Goal: Task Accomplishment & Management: Manage account settings

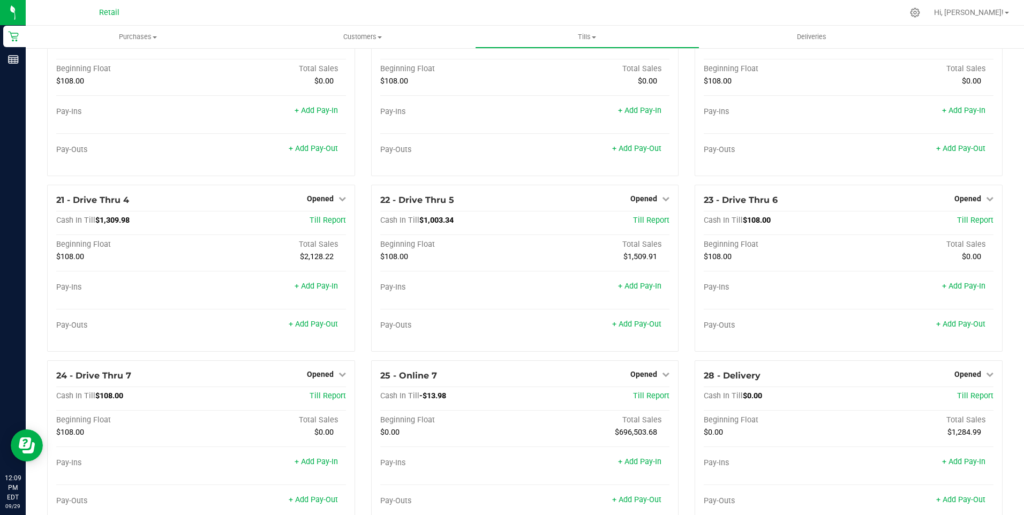
scroll to position [1047, 0]
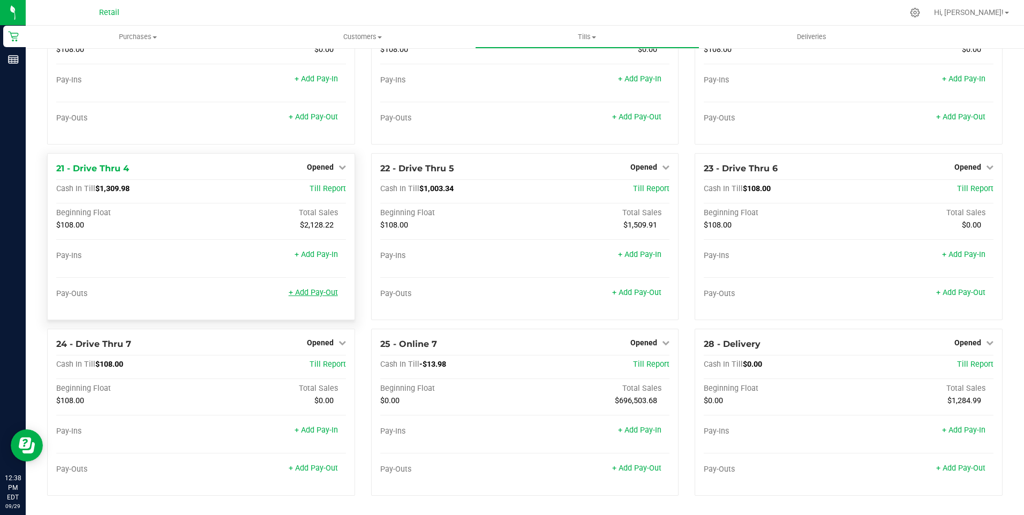
click at [315, 292] on link "+ Add Pay-Out" at bounding box center [313, 292] width 49 height 9
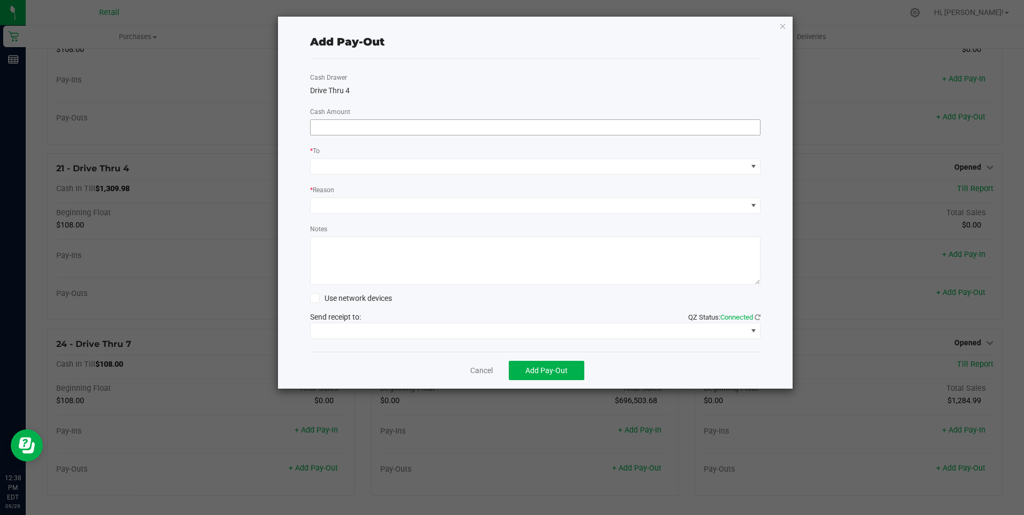
click at [347, 123] on input at bounding box center [536, 127] width 450 height 15
type input "$1,090.00"
click at [753, 169] on span at bounding box center [753, 166] width 9 height 9
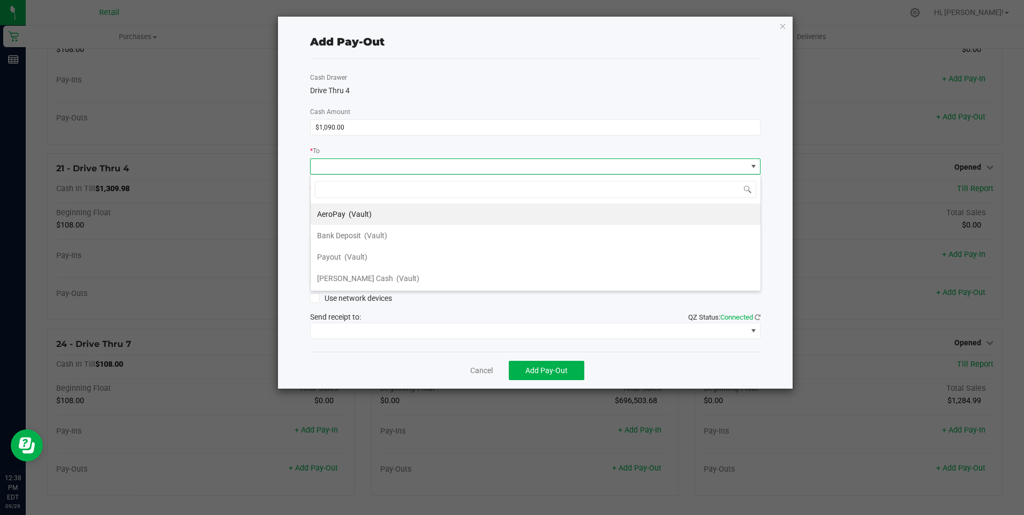
scroll to position [16, 450]
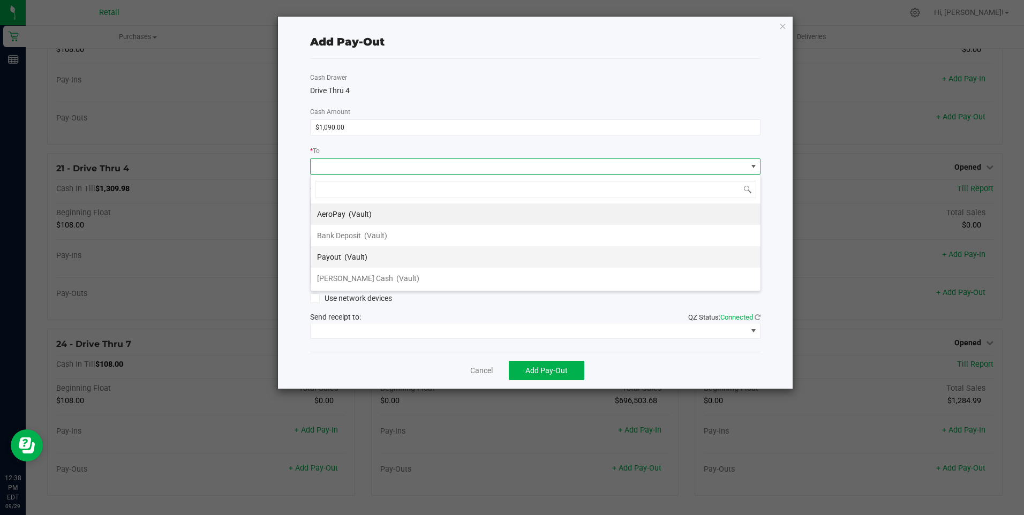
click at [368, 254] on li "Payout (Vault)" at bounding box center [536, 256] width 450 height 21
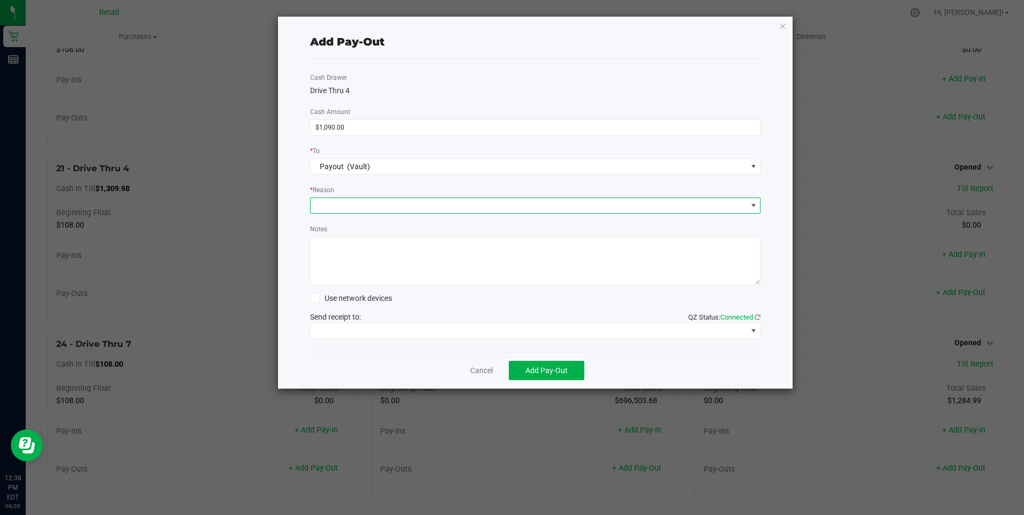
click at [757, 208] on span at bounding box center [753, 205] width 9 height 9
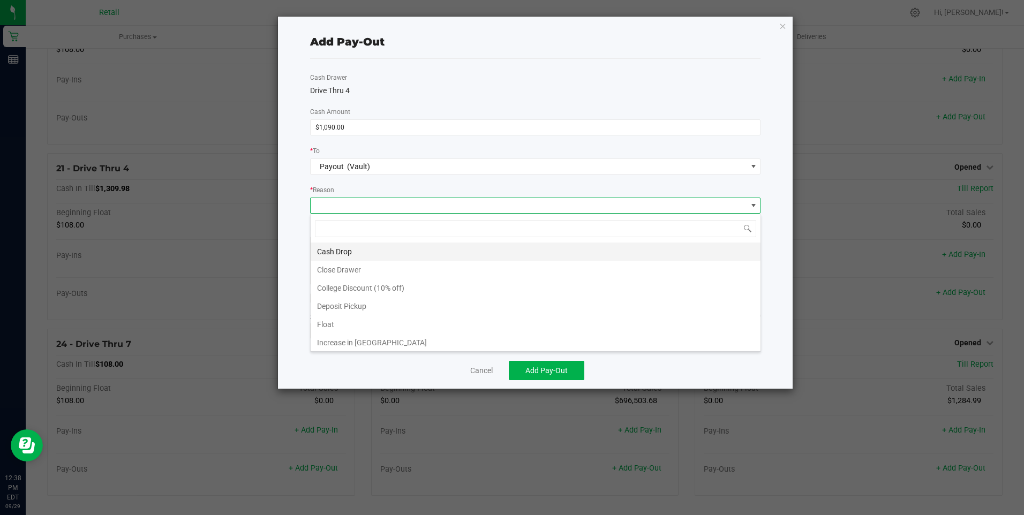
click at [349, 249] on li "Cash Drop" at bounding box center [536, 252] width 450 height 18
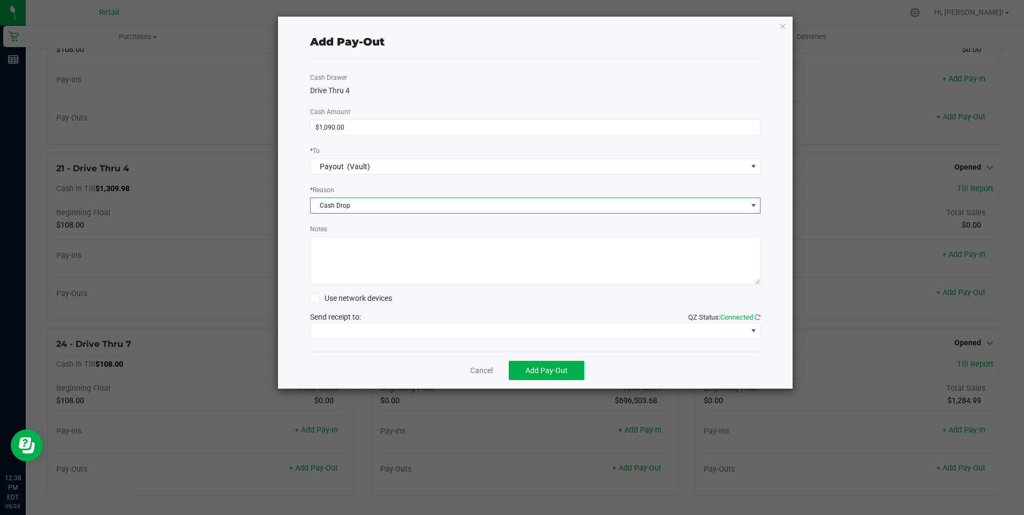
click at [349, 251] on textarea "Notes" at bounding box center [535, 261] width 451 height 48
type textarea "sdl"
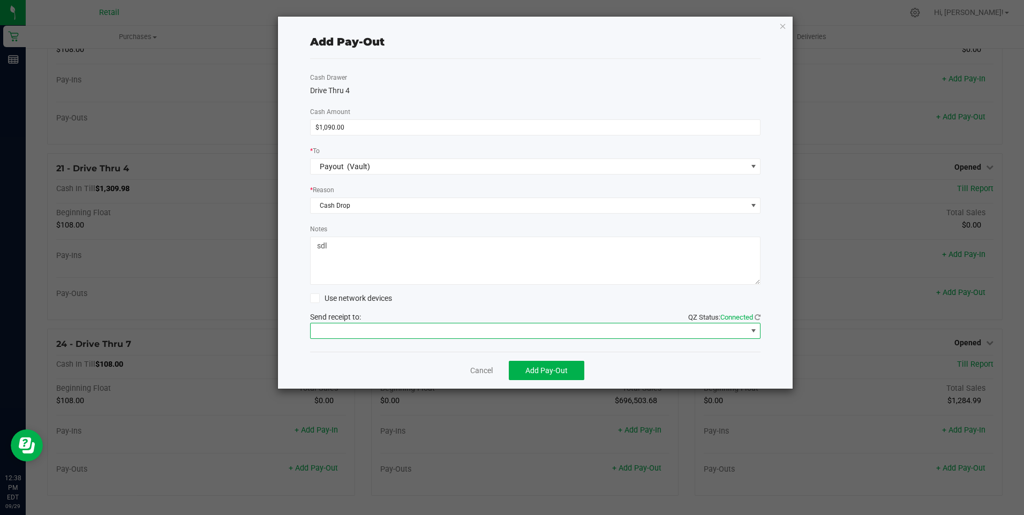
click at [754, 334] on span at bounding box center [753, 331] width 9 height 9
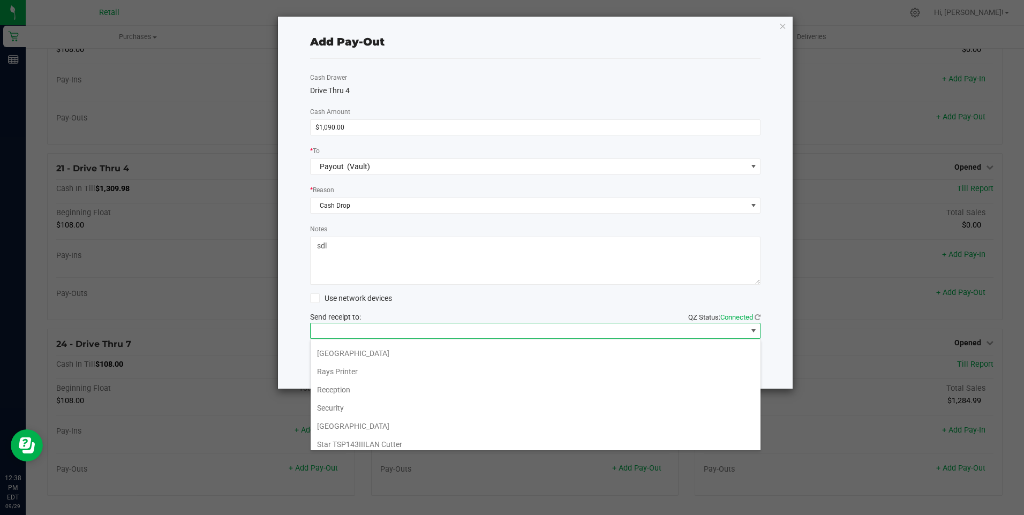
scroll to position [166, 0]
click at [406, 440] on Cutter "Star TSP143IIILAN Cutter" at bounding box center [536, 439] width 450 height 18
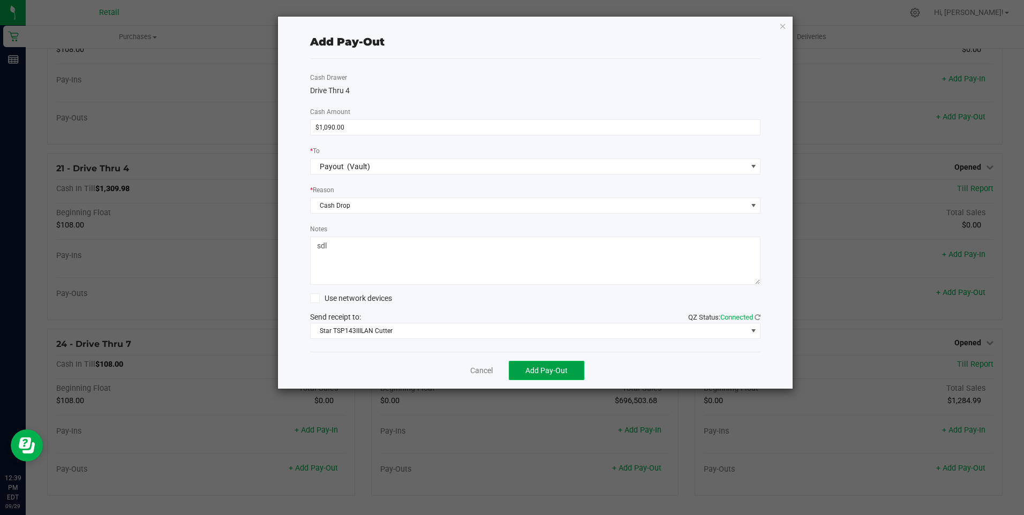
click at [563, 369] on span "Add Pay-Out" at bounding box center [546, 370] width 42 height 9
click at [478, 369] on link "Dismiss" at bounding box center [478, 370] width 26 height 11
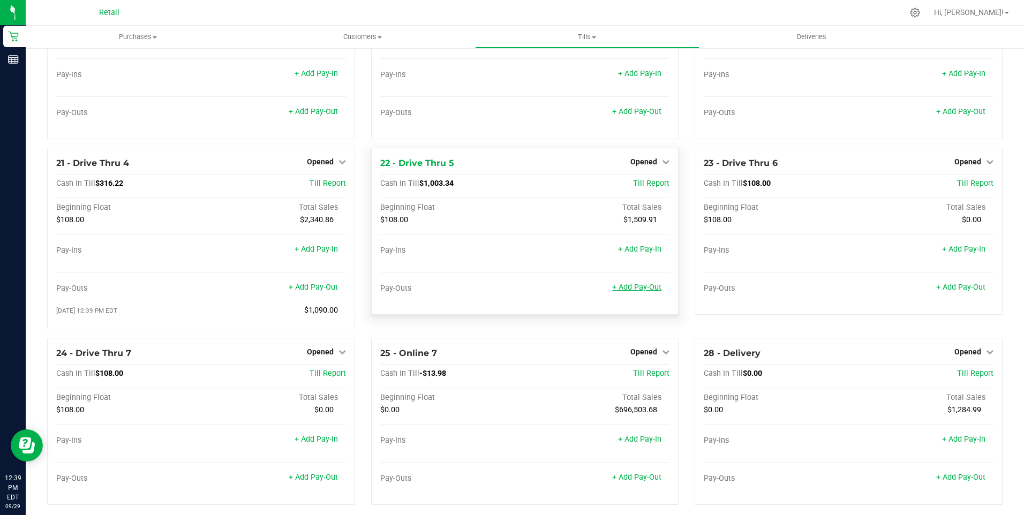
click at [644, 292] on link "+ Add Pay-Out" at bounding box center [636, 287] width 49 height 9
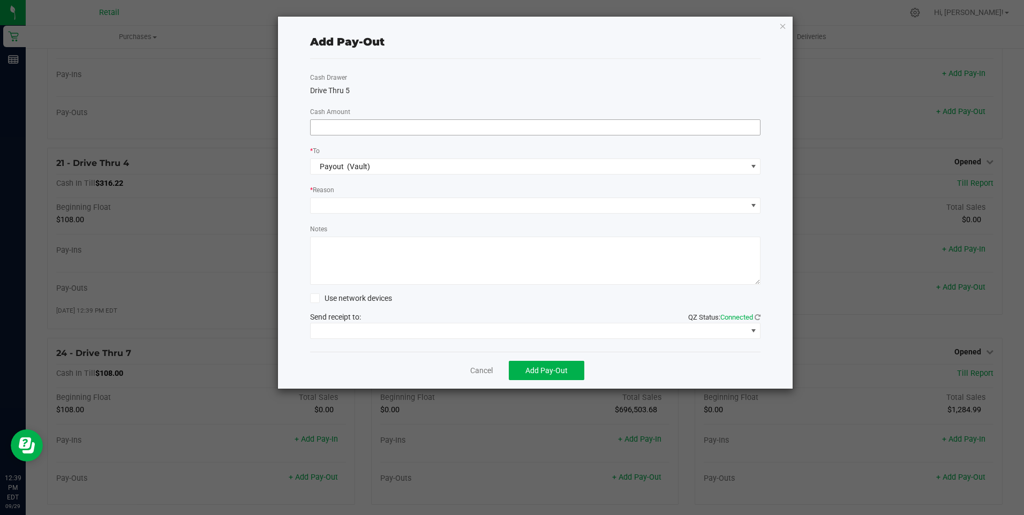
click at [458, 127] on input at bounding box center [536, 127] width 450 height 15
type input "$710.00"
click at [757, 208] on span at bounding box center [753, 205] width 9 height 9
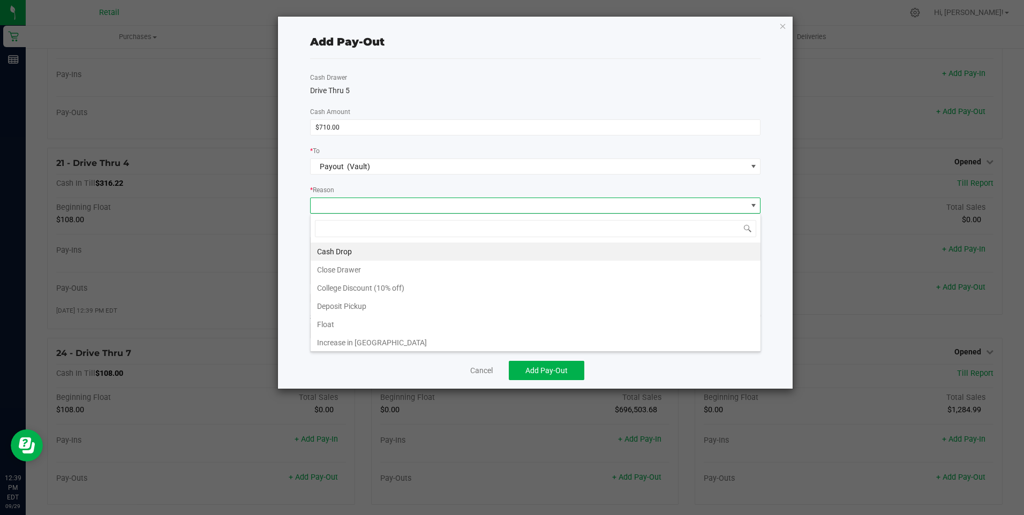
scroll to position [16, 450]
click at [358, 252] on li "Cash Drop" at bounding box center [536, 252] width 450 height 18
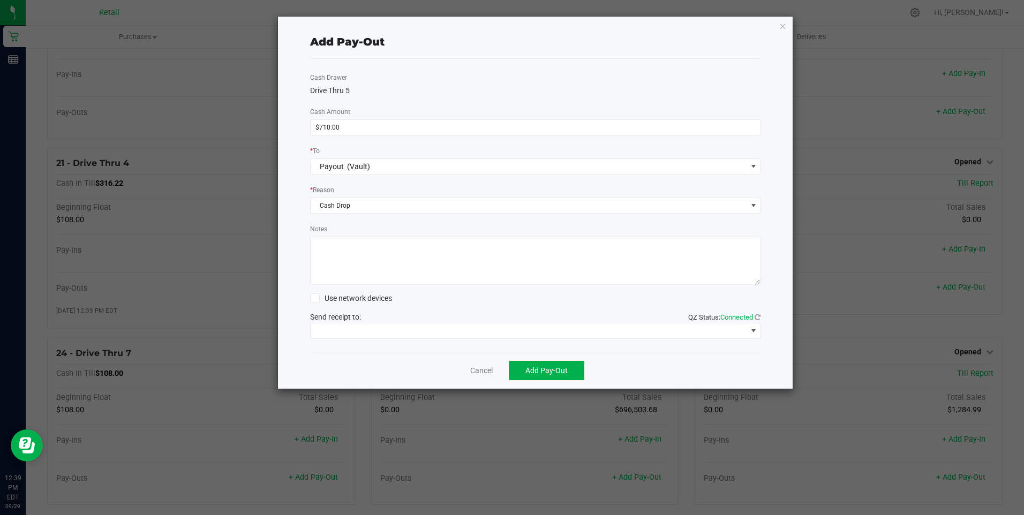
click at [354, 249] on textarea "Notes" at bounding box center [535, 261] width 451 height 48
type textarea "sdl"
click at [753, 332] on span at bounding box center [753, 331] width 9 height 9
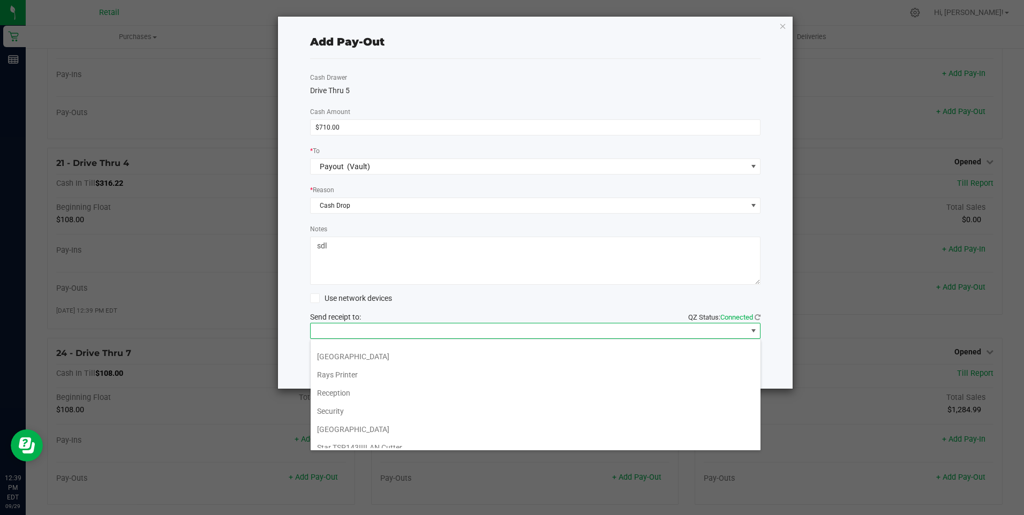
scroll to position [166, 0]
click at [424, 439] on Cutter "Star TSP143IIILAN Cutter" at bounding box center [536, 439] width 450 height 18
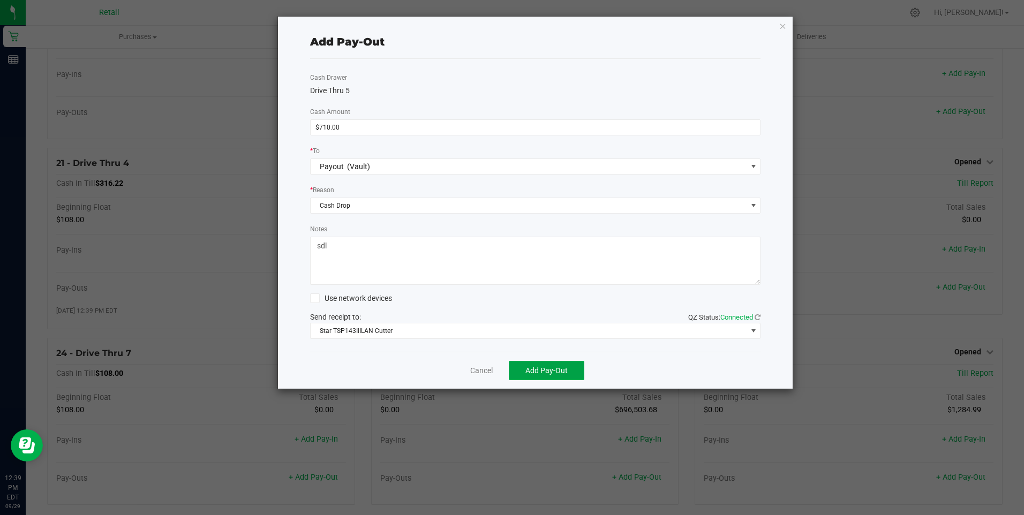
click at [559, 370] on span "Add Pay-Out" at bounding box center [546, 370] width 42 height 9
click at [480, 371] on link "Dismiss" at bounding box center [478, 370] width 26 height 11
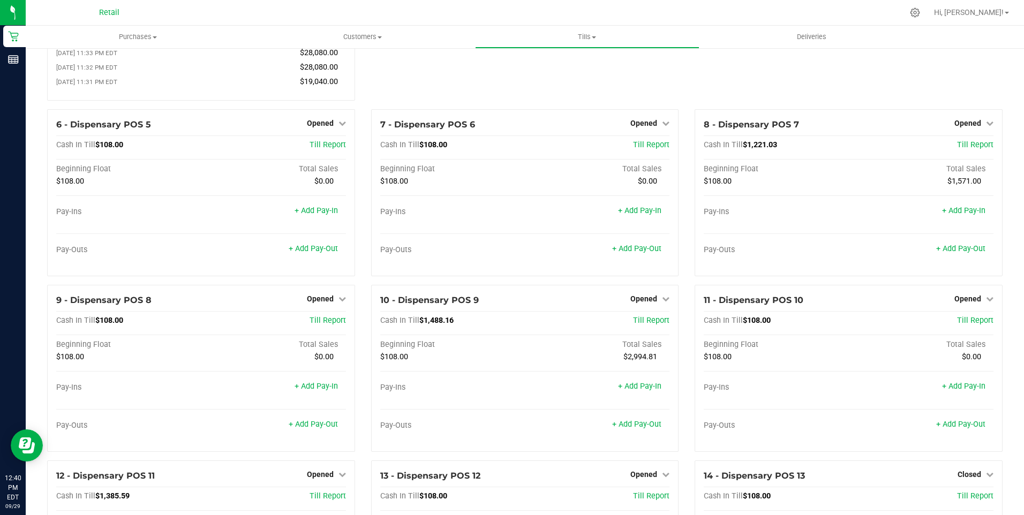
scroll to position [0, 0]
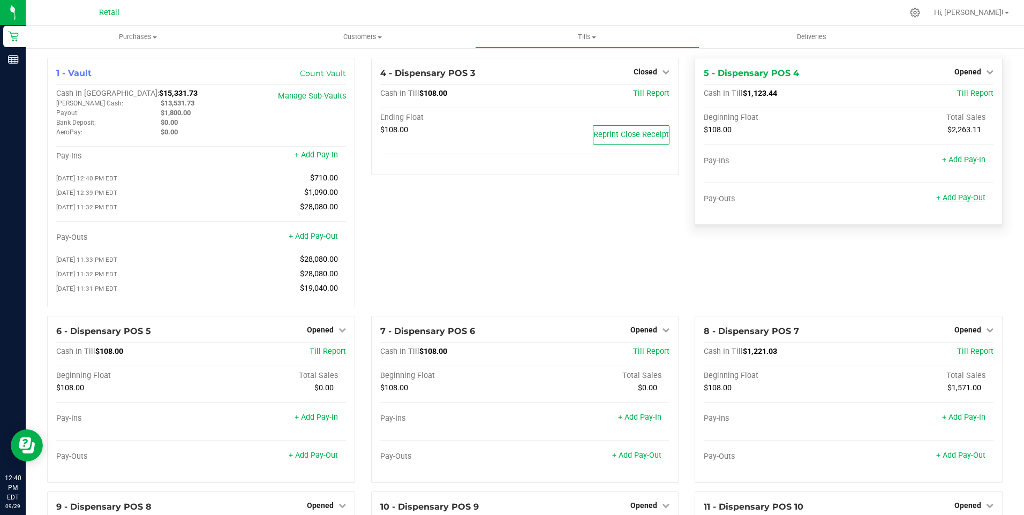
click at [957, 198] on link "+ Add Pay-Out" at bounding box center [960, 197] width 49 height 9
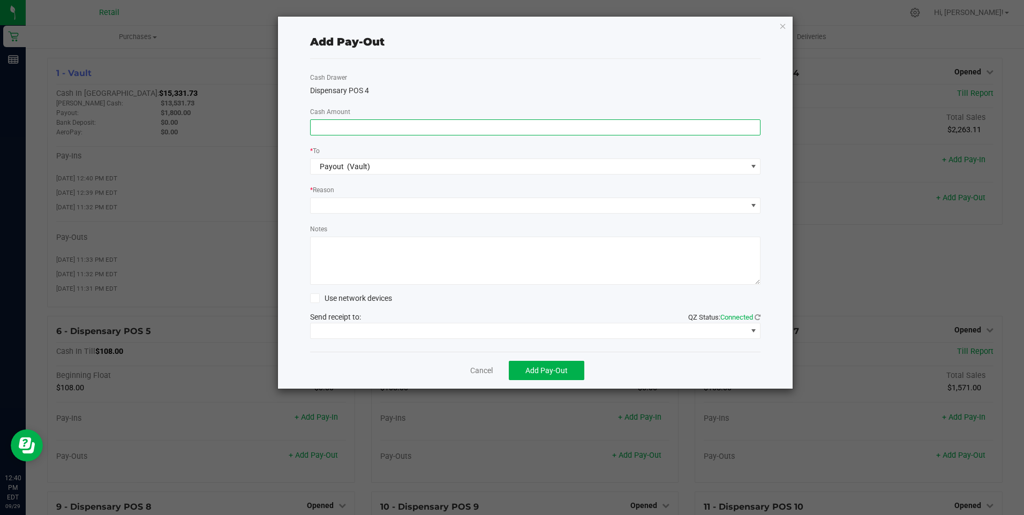
click at [590, 129] on input at bounding box center [536, 127] width 450 height 15
type input "$900.00"
click at [755, 205] on span at bounding box center [753, 205] width 9 height 9
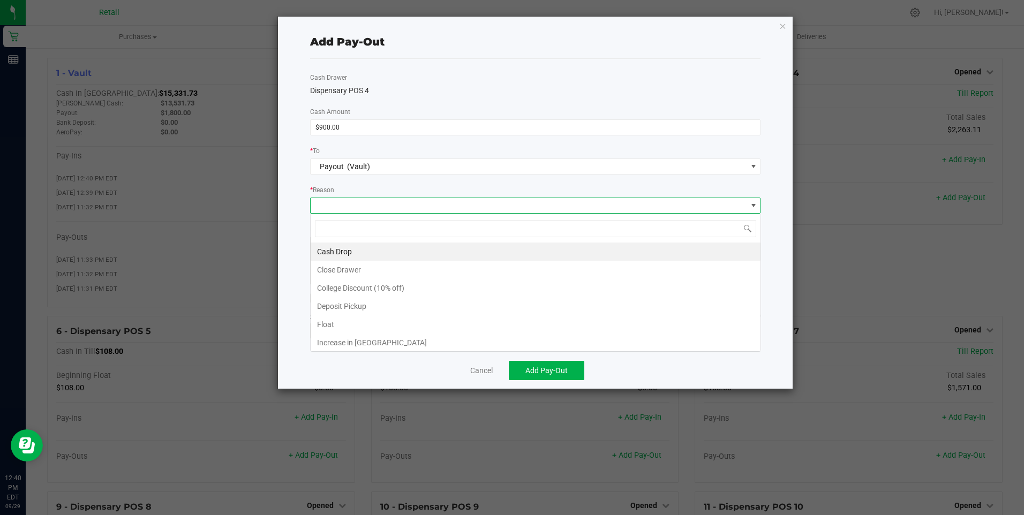
scroll to position [16, 450]
click at [680, 252] on li "Cash Drop" at bounding box center [536, 252] width 450 height 18
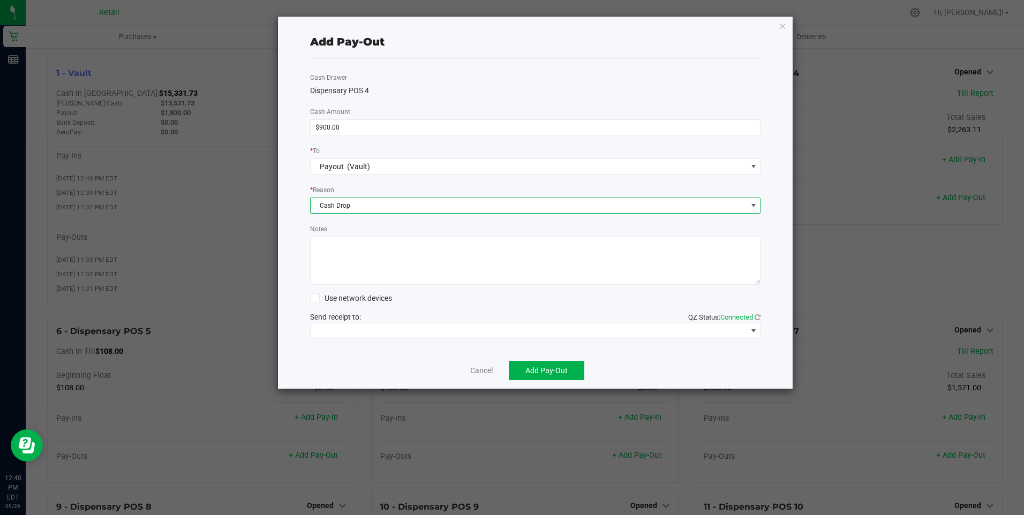
click at [609, 262] on textarea "Notes" at bounding box center [535, 261] width 451 height 48
type textarea "sdl"
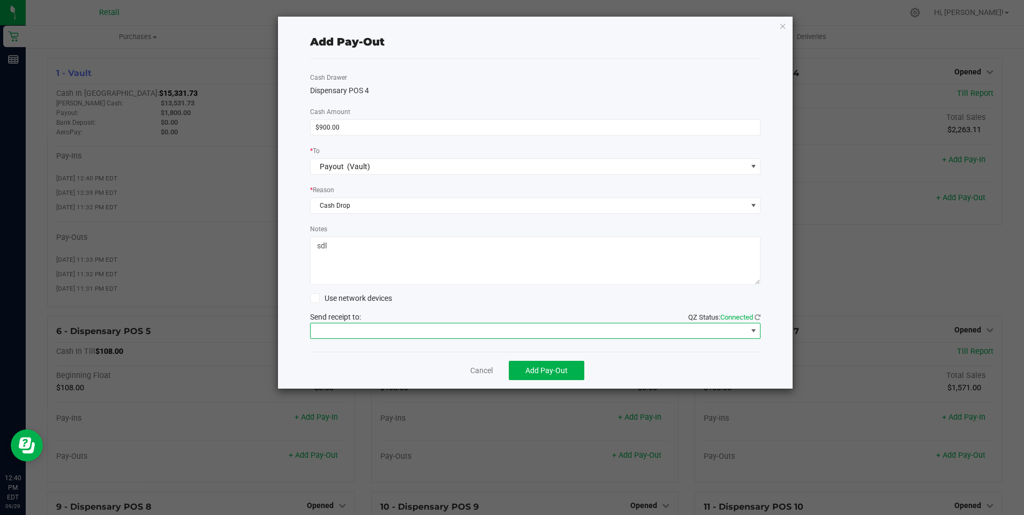
click at [755, 329] on span at bounding box center [753, 331] width 9 height 9
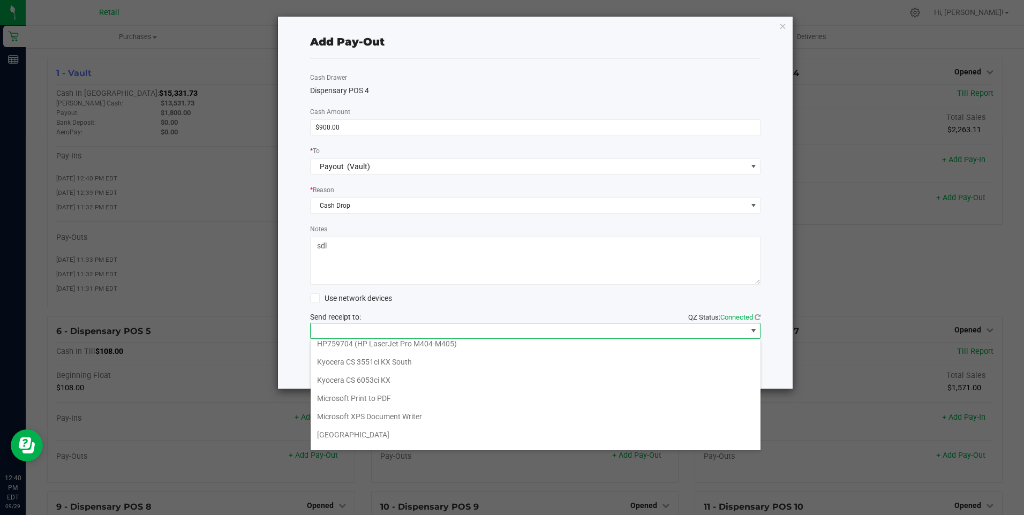
scroll to position [166, 0]
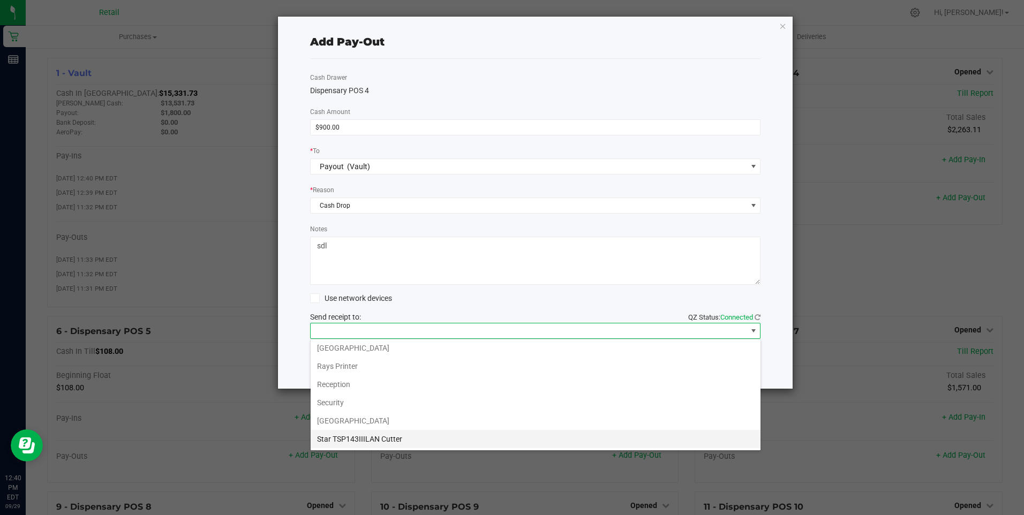
click at [401, 440] on Cutter "Star TSP143IIILAN Cutter" at bounding box center [536, 439] width 450 height 18
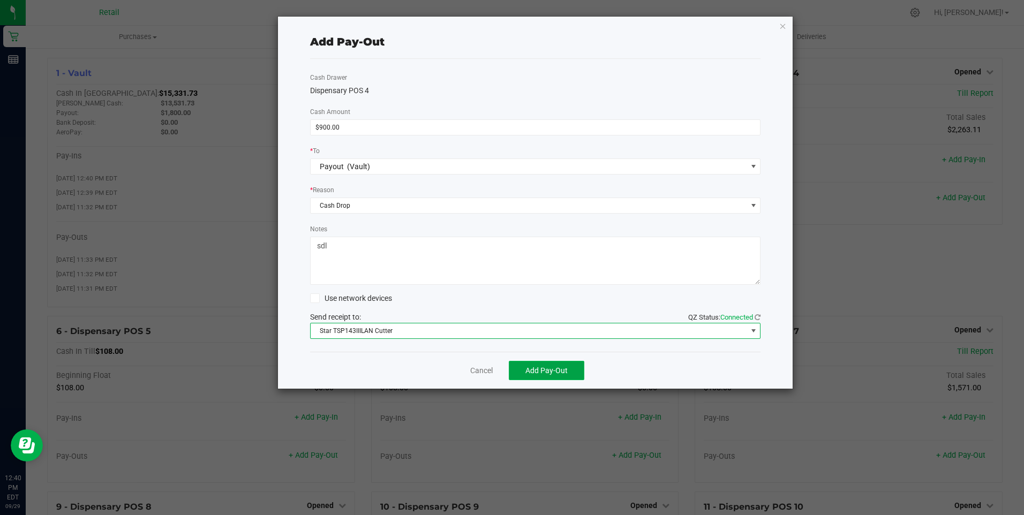
click at [550, 371] on span "Add Pay-Out" at bounding box center [546, 370] width 42 height 9
click at [476, 370] on link "Dismiss" at bounding box center [478, 370] width 26 height 11
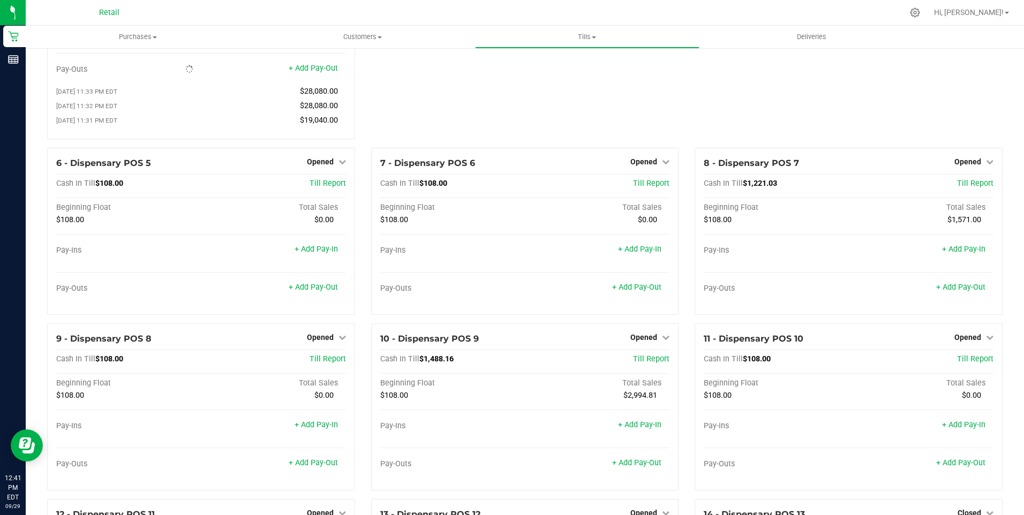
scroll to position [175, 0]
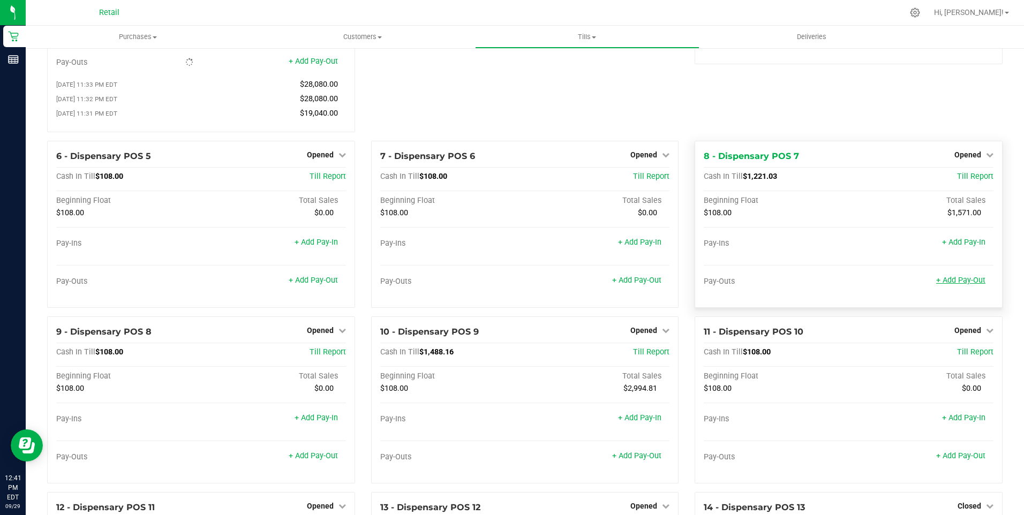
click at [962, 285] on link "+ Add Pay-Out" at bounding box center [960, 280] width 49 height 9
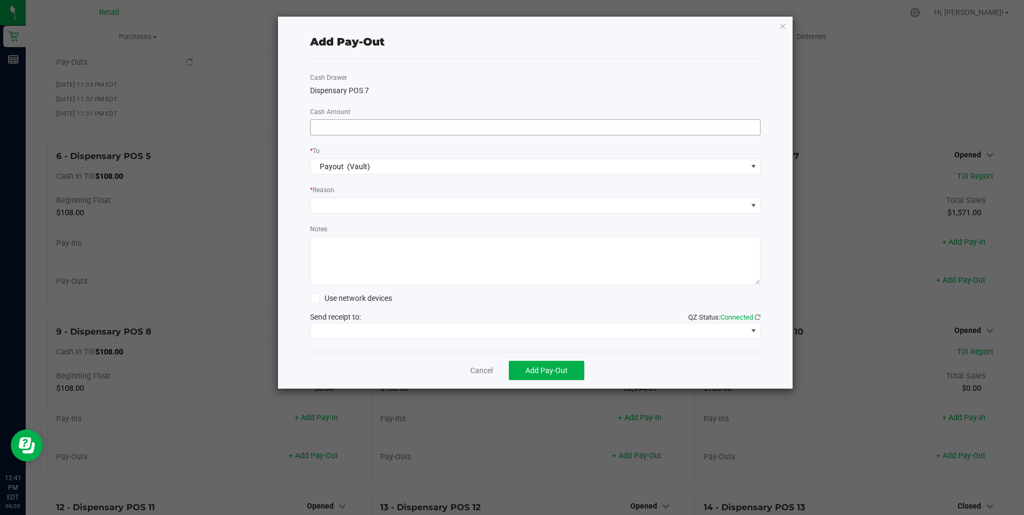
click at [681, 126] on input at bounding box center [536, 127] width 450 height 15
type input "$1,050.00"
click at [754, 207] on span at bounding box center [753, 205] width 9 height 9
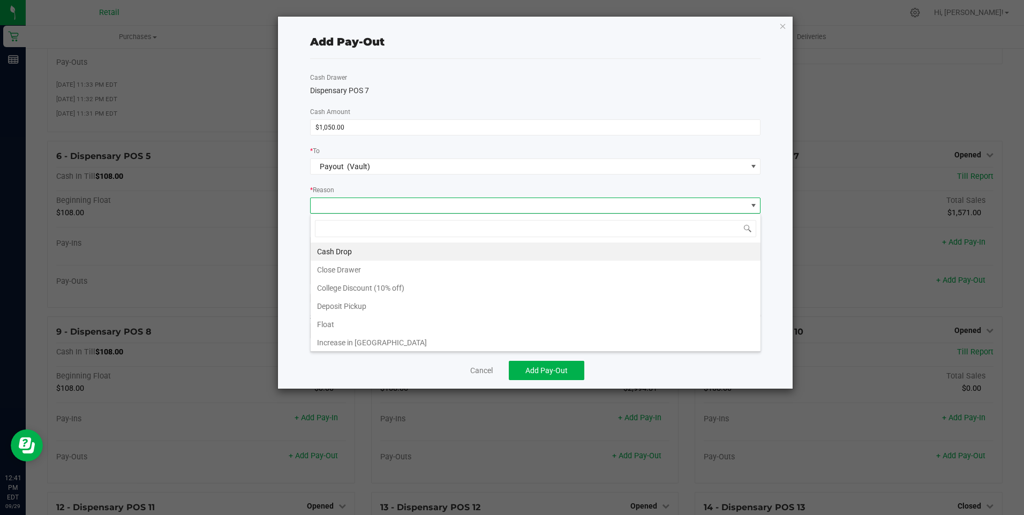
scroll to position [16, 450]
click at [351, 253] on li "Cash Drop" at bounding box center [536, 252] width 450 height 18
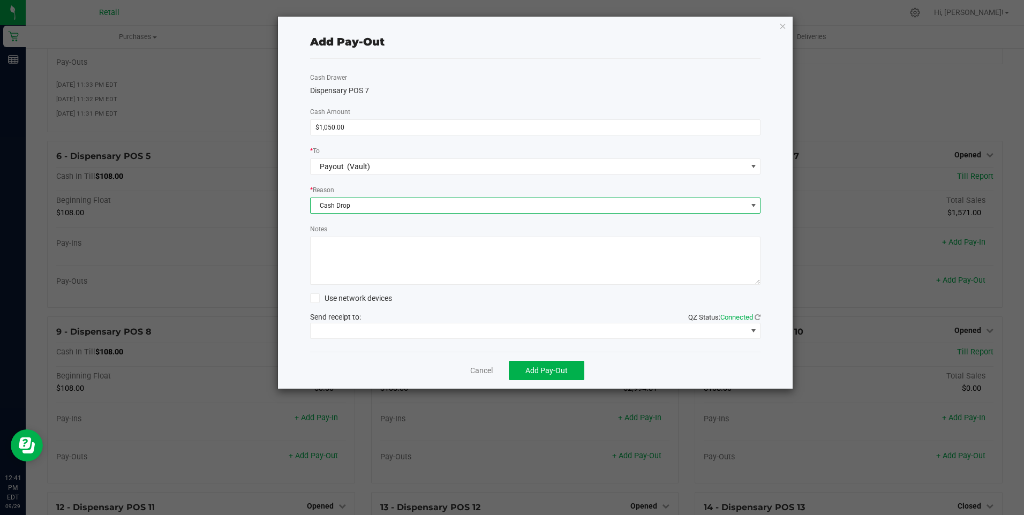
click at [348, 255] on textarea "Notes" at bounding box center [535, 261] width 451 height 48
type textarea "sdl"
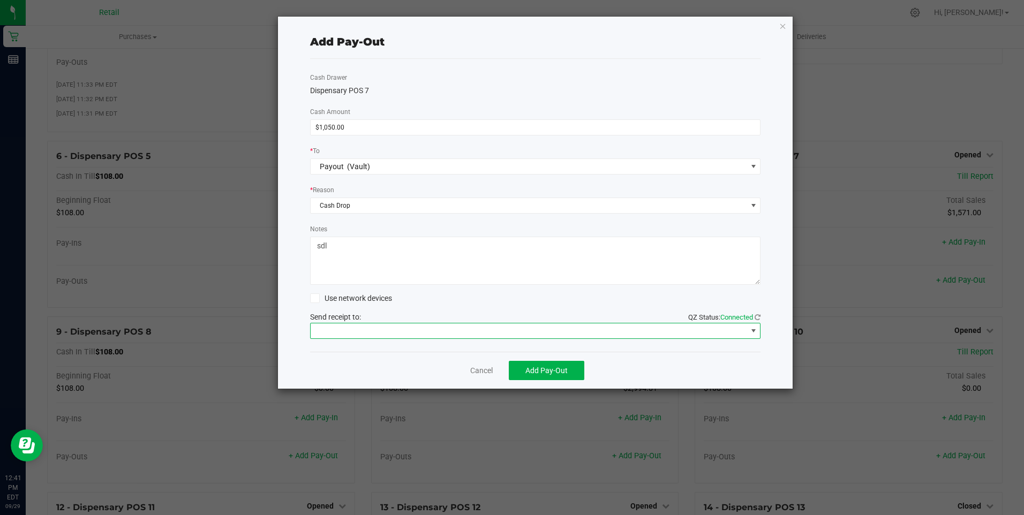
click at [753, 333] on span at bounding box center [753, 331] width 9 height 9
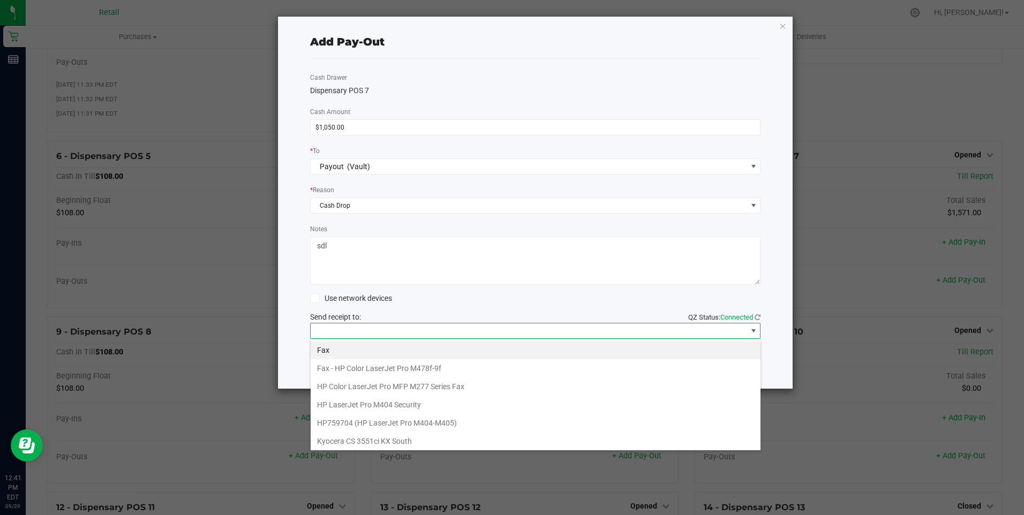
scroll to position [166, 0]
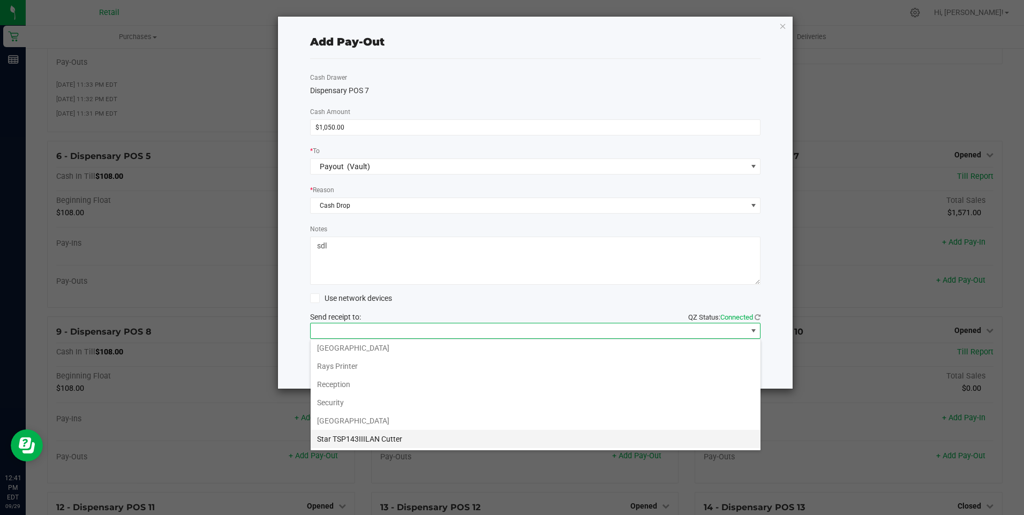
click at [408, 442] on Cutter "Star TSP143IIILAN Cutter" at bounding box center [536, 439] width 450 height 18
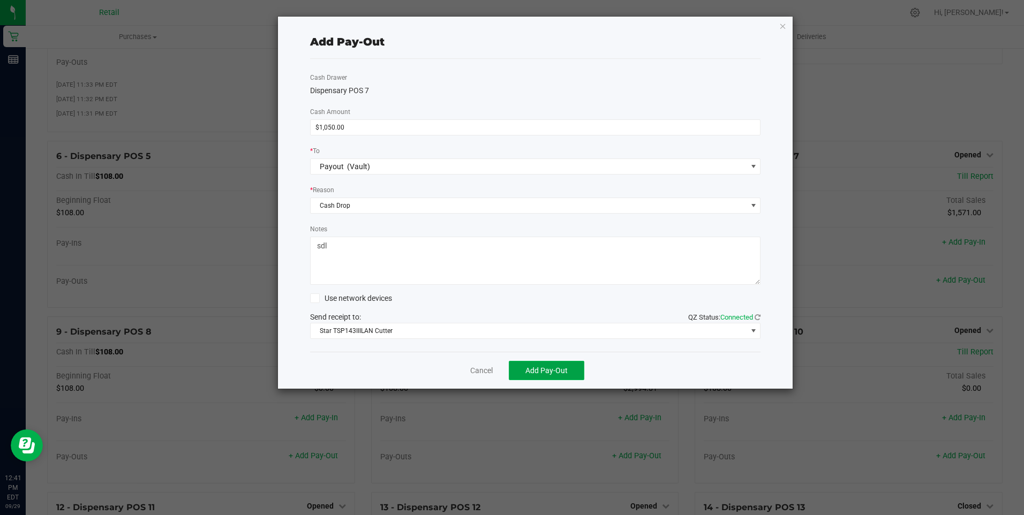
click at [539, 369] on span "Add Pay-Out" at bounding box center [546, 370] width 42 height 9
click at [476, 366] on link "Dismiss" at bounding box center [478, 370] width 26 height 11
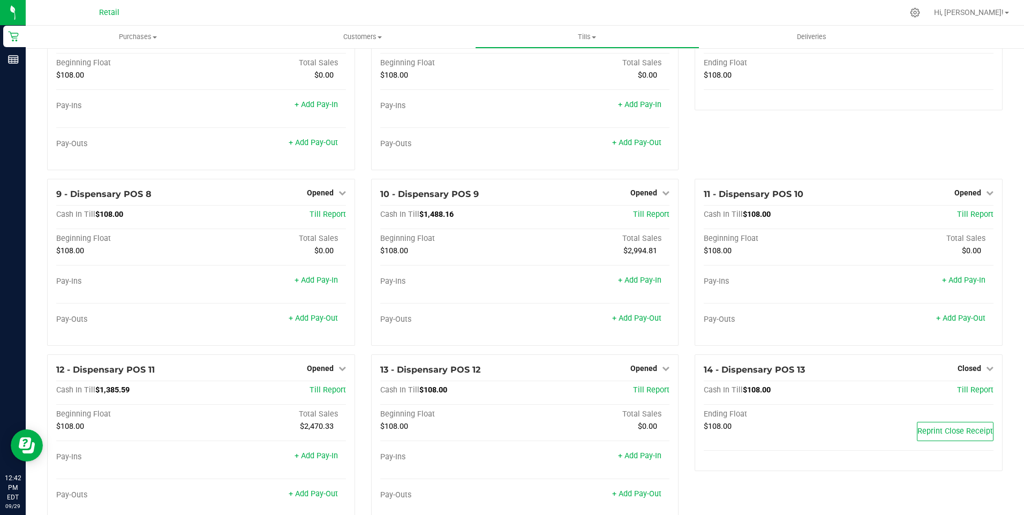
scroll to position [352, 0]
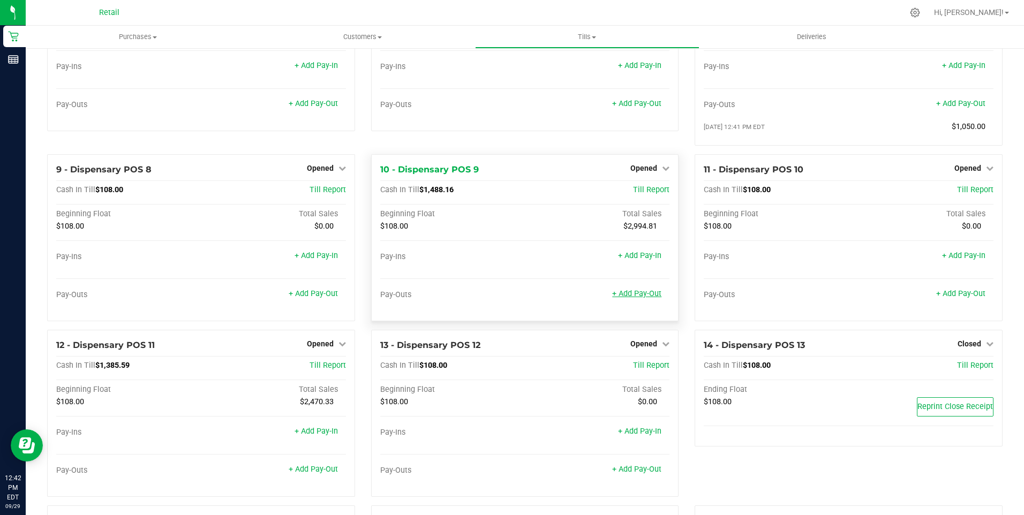
click at [644, 298] on link "+ Add Pay-Out" at bounding box center [636, 293] width 49 height 9
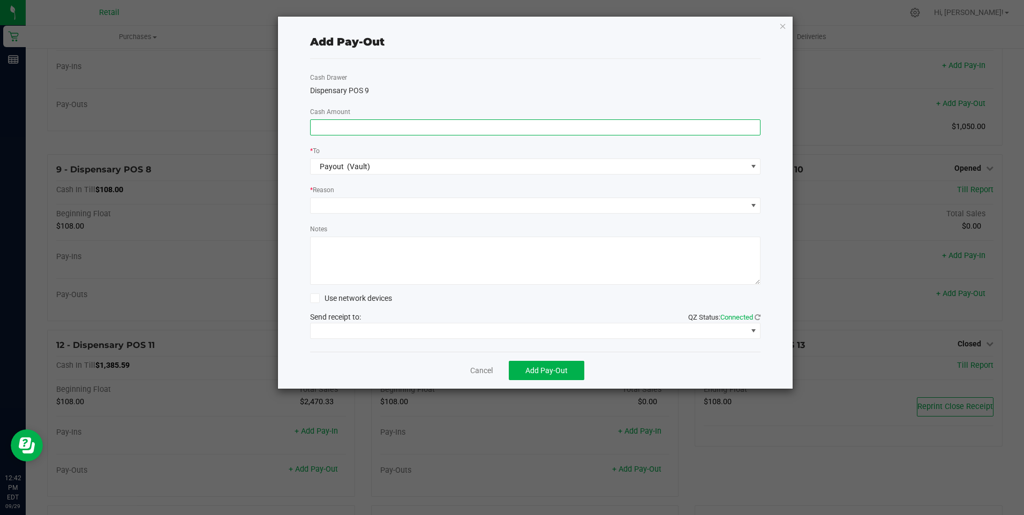
click at [395, 130] on input at bounding box center [536, 127] width 450 height 15
type input "$1,450.00"
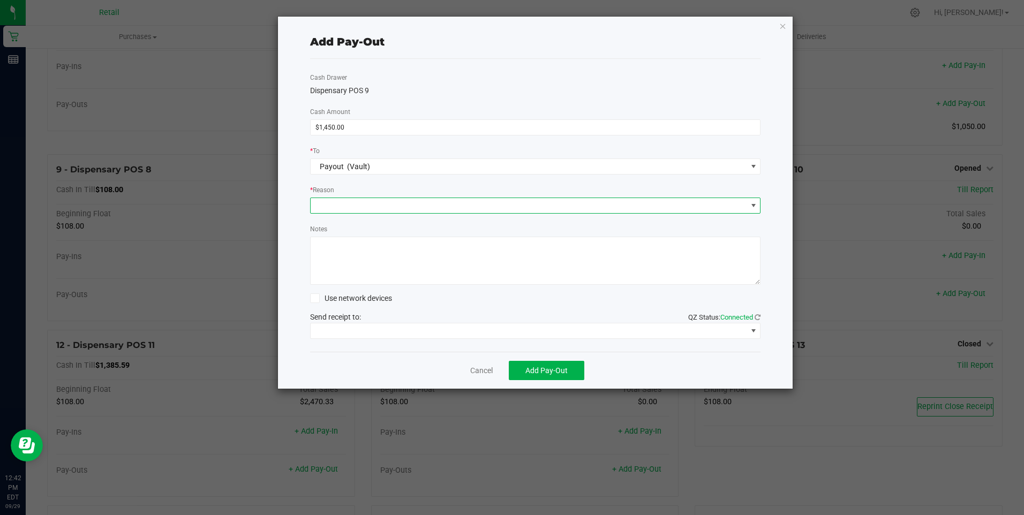
click at [755, 204] on span at bounding box center [753, 205] width 9 height 9
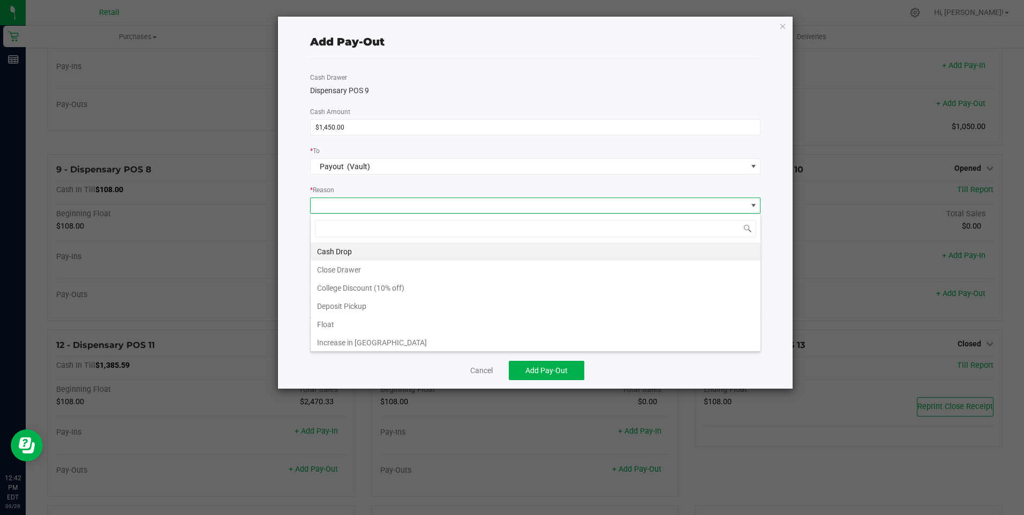
scroll to position [16, 450]
click at [374, 248] on li "Cash Drop" at bounding box center [536, 252] width 450 height 18
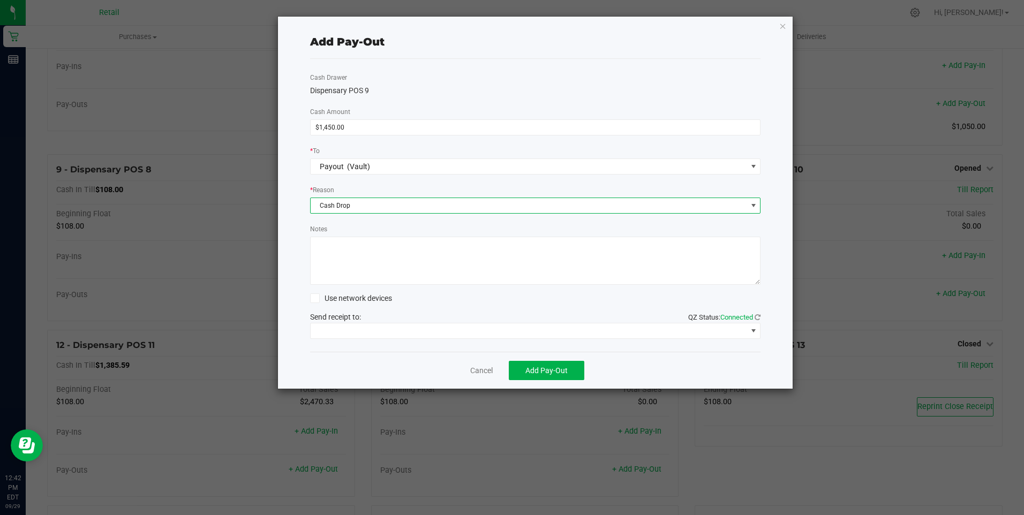
click at [370, 254] on textarea "Notes" at bounding box center [535, 261] width 451 height 48
type textarea "sdl"
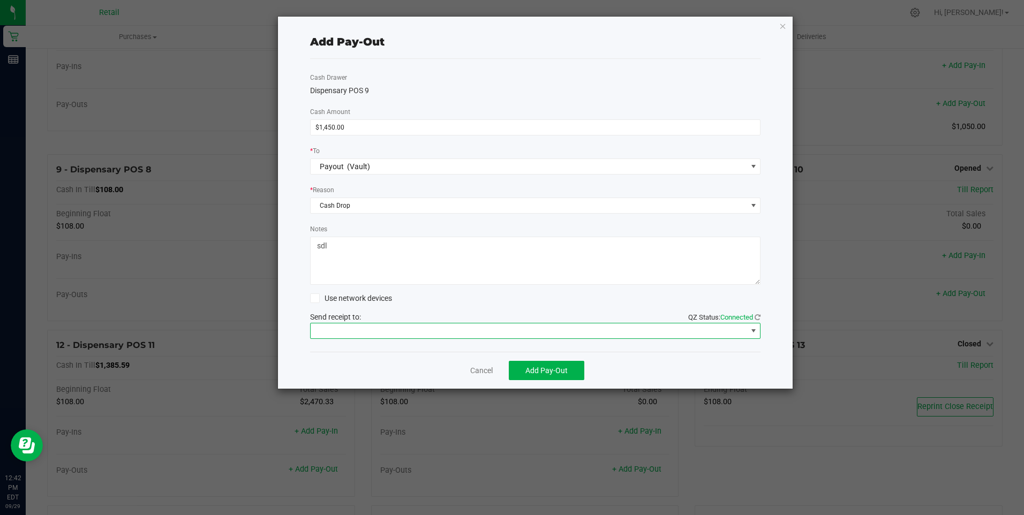
click at [752, 331] on span at bounding box center [753, 331] width 9 height 9
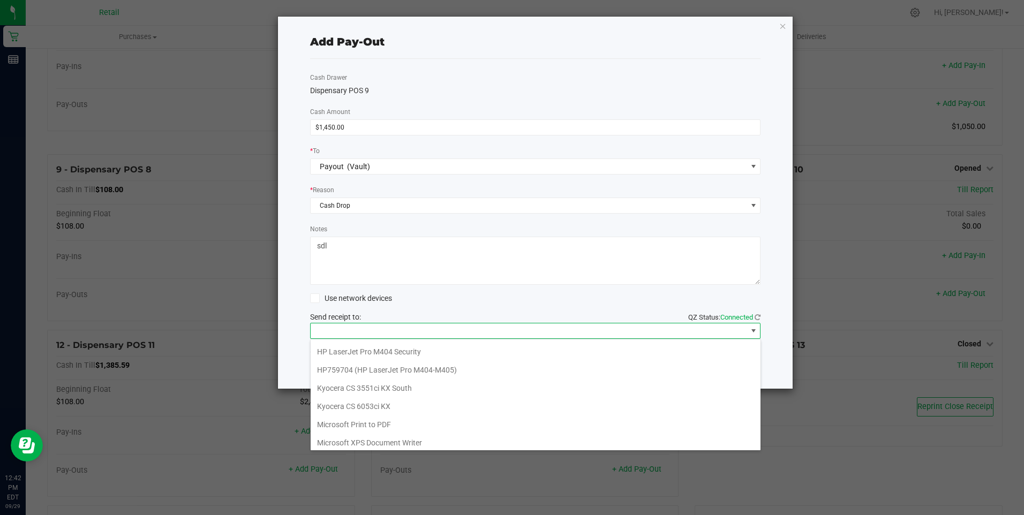
scroll to position [166, 0]
click at [413, 441] on Cutter "Star TSP143IIILAN Cutter" at bounding box center [536, 439] width 450 height 18
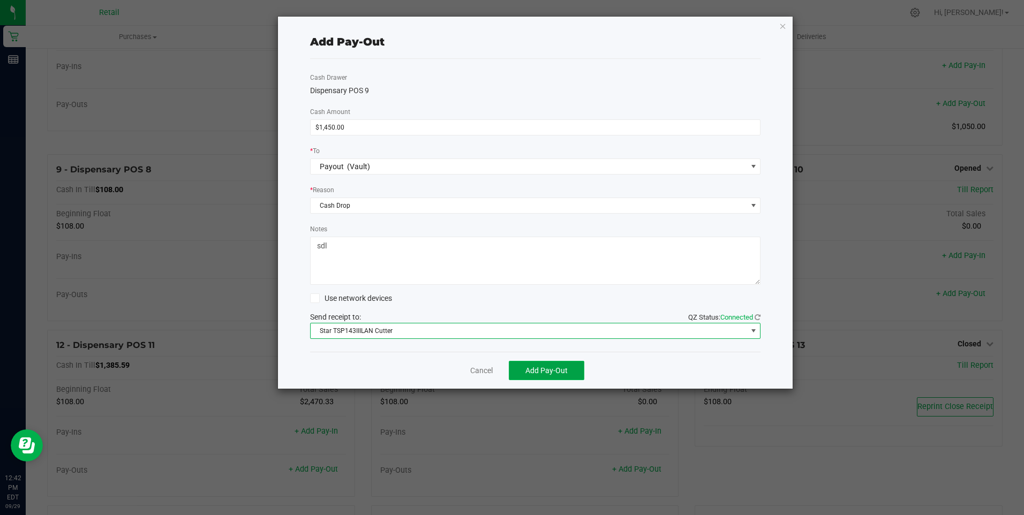
click at [554, 370] on span "Add Pay-Out" at bounding box center [546, 370] width 42 height 9
click at [483, 372] on link "Dismiss" at bounding box center [478, 370] width 26 height 11
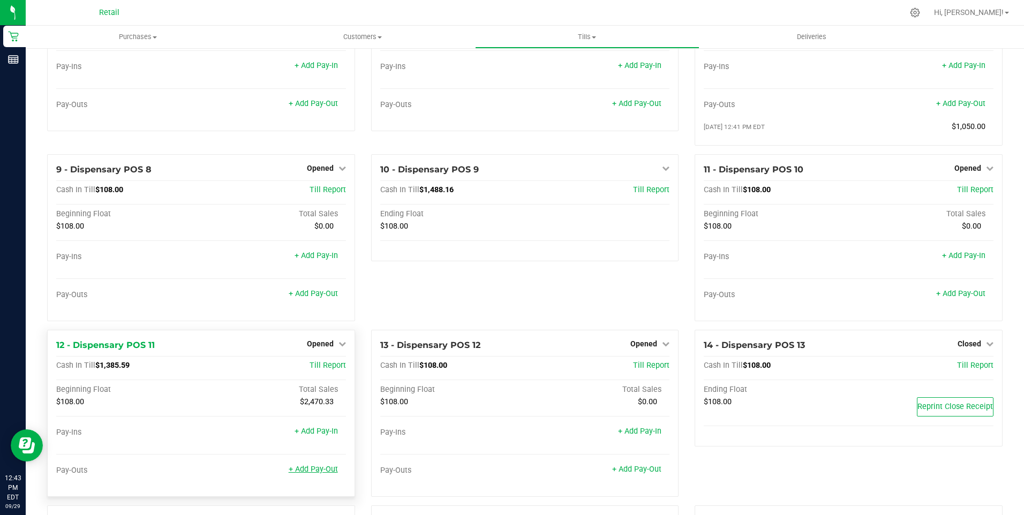
click at [320, 475] on div "+ Add Pay-Out" at bounding box center [313, 463] width 49 height 23
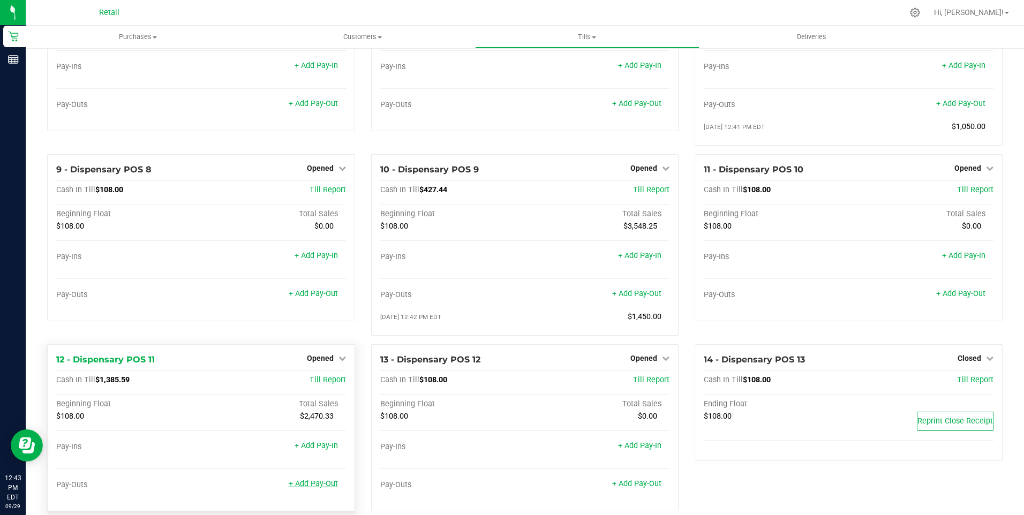
click at [320, 489] on link "+ Add Pay-Out" at bounding box center [313, 483] width 49 height 9
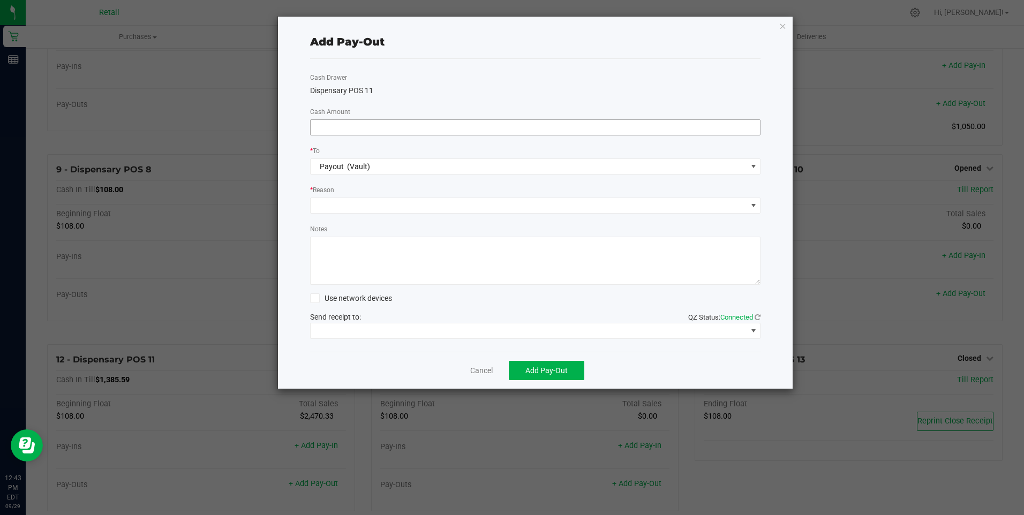
click at [407, 127] on input at bounding box center [536, 127] width 450 height 15
type input "$1,130.00"
click at [753, 206] on span at bounding box center [753, 205] width 9 height 9
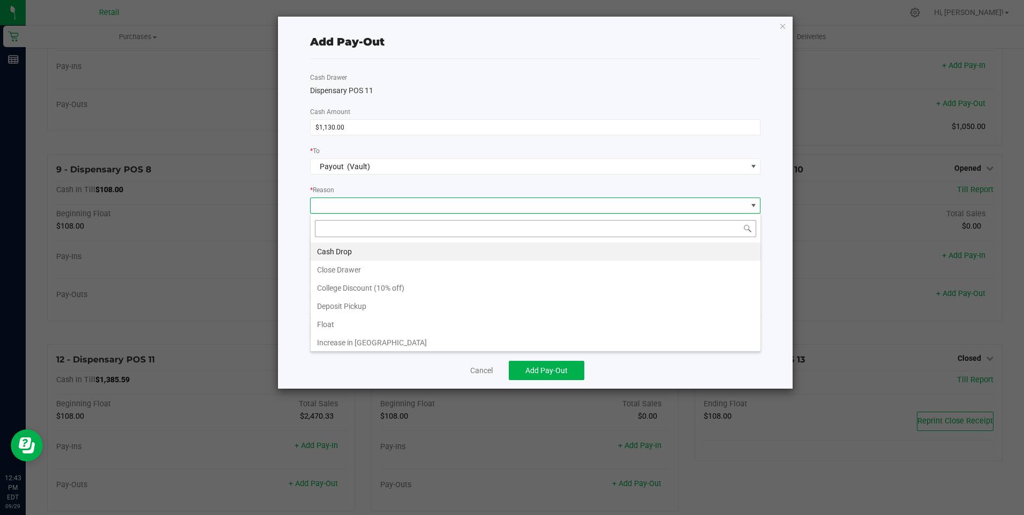
scroll to position [16, 450]
click at [339, 251] on li "Cash Drop" at bounding box center [536, 252] width 450 height 18
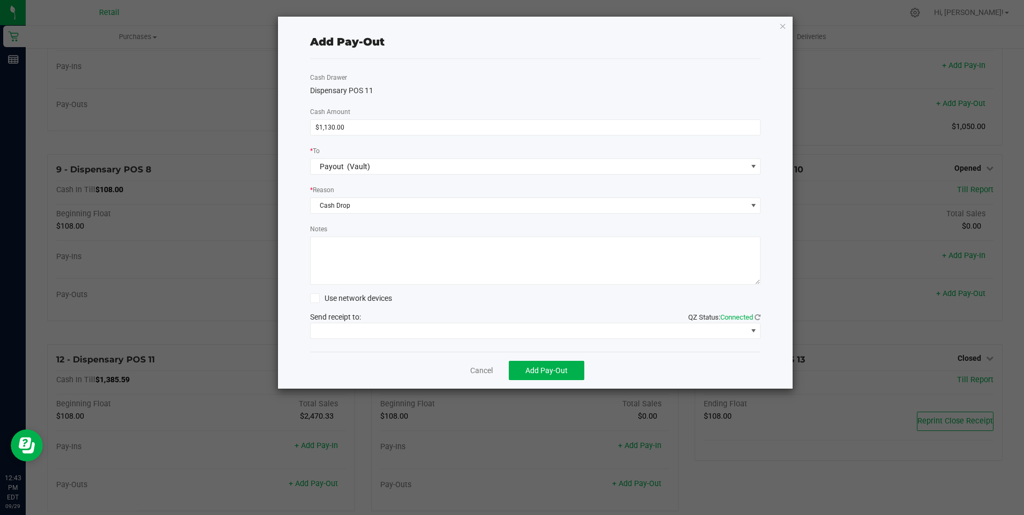
click at [333, 246] on textarea "Notes" at bounding box center [535, 261] width 451 height 48
type textarea "sdl"
click at [754, 330] on span at bounding box center [753, 331] width 9 height 9
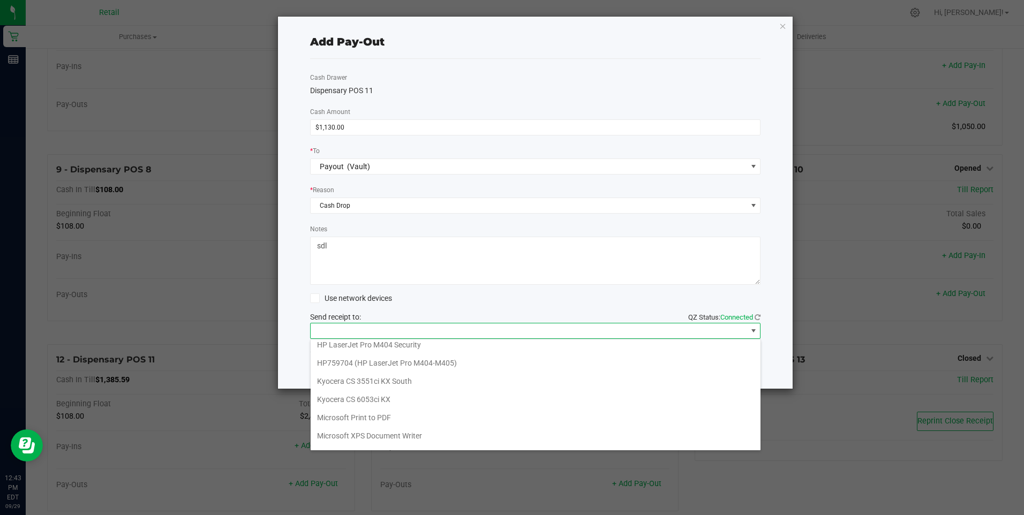
scroll to position [166, 0]
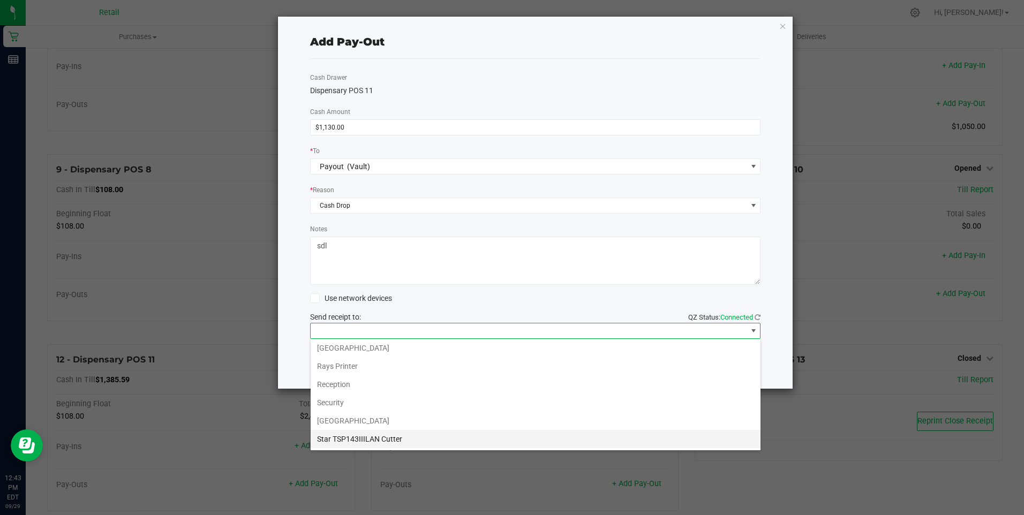
click at [407, 437] on Cutter "Star TSP143IIILAN Cutter" at bounding box center [536, 439] width 450 height 18
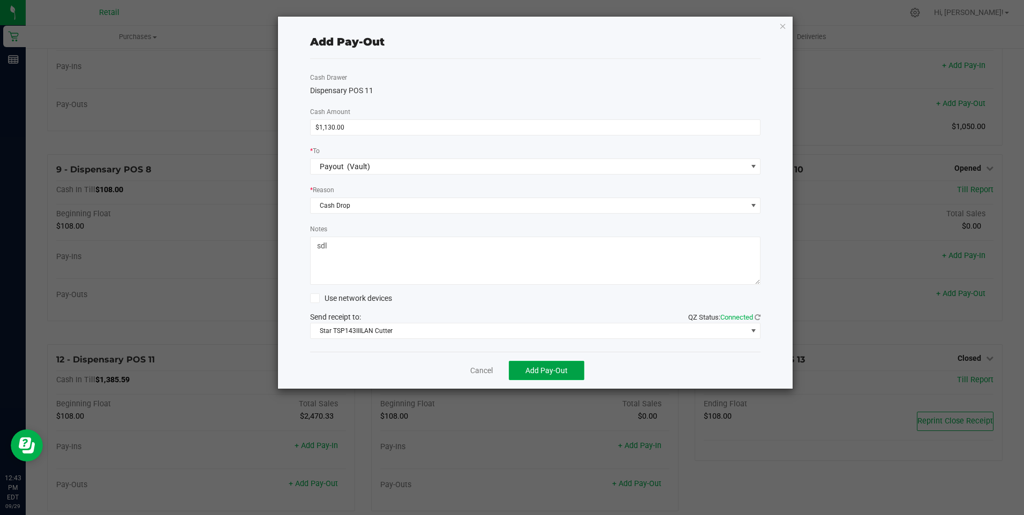
click at [564, 371] on span "Add Pay-Out" at bounding box center [546, 370] width 42 height 9
click at [482, 372] on link "Dismiss" at bounding box center [478, 370] width 26 height 11
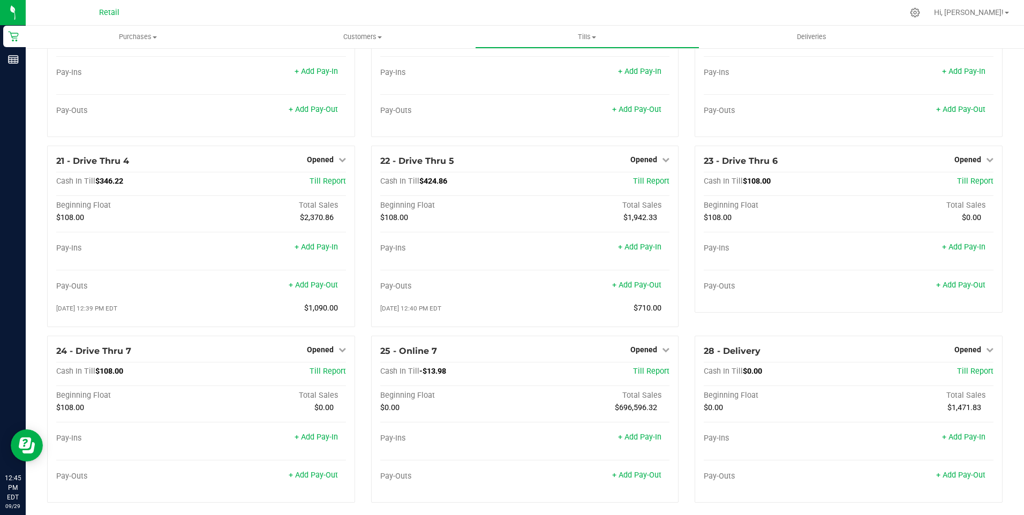
scroll to position [1107, 0]
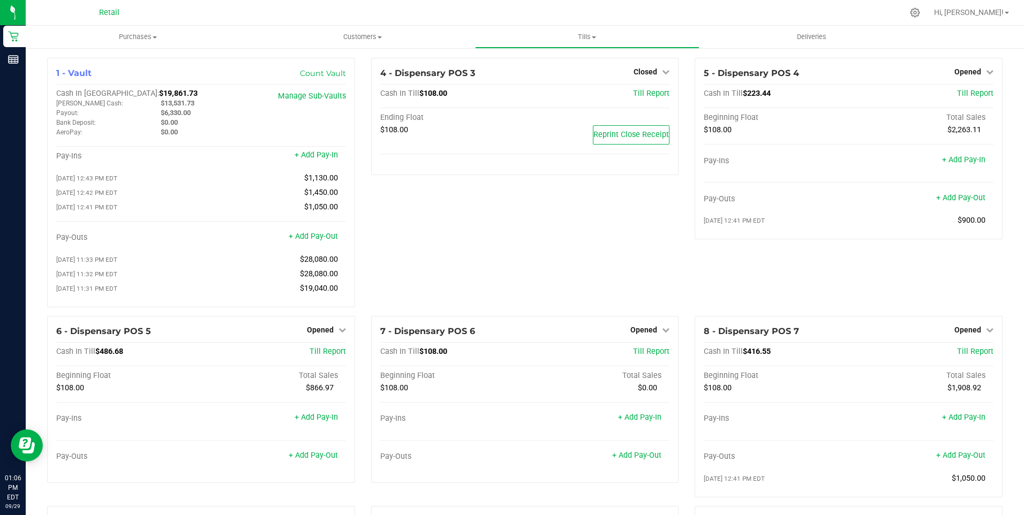
drag, startPoint x: 1011, startPoint y: 134, endPoint x: 1012, endPoint y: 155, distance: 20.9
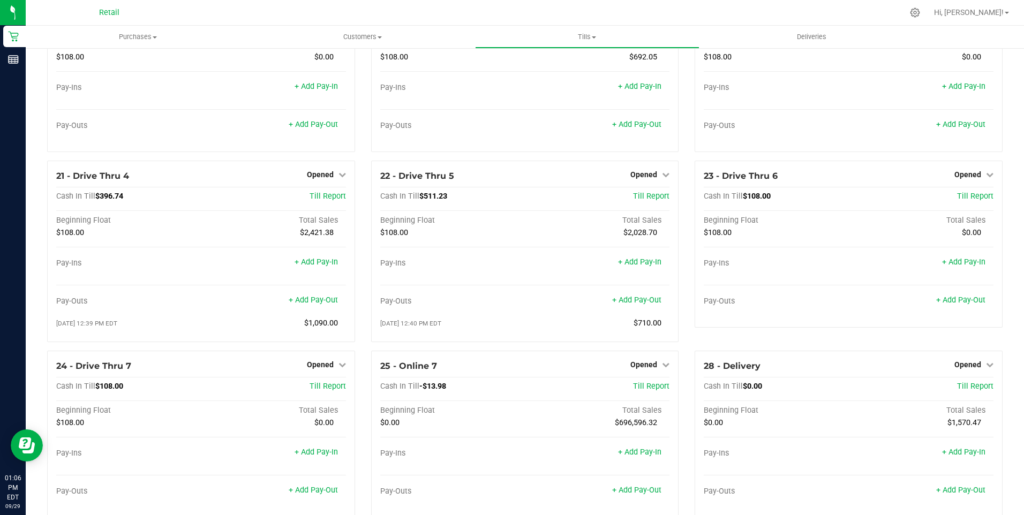
scroll to position [1107, 0]
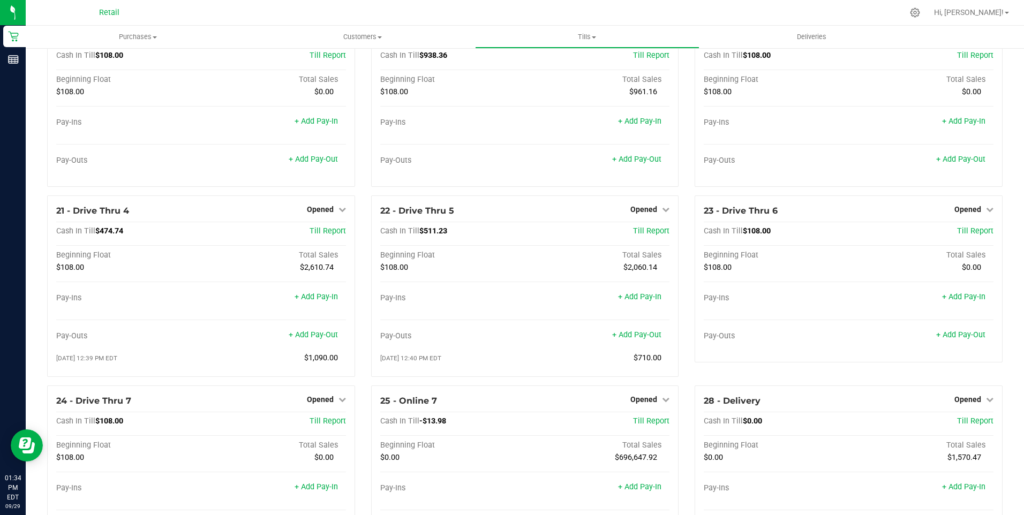
scroll to position [1107, 0]
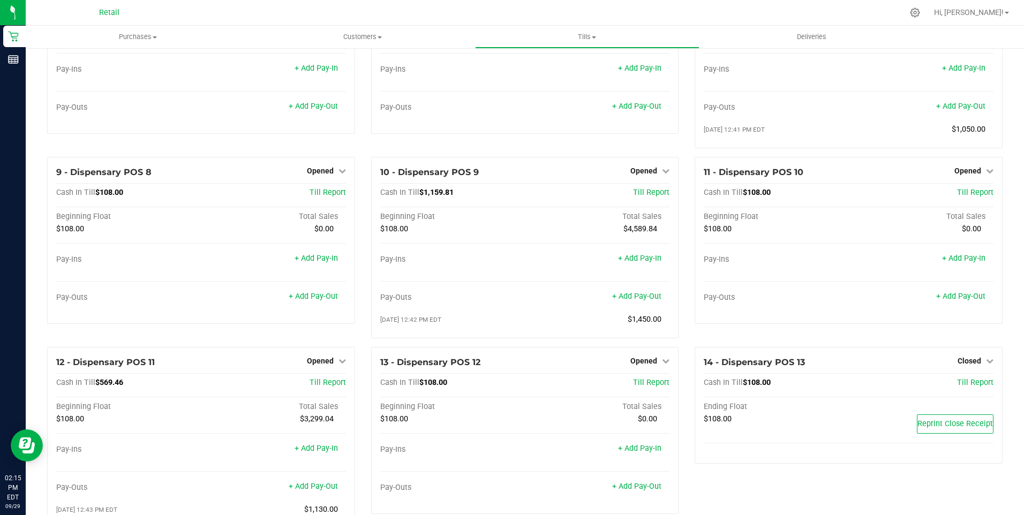
scroll to position [351, 0]
click at [645, 299] on link "+ Add Pay-Out" at bounding box center [636, 294] width 49 height 9
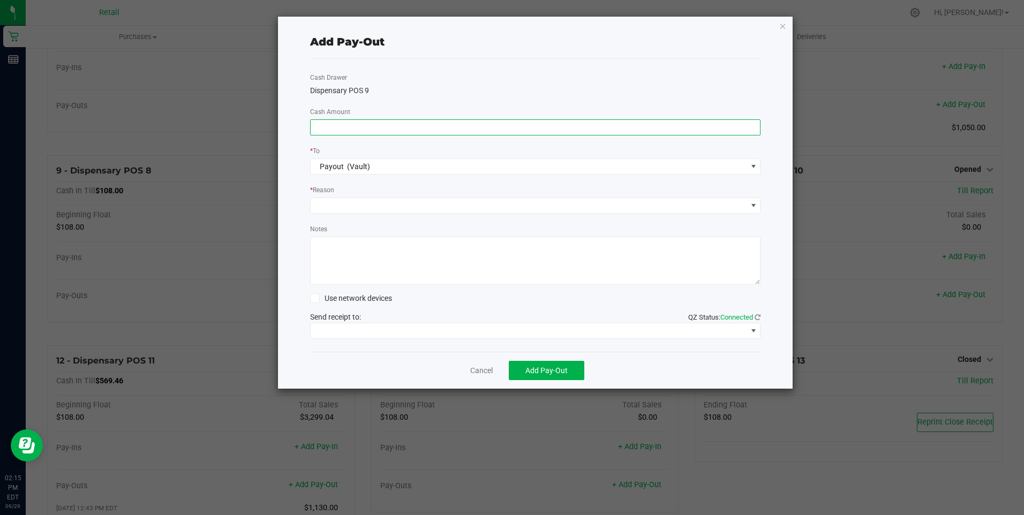
click at [420, 124] on input at bounding box center [536, 127] width 450 height 15
type input "$1,010.00"
click at [754, 206] on span at bounding box center [753, 205] width 9 height 9
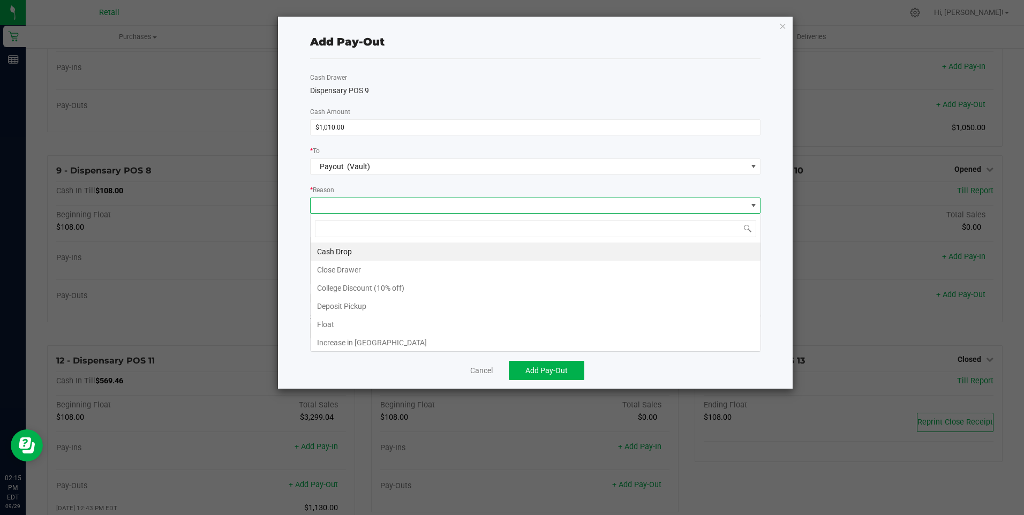
scroll to position [16, 450]
click at [343, 249] on li "Cash Drop" at bounding box center [536, 252] width 450 height 18
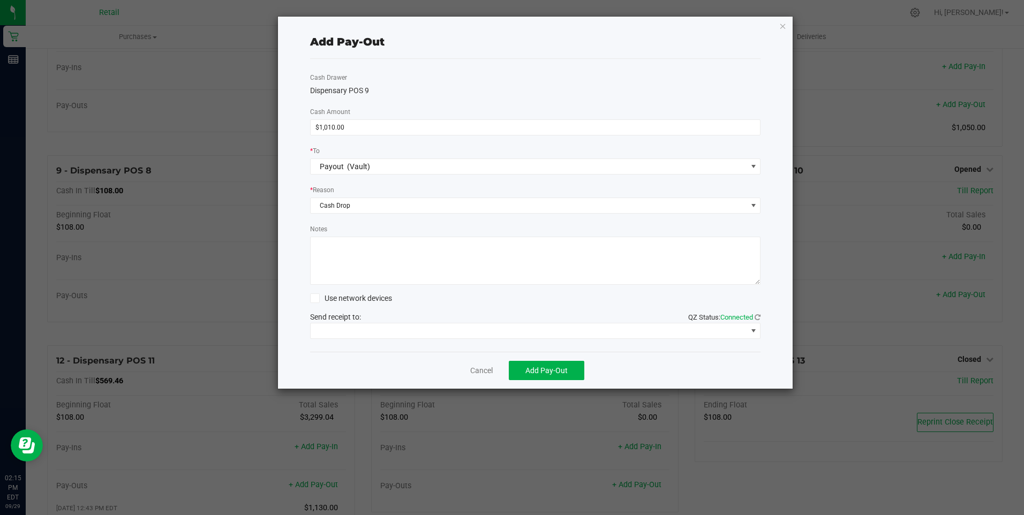
click at [343, 249] on textarea "Notes" at bounding box center [535, 261] width 451 height 48
type textarea "sdl"
click at [754, 331] on span at bounding box center [753, 331] width 9 height 9
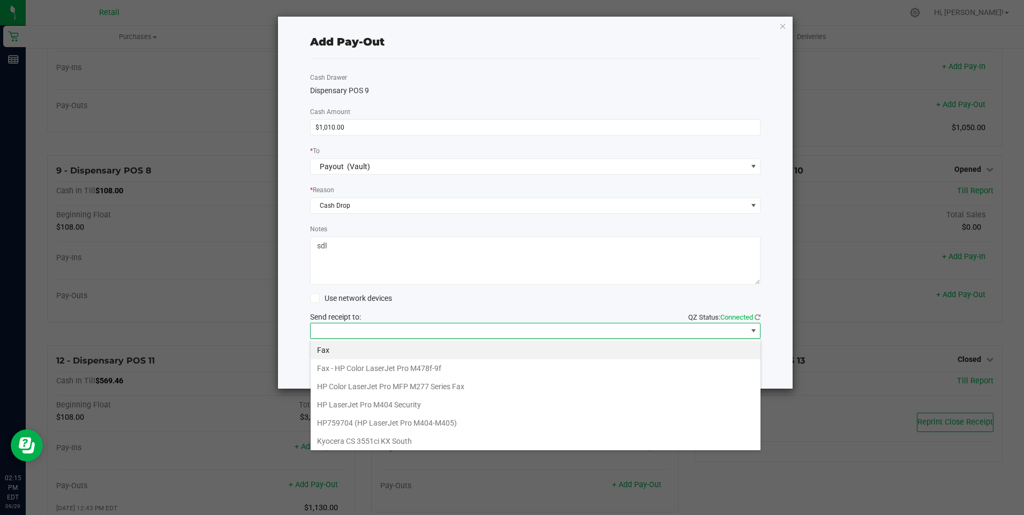
scroll to position [166, 0]
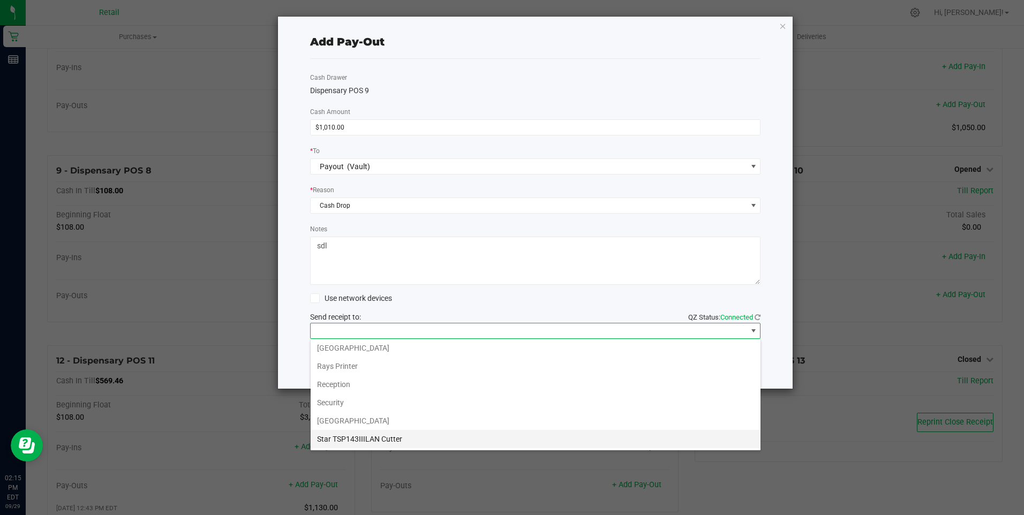
click at [409, 441] on Cutter "Star TSP143IIILAN Cutter" at bounding box center [536, 439] width 450 height 18
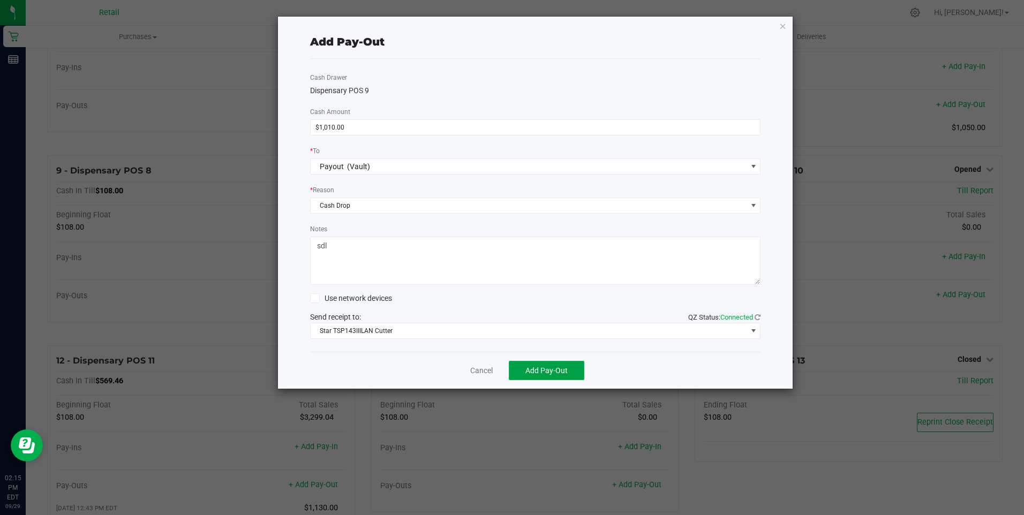
click at [559, 373] on span "Add Pay-Out" at bounding box center [546, 370] width 42 height 9
click at [484, 373] on link "Dismiss" at bounding box center [478, 370] width 26 height 11
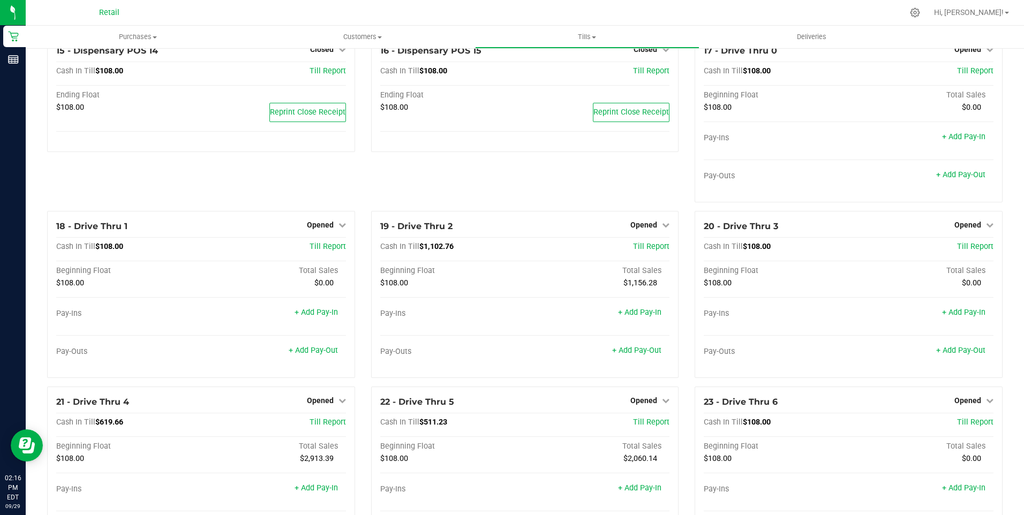
scroll to position [869, 0]
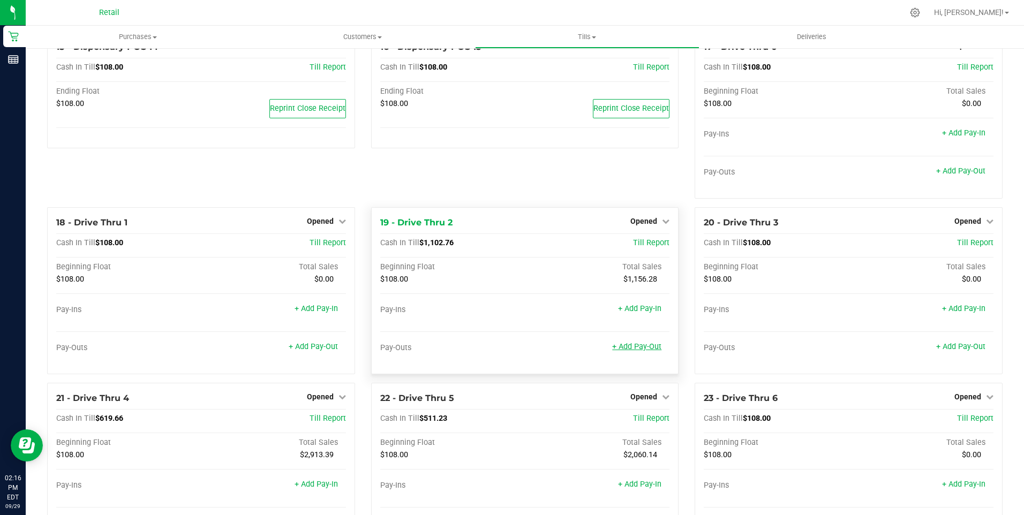
click at [644, 351] on link "+ Add Pay-Out" at bounding box center [636, 346] width 49 height 9
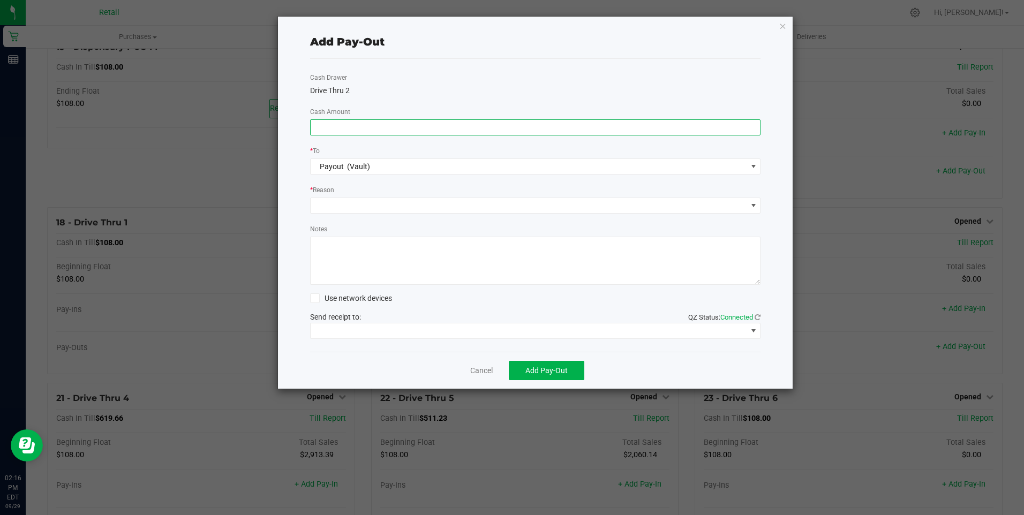
drag, startPoint x: 384, startPoint y: 127, endPoint x: 400, endPoint y: 119, distance: 17.5
click at [385, 127] on input at bounding box center [536, 127] width 450 height 15
type input "$950.00"
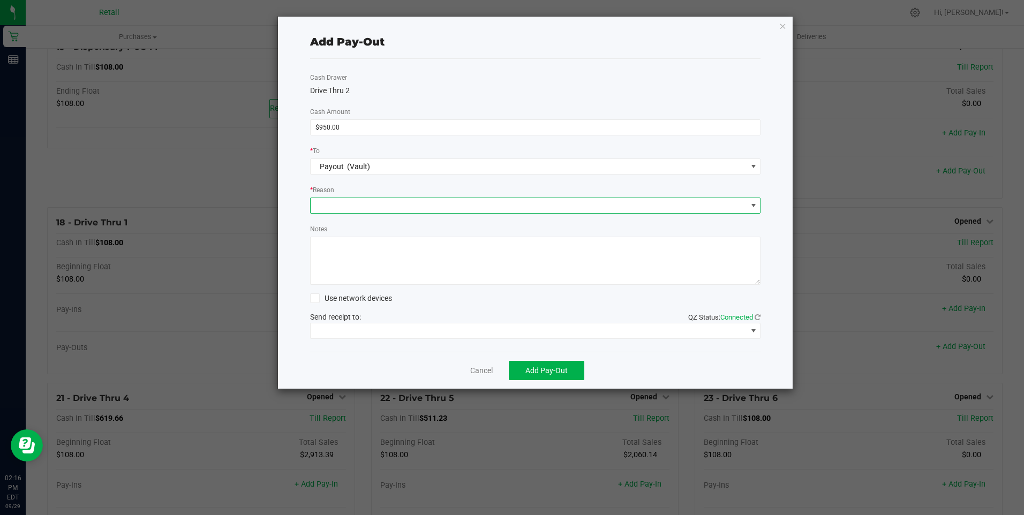
click at [752, 207] on span at bounding box center [753, 205] width 9 height 9
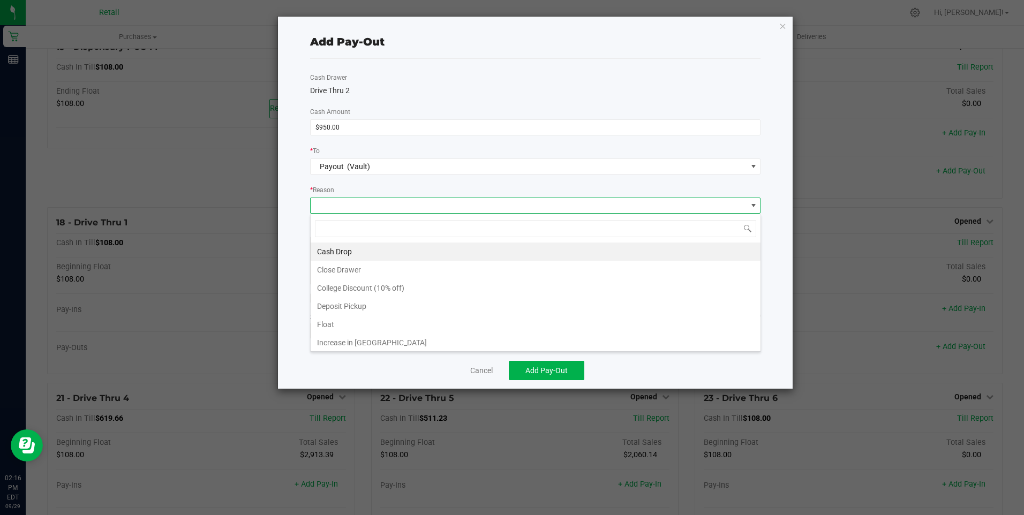
scroll to position [16, 450]
click at [427, 254] on li "Cash Drop" at bounding box center [536, 252] width 450 height 18
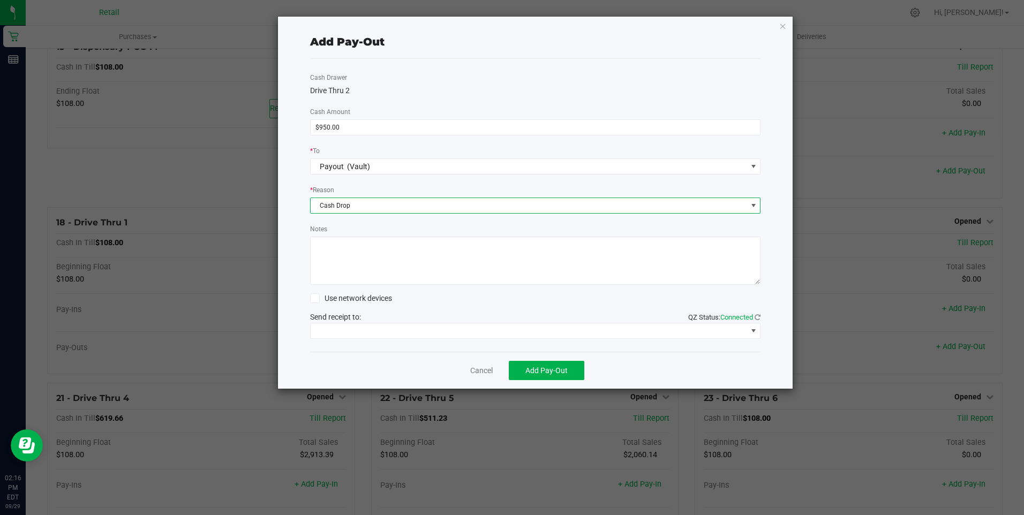
click at [418, 263] on textarea "Notes" at bounding box center [535, 261] width 451 height 48
type textarea "sdl"
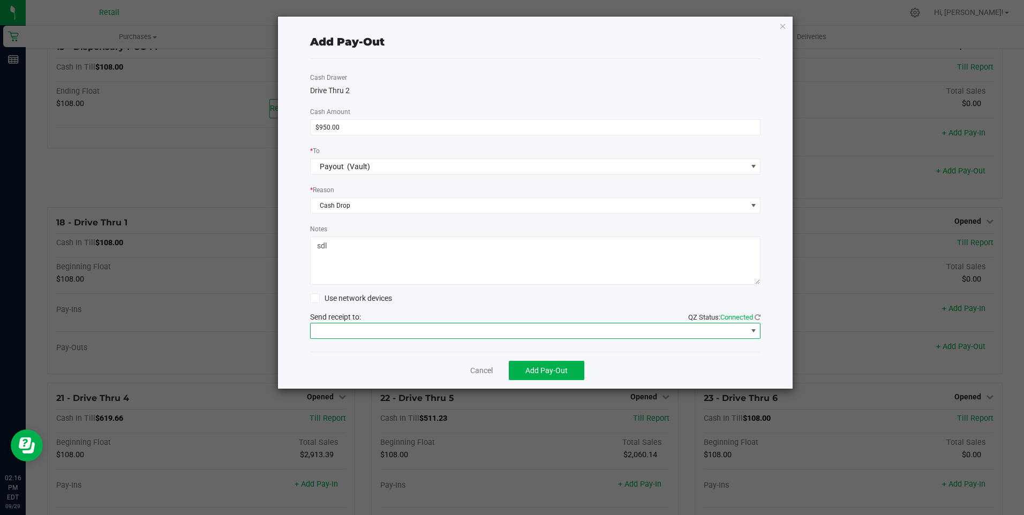
click at [756, 332] on span at bounding box center [753, 331] width 9 height 9
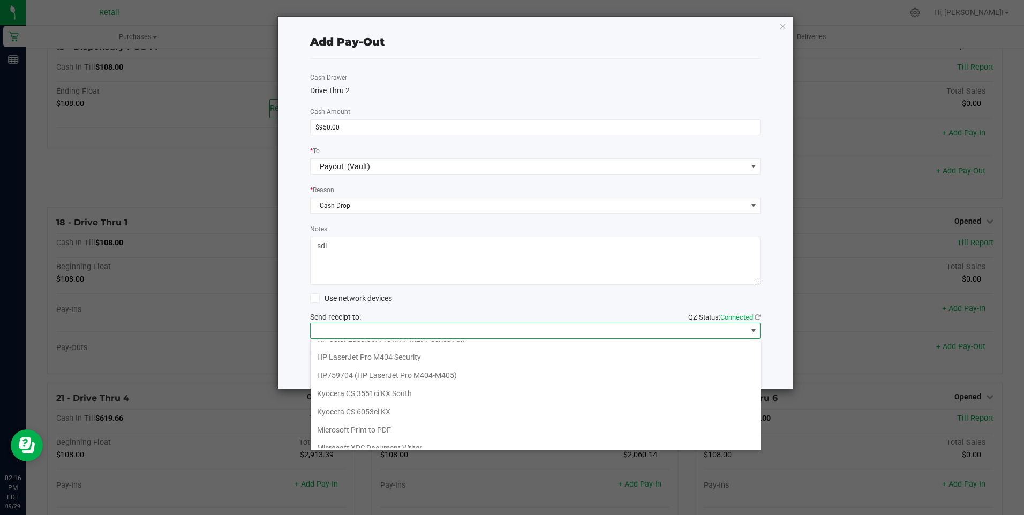
scroll to position [166, 0]
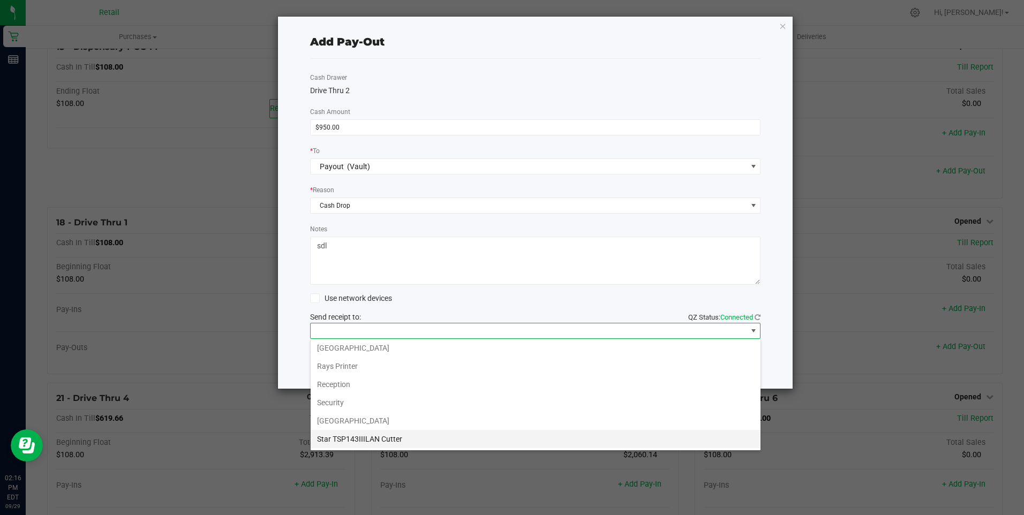
click at [425, 438] on Cutter "Star TSP143IIILAN Cutter" at bounding box center [536, 439] width 450 height 18
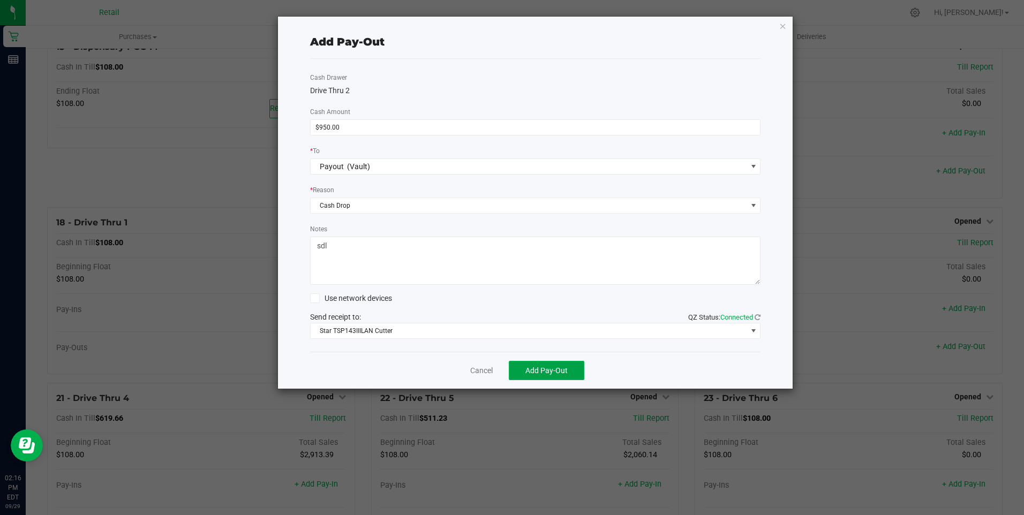
click at [557, 370] on span "Add Pay-Out" at bounding box center [546, 370] width 42 height 9
click at [481, 373] on link "Dismiss" at bounding box center [478, 370] width 26 height 11
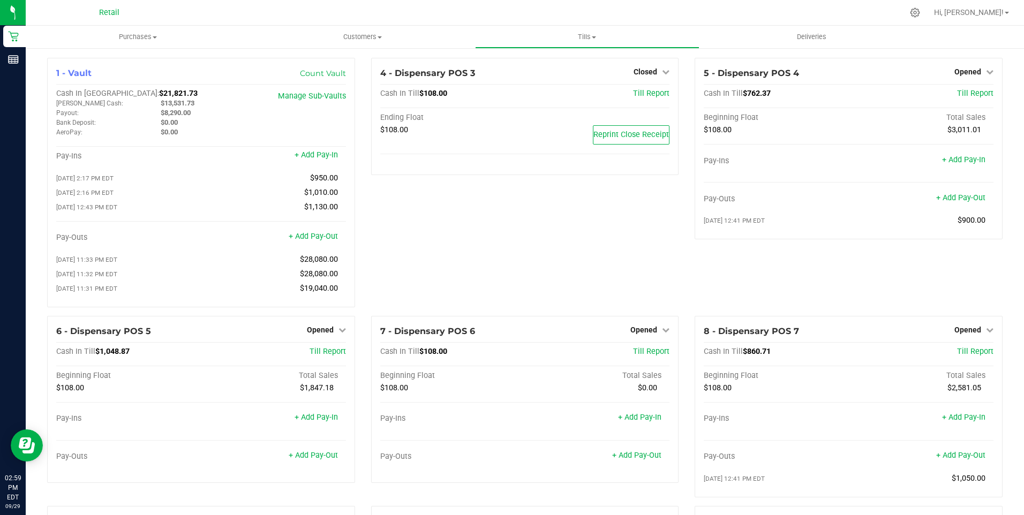
click at [911, 291] on div "5 - Dispensary POS 4 Opened Close Till Cash In Till $762.37 Till Report Beginni…" at bounding box center [849, 187] width 324 height 258
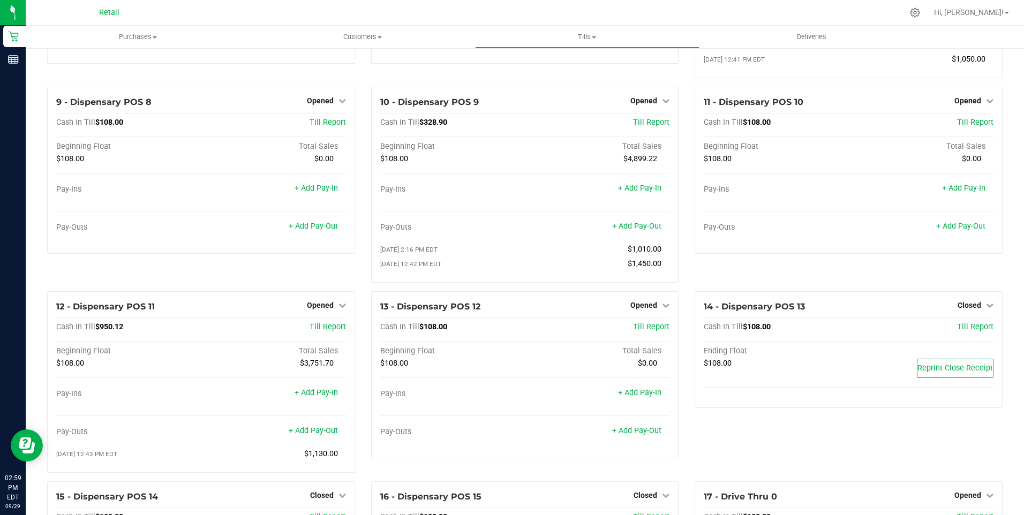
scroll to position [419, 0]
click at [662, 104] on icon at bounding box center [665, 100] width 7 height 7
click at [648, 126] on link "Close Till" at bounding box center [645, 122] width 29 height 9
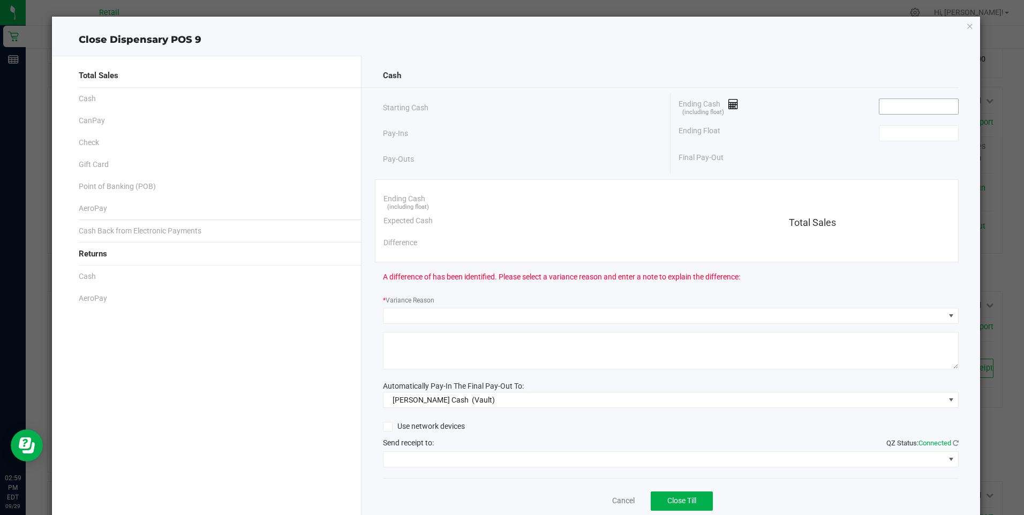
click at [906, 111] on input at bounding box center [919, 106] width 79 height 15
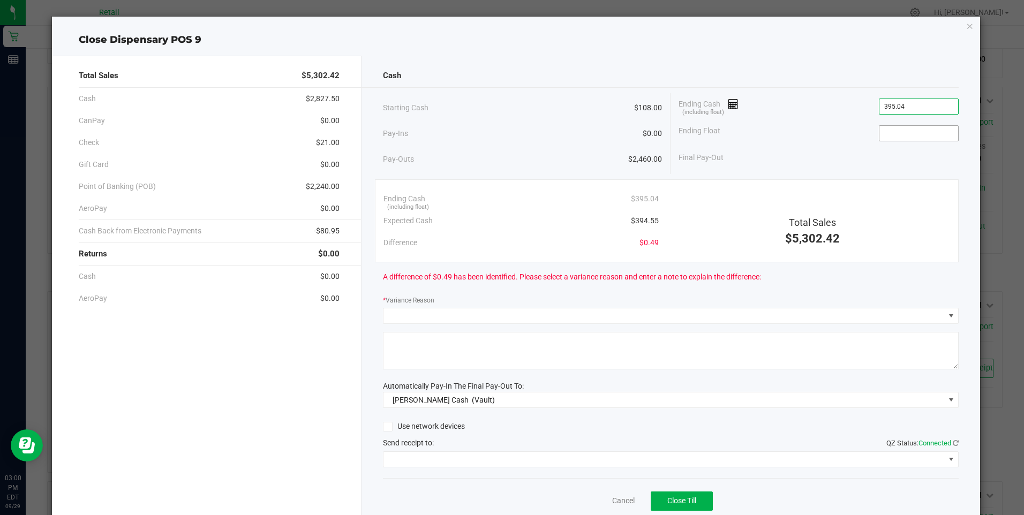
type input "$395.04"
click at [892, 131] on input at bounding box center [919, 133] width 79 height 15
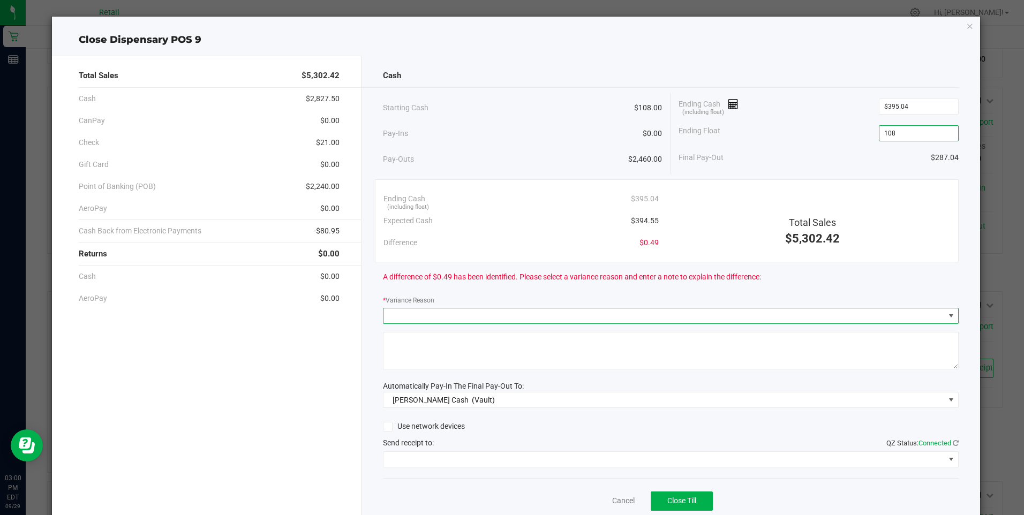
type input "$108.00"
click at [947, 315] on span at bounding box center [951, 316] width 9 height 9
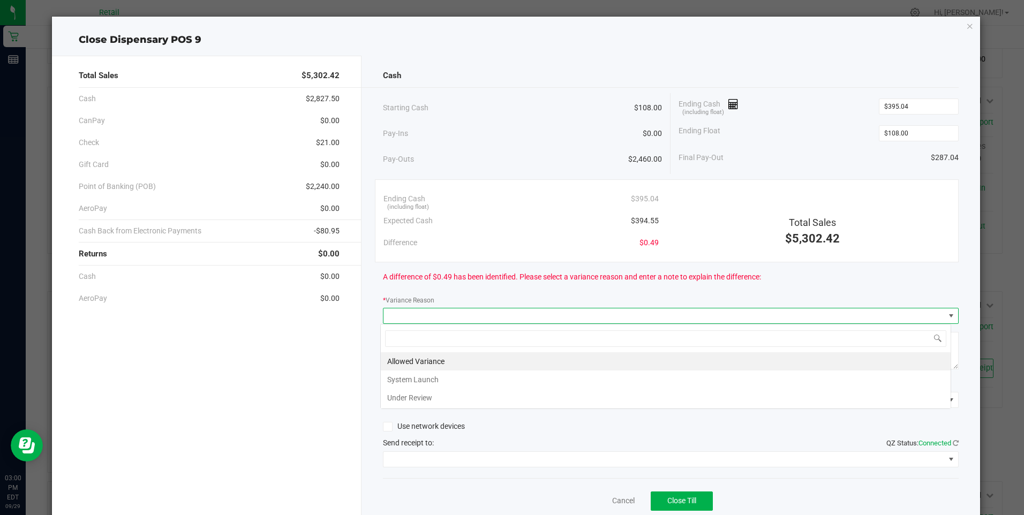
scroll to position [16, 571]
click at [459, 361] on li "Allowed Variance" at bounding box center [666, 361] width 570 height 18
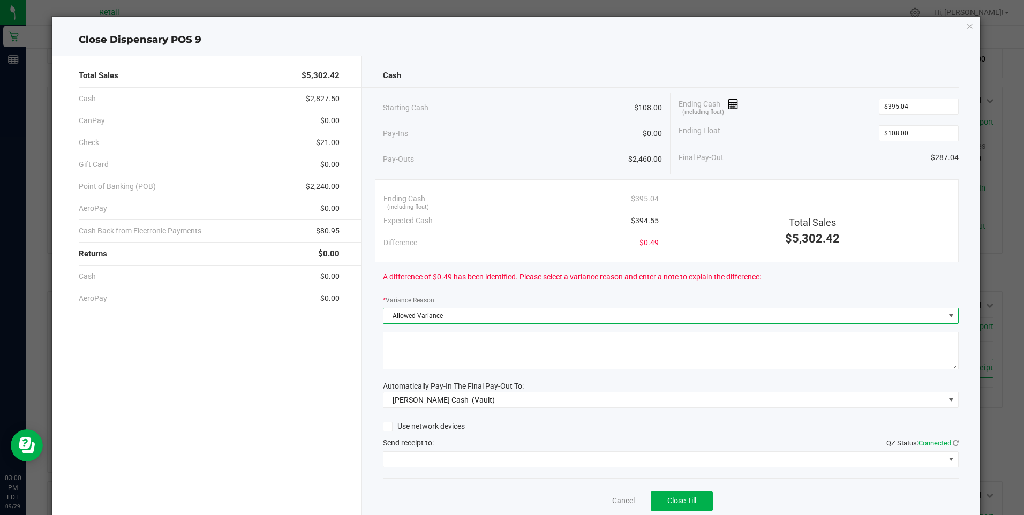
click at [448, 343] on textarea at bounding box center [671, 350] width 576 height 37
type textarea "sdl"
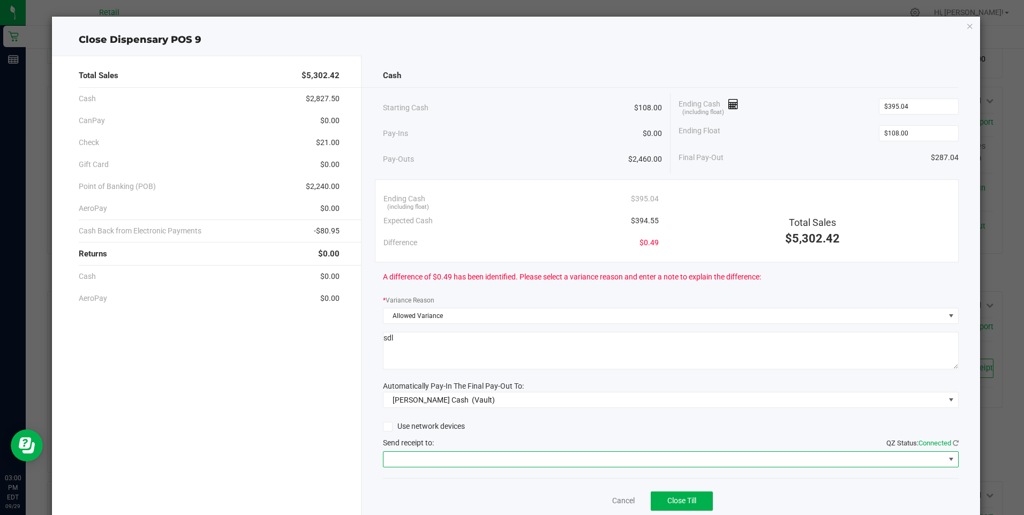
click at [947, 461] on span at bounding box center [951, 459] width 9 height 9
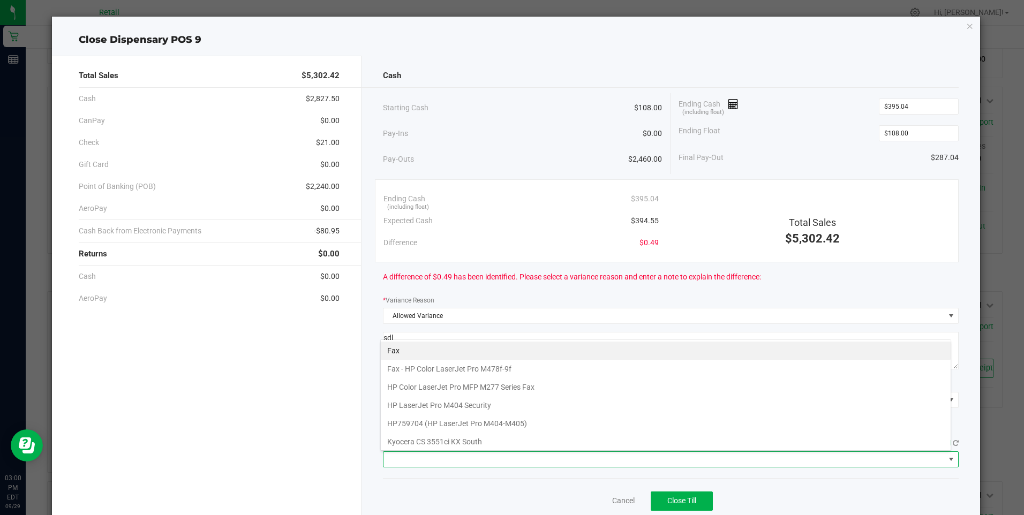
scroll to position [166, 0]
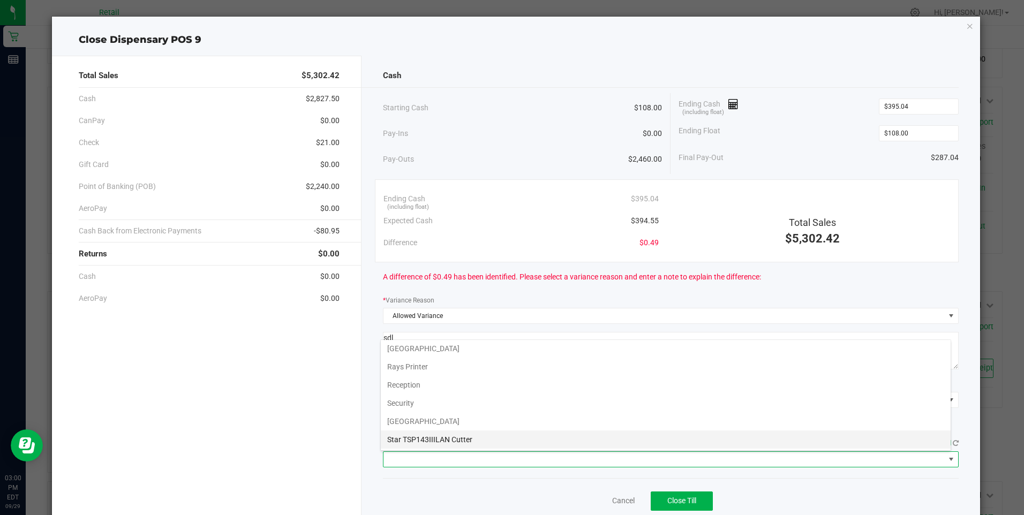
click at [430, 435] on Cutter "Star TSP143IIILAN Cutter" at bounding box center [666, 440] width 570 height 18
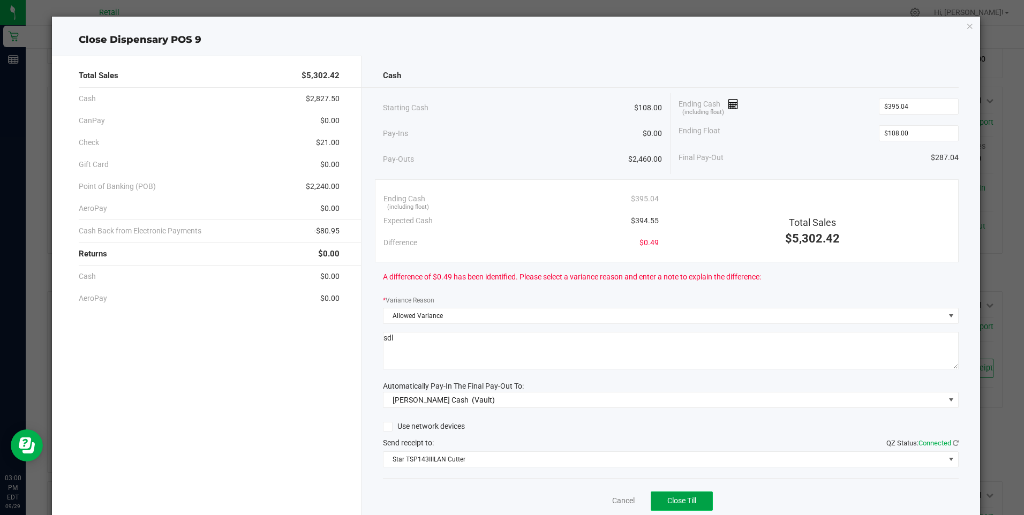
click at [692, 501] on span "Close Till" at bounding box center [681, 501] width 29 height 9
click at [592, 500] on link "Dismiss" at bounding box center [600, 500] width 26 height 11
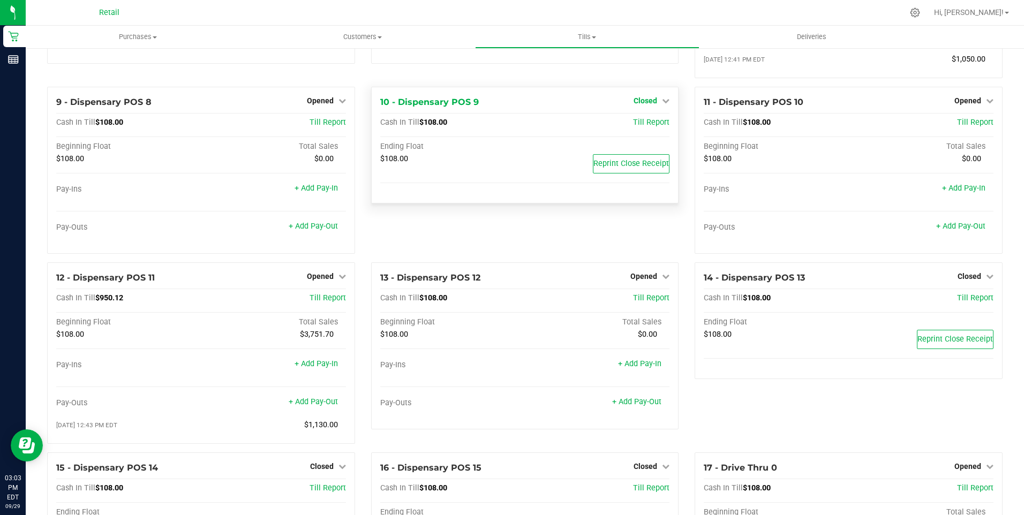
click at [662, 104] on icon at bounding box center [665, 100] width 7 height 7
click at [642, 127] on link "Open Till" at bounding box center [645, 122] width 28 height 9
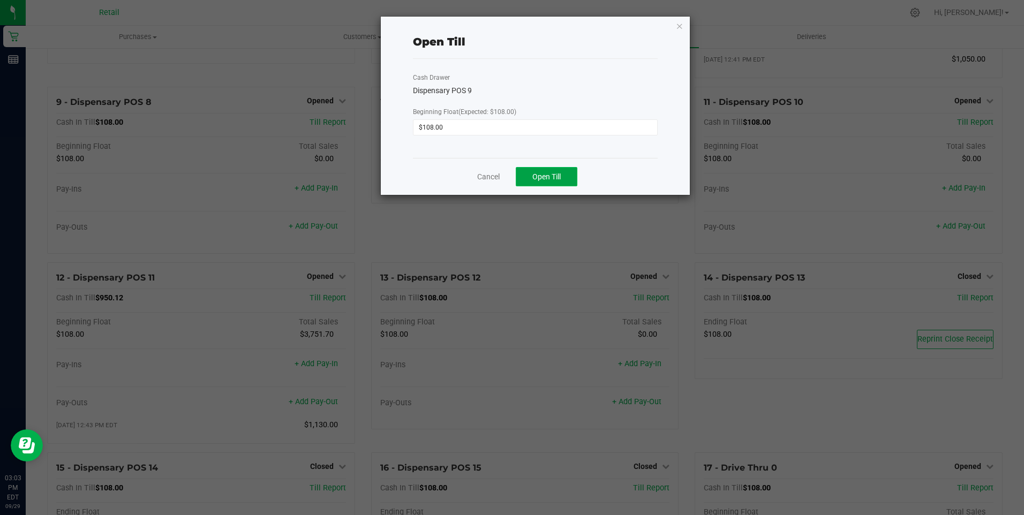
click at [552, 175] on span "Open Till" at bounding box center [546, 176] width 28 height 9
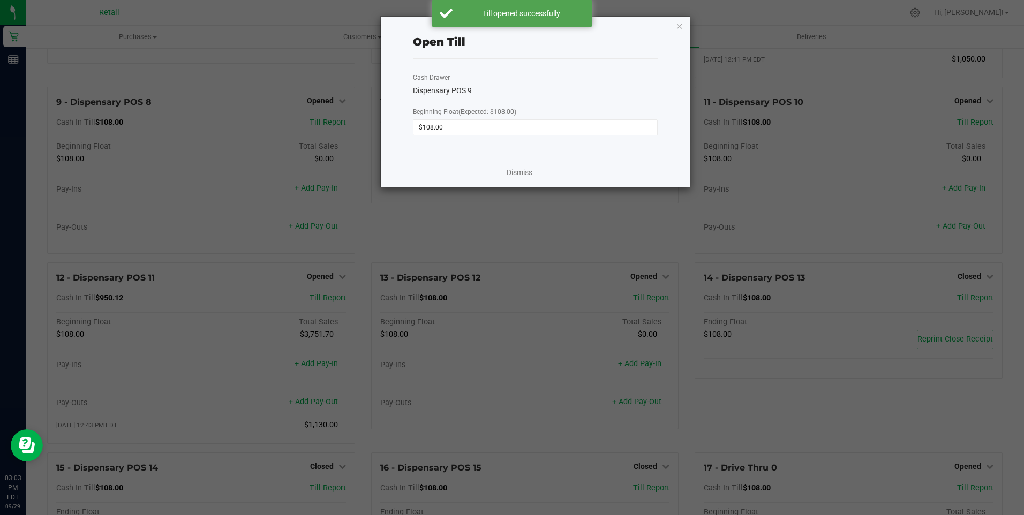
click at [516, 170] on link "Dismiss" at bounding box center [520, 172] width 26 height 11
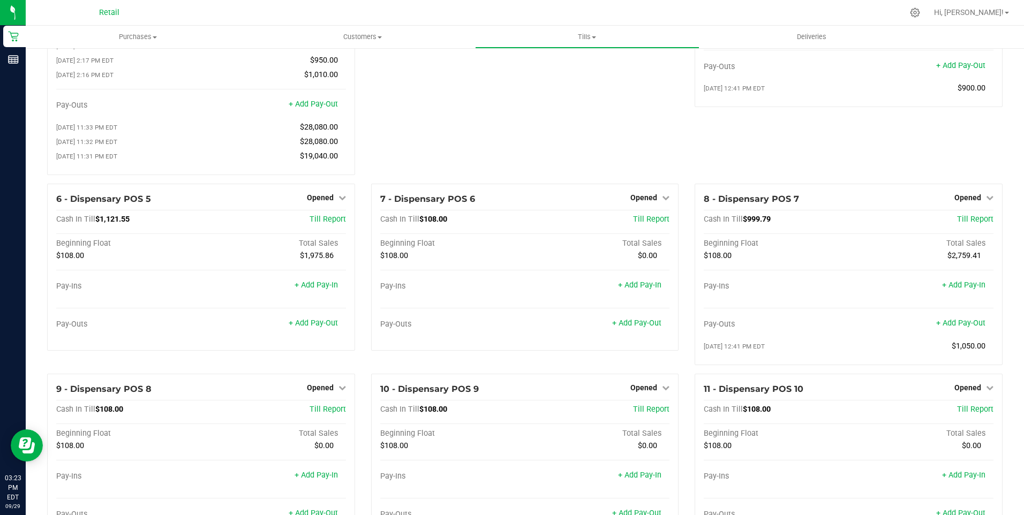
scroll to position [129, 0]
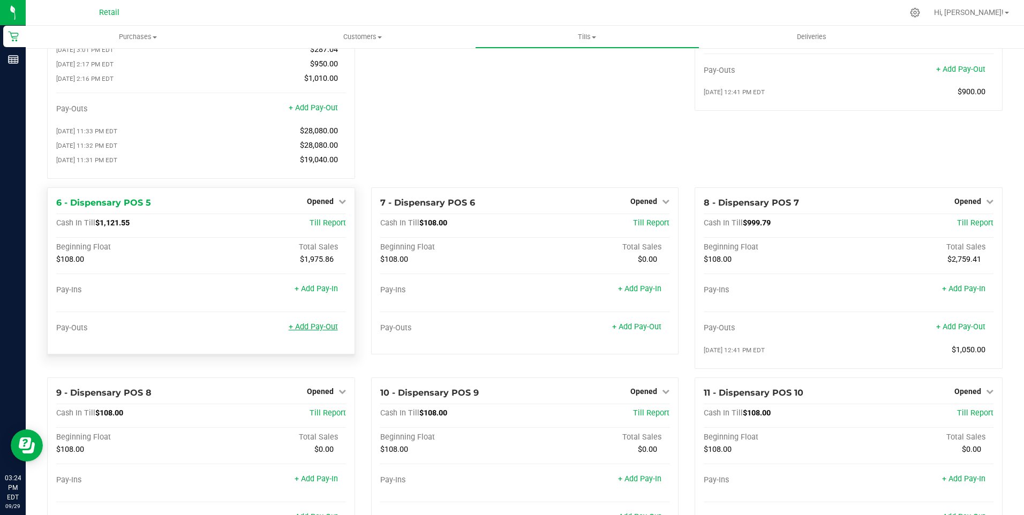
click at [310, 332] on link "+ Add Pay-Out" at bounding box center [313, 326] width 49 height 9
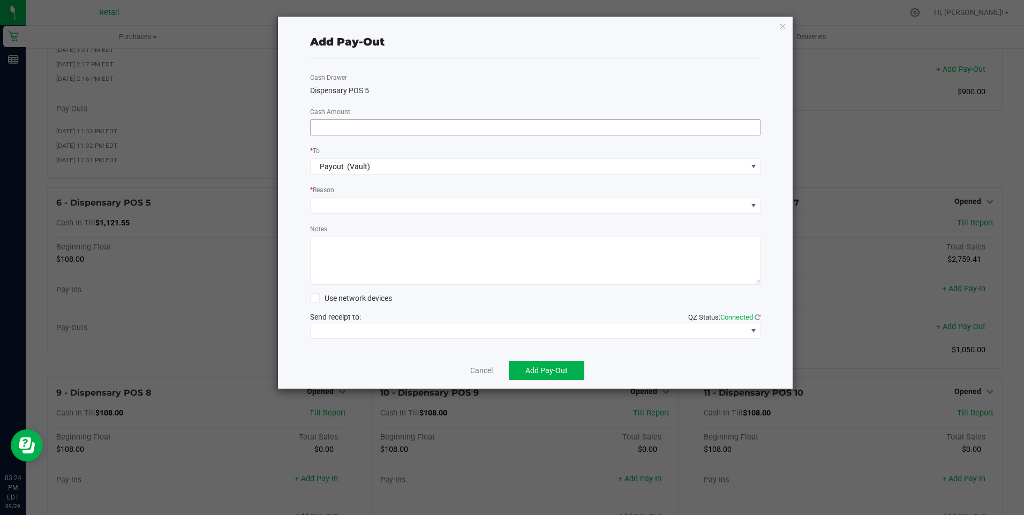
click at [390, 129] on input at bounding box center [536, 127] width 450 height 15
type input "$870.00"
click at [756, 206] on span at bounding box center [753, 205] width 9 height 9
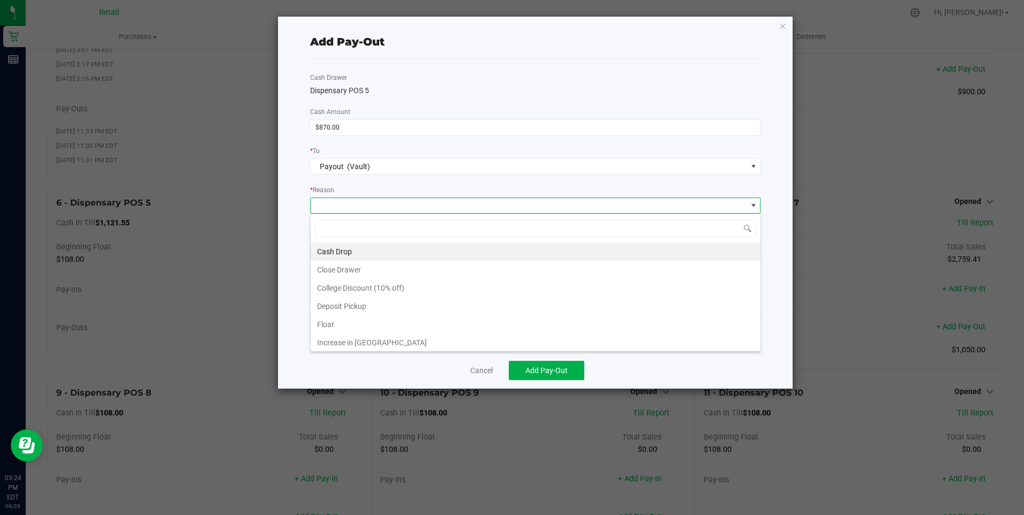
scroll to position [16, 450]
click at [350, 251] on li "Cash Drop" at bounding box center [536, 252] width 450 height 18
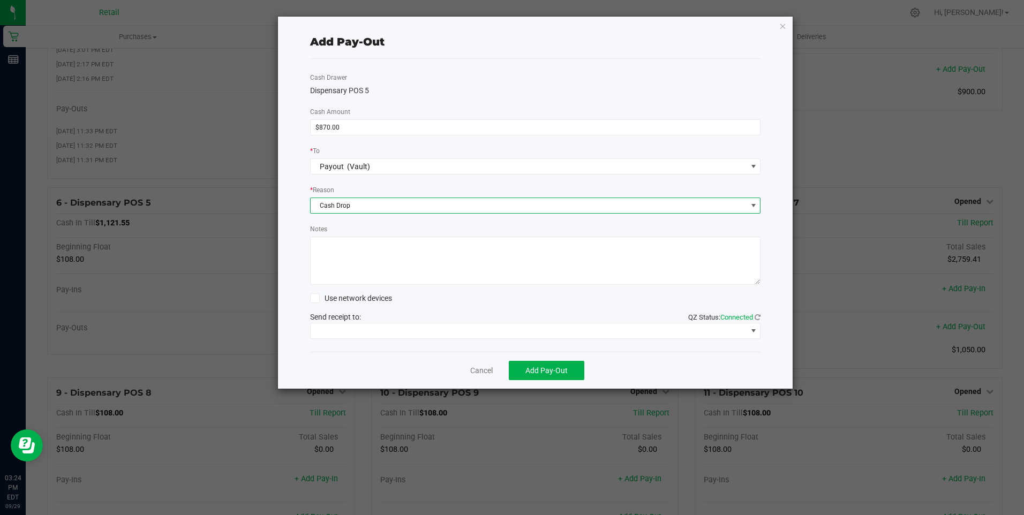
click at [343, 257] on textarea "Notes" at bounding box center [535, 261] width 451 height 48
type textarea "sdl"
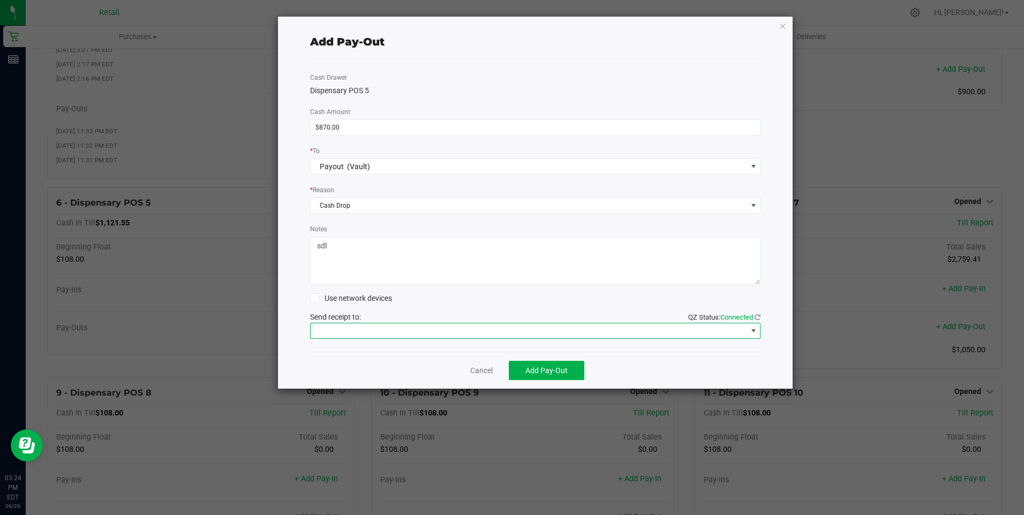
click at [753, 331] on span at bounding box center [753, 331] width 9 height 9
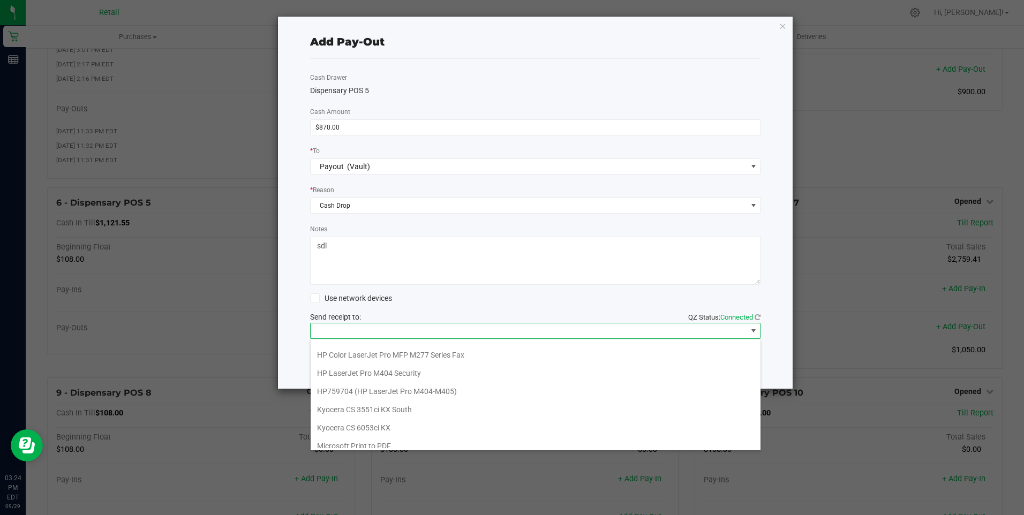
scroll to position [166, 0]
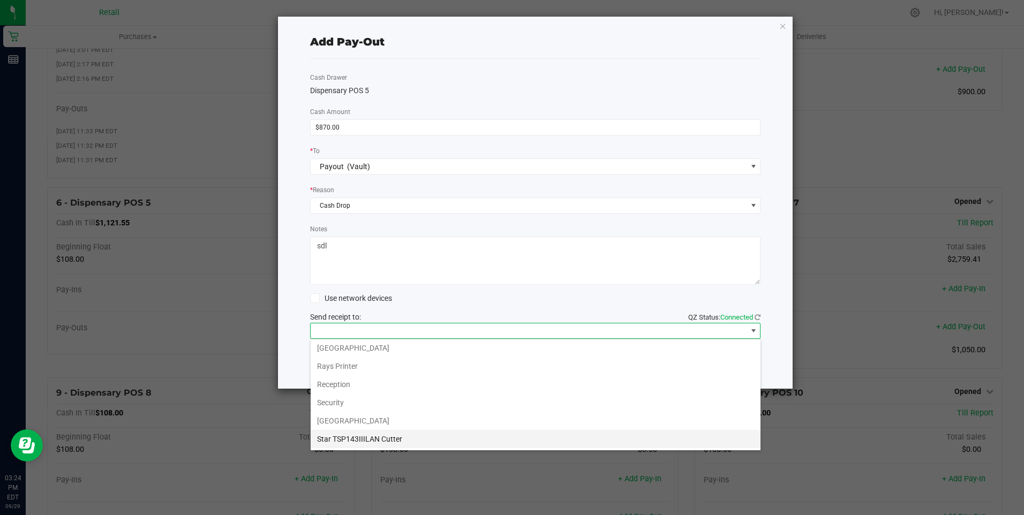
click at [403, 439] on Cutter "Star TSP143IIILAN Cutter" at bounding box center [536, 439] width 450 height 18
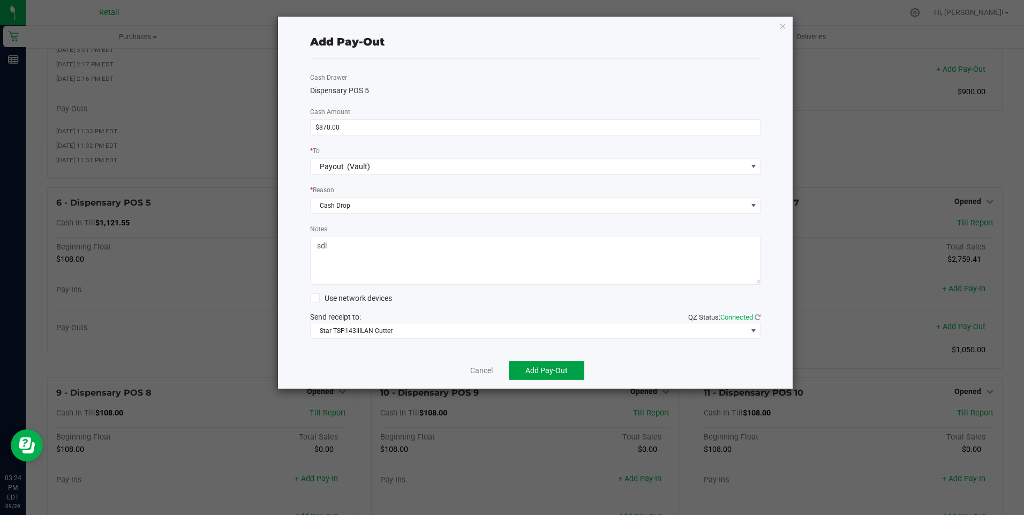
click at [549, 372] on span "Add Pay-Out" at bounding box center [546, 370] width 42 height 9
click at [476, 372] on link "Dismiss" at bounding box center [478, 370] width 26 height 11
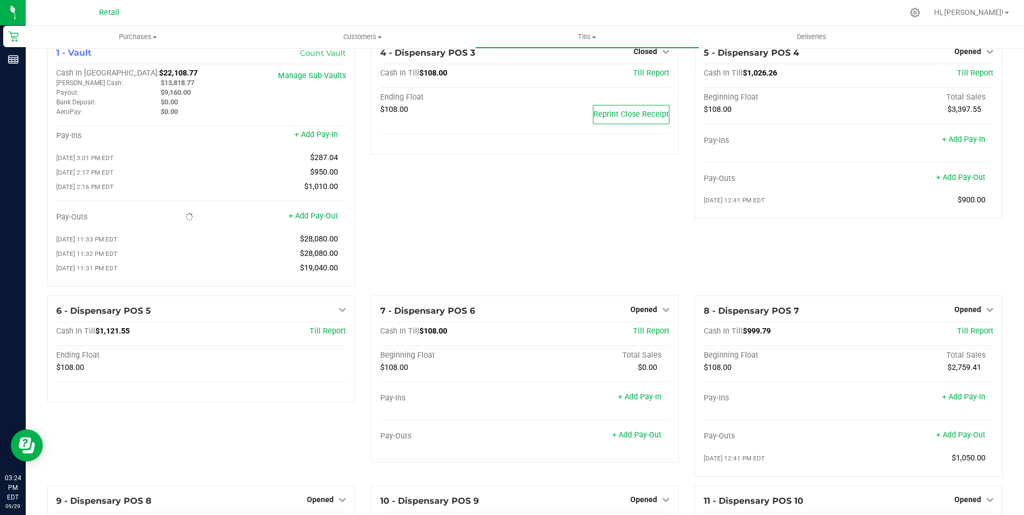
scroll to position [0, 0]
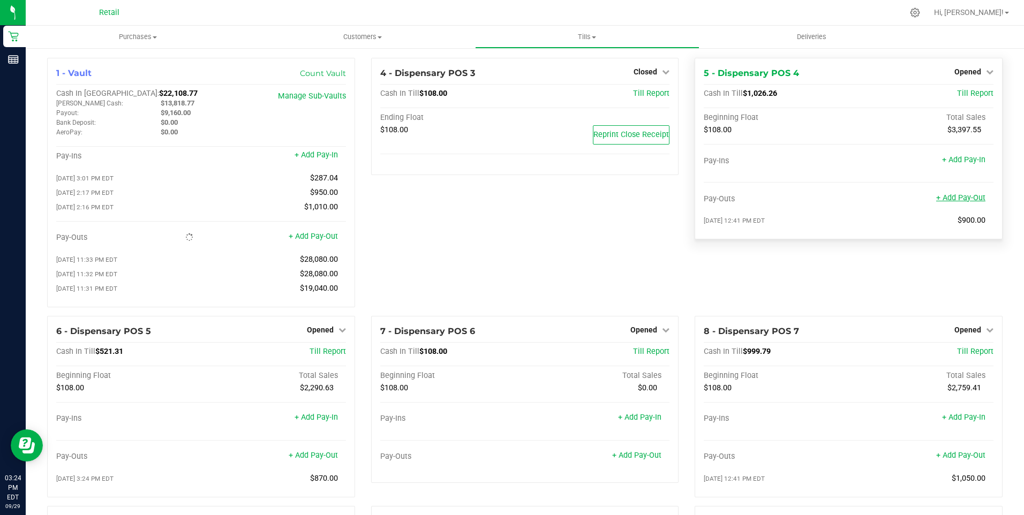
click at [958, 199] on link "+ Add Pay-Out" at bounding box center [960, 197] width 49 height 9
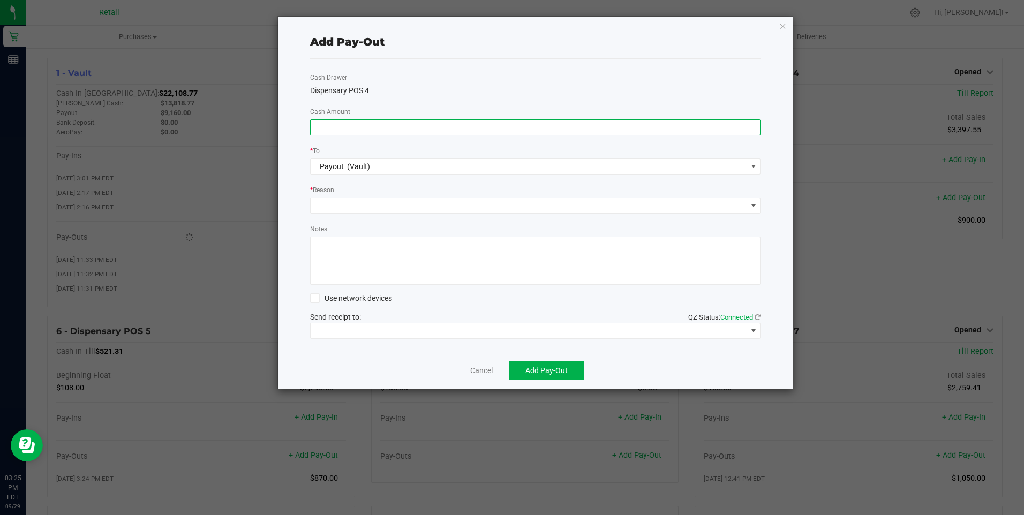
click at [346, 126] on input at bounding box center [536, 127] width 450 height 15
type input "$810.00"
click at [755, 206] on span at bounding box center [753, 205] width 9 height 9
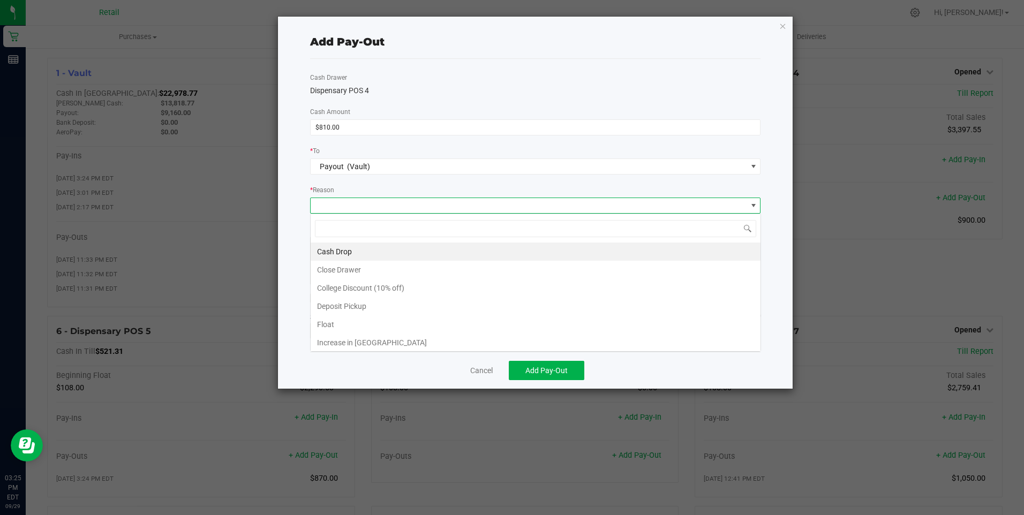
scroll to position [16, 450]
click at [342, 246] on li "Cash Drop" at bounding box center [536, 252] width 450 height 18
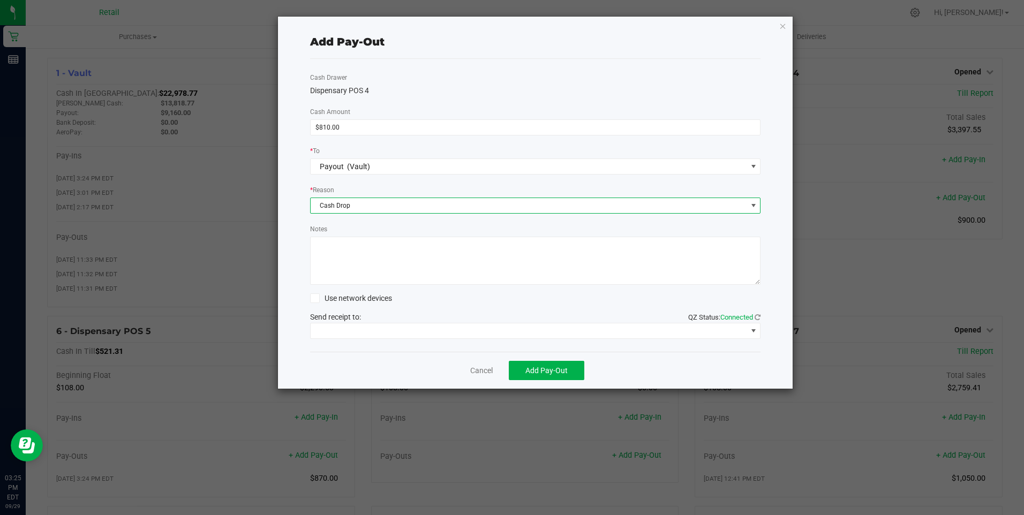
click at [339, 250] on textarea "Notes" at bounding box center [535, 261] width 451 height 48
type textarea "sdl"
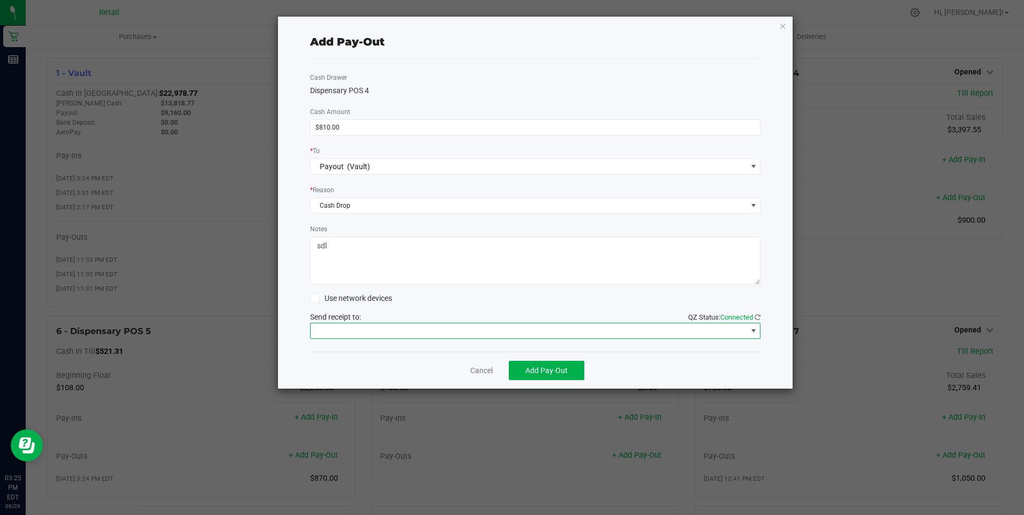
click at [756, 332] on span at bounding box center [753, 331] width 9 height 9
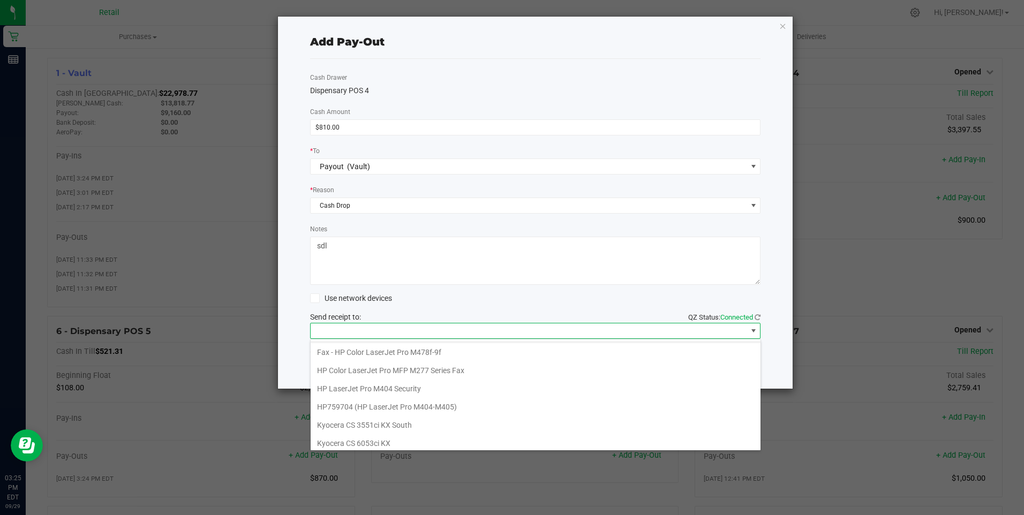
scroll to position [166, 0]
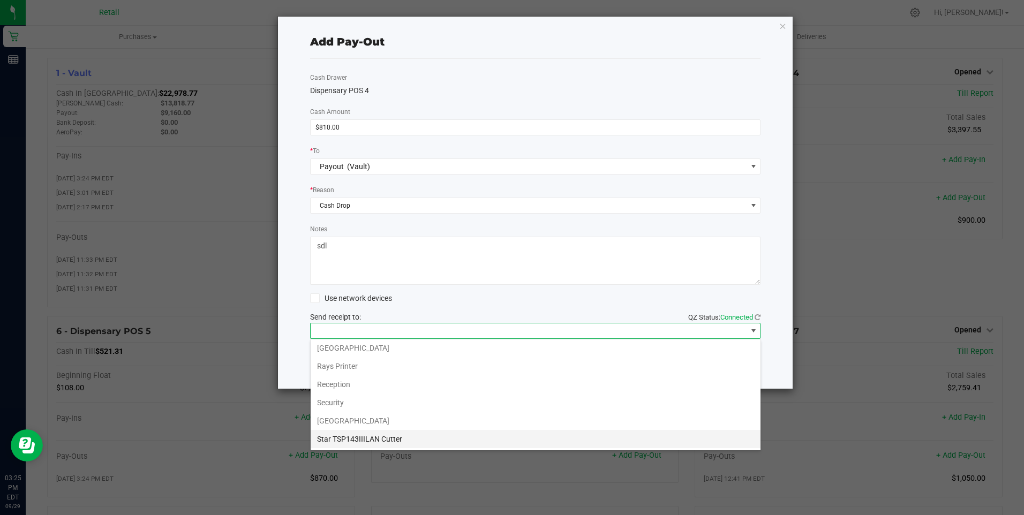
click at [391, 442] on Cutter "Star TSP143IIILAN Cutter" at bounding box center [536, 439] width 450 height 18
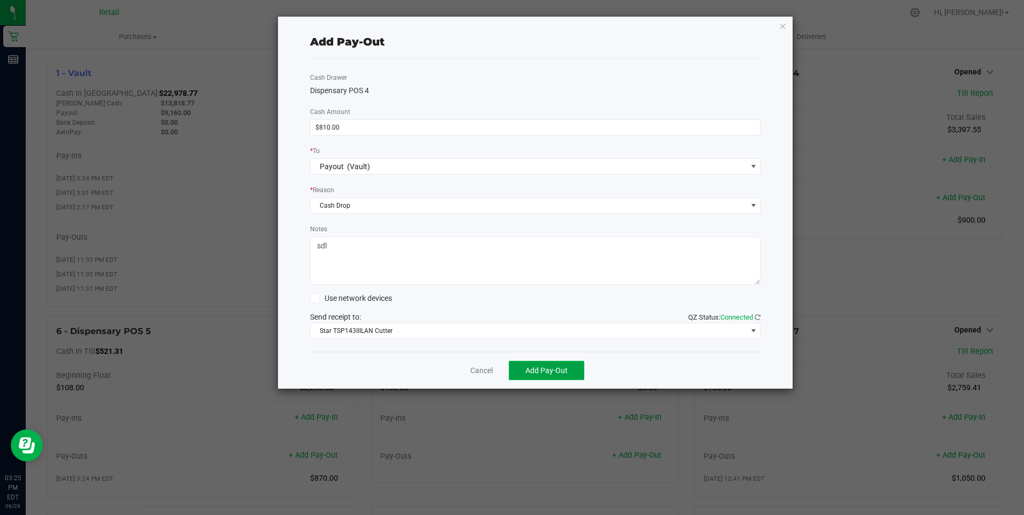
click at [554, 373] on span "Add Pay-Out" at bounding box center [546, 370] width 42 height 9
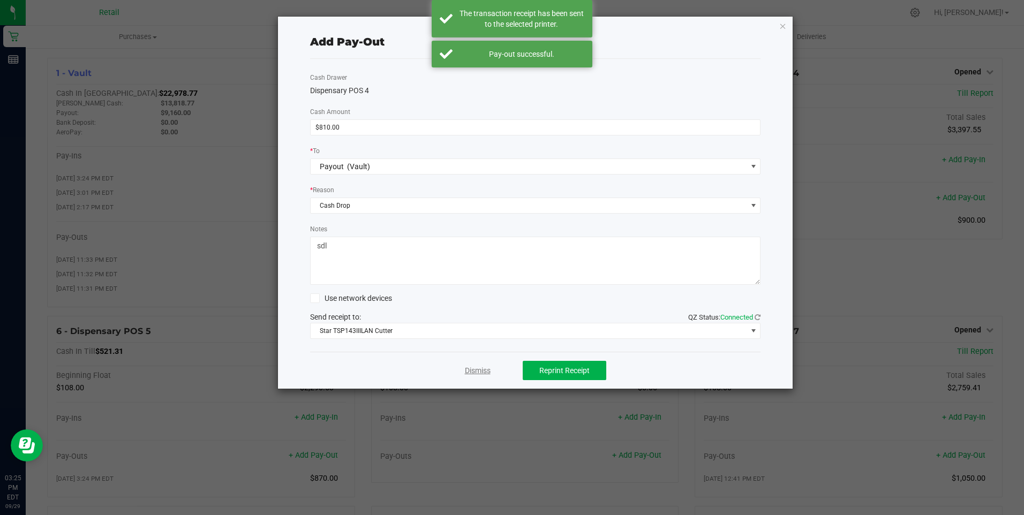
click at [479, 369] on link "Dismiss" at bounding box center [478, 370] width 26 height 11
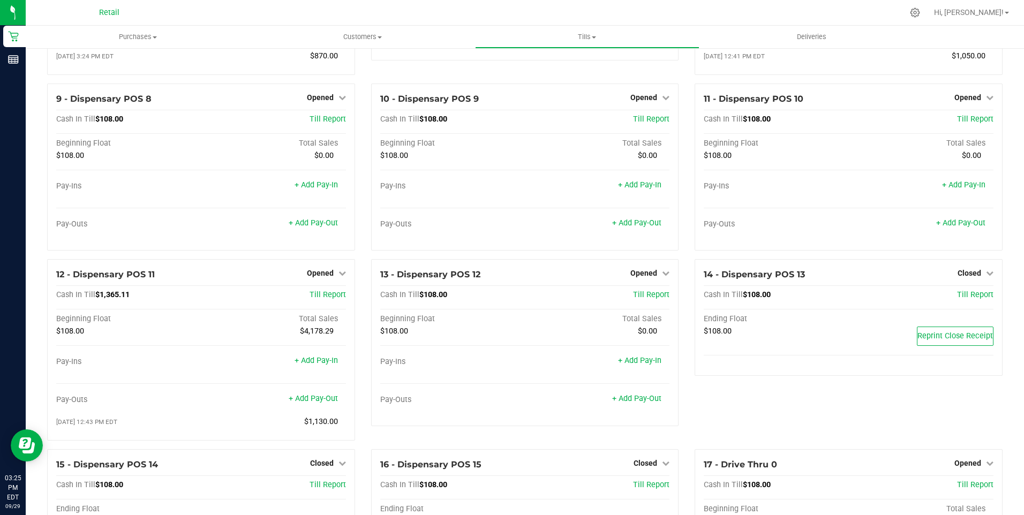
scroll to position [425, 0]
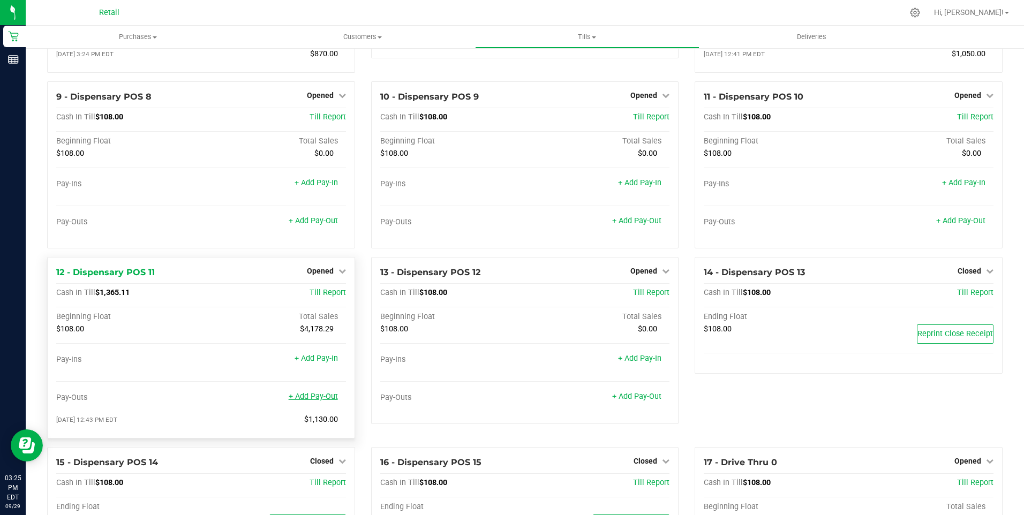
click at [329, 401] on link "+ Add Pay-Out" at bounding box center [313, 396] width 49 height 9
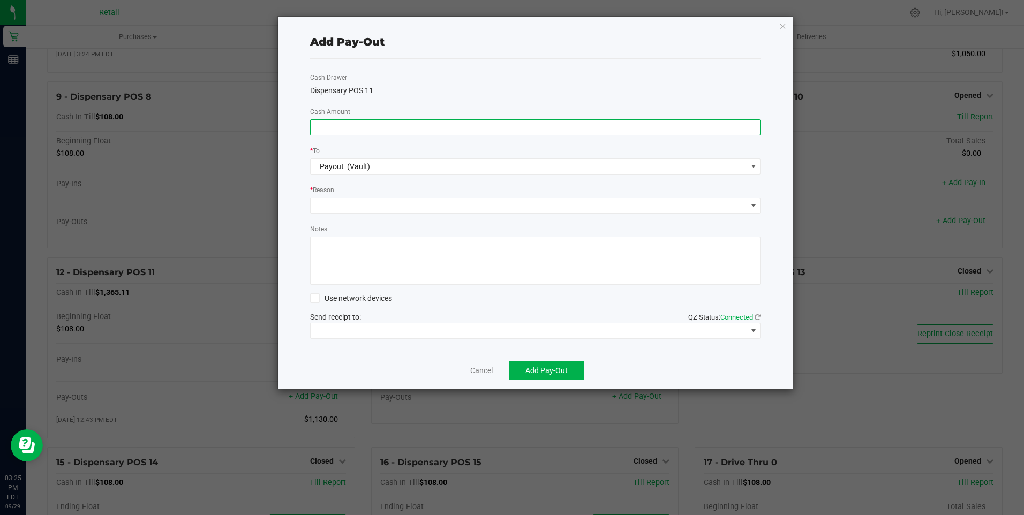
click at [409, 127] on input at bounding box center [536, 127] width 450 height 15
type input "$1,120.00"
click at [753, 207] on span at bounding box center [753, 205] width 9 height 9
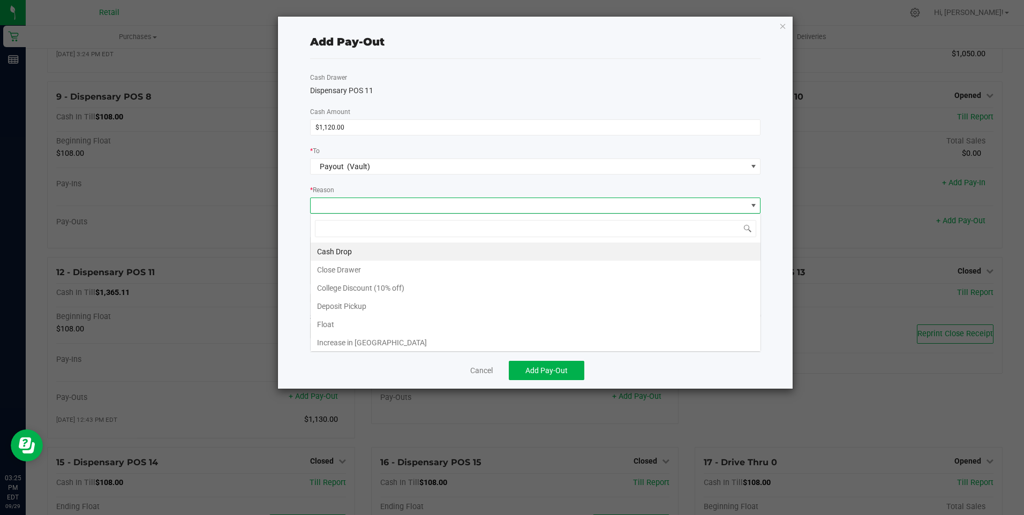
scroll to position [16, 450]
click at [352, 247] on li "Cash Drop" at bounding box center [536, 252] width 450 height 18
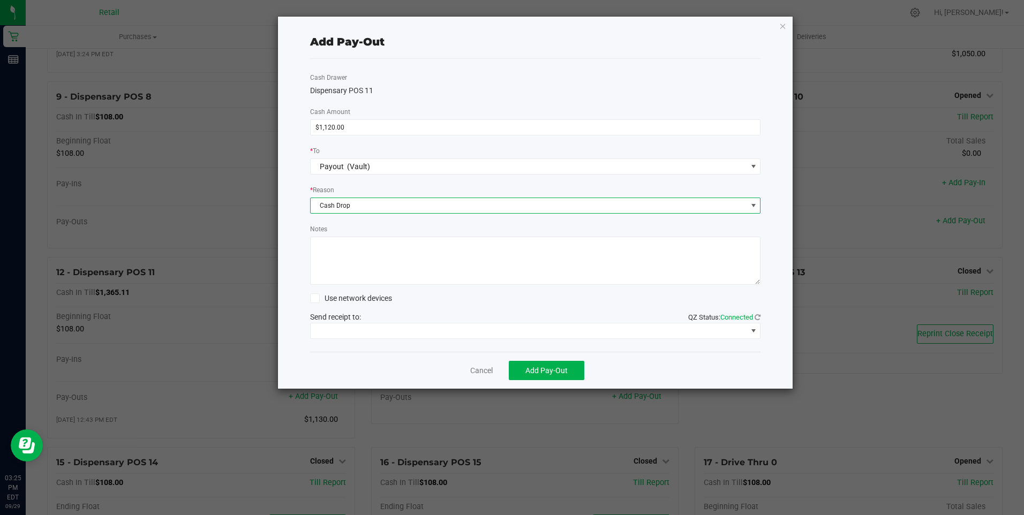
click at [352, 247] on textarea "Notes" at bounding box center [535, 261] width 451 height 48
type textarea "sdl"
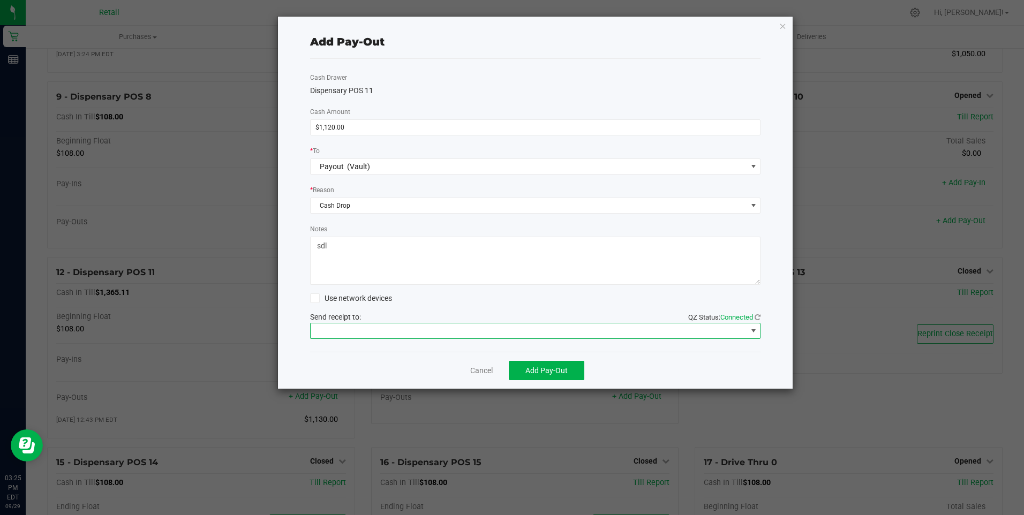
click at [754, 331] on span at bounding box center [753, 331] width 9 height 9
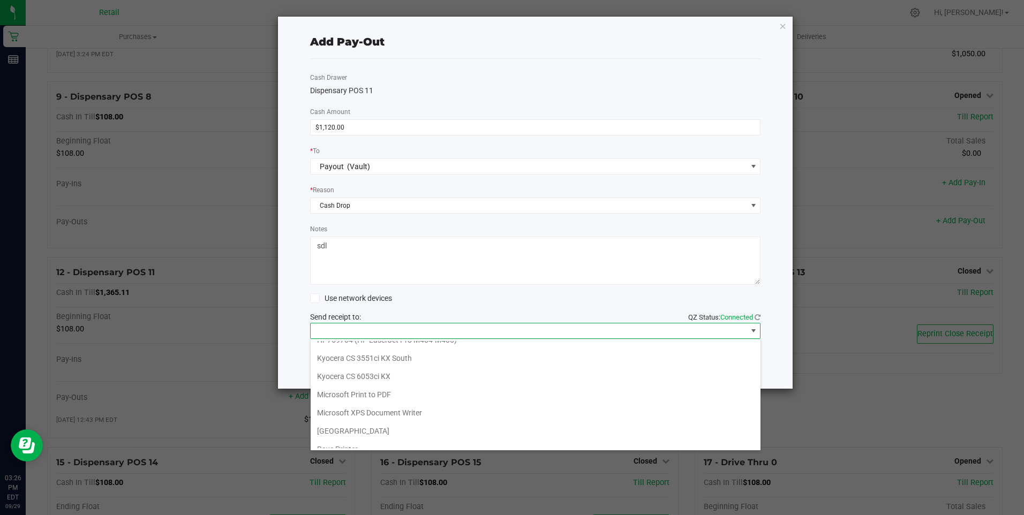
scroll to position [166, 0]
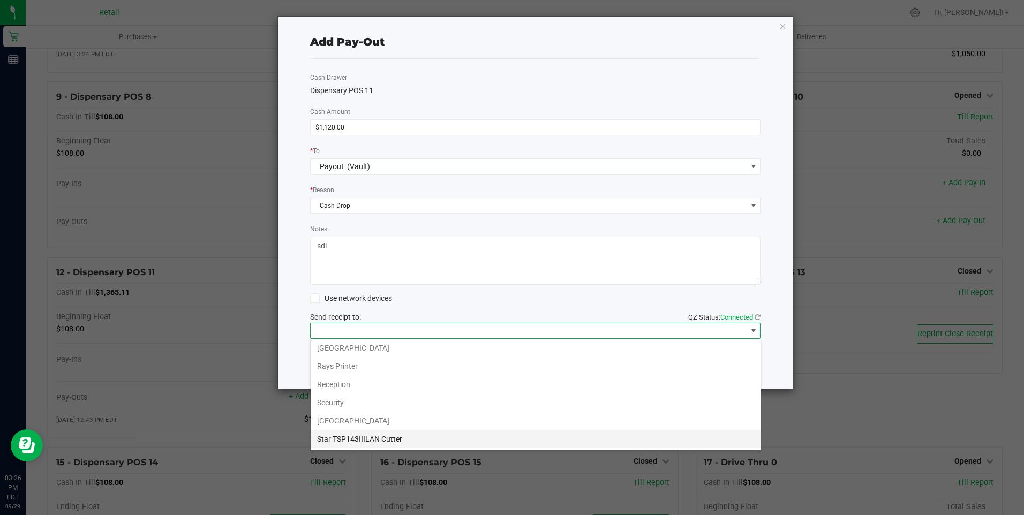
click at [407, 439] on Cutter "Star TSP143IIILAN Cutter" at bounding box center [536, 439] width 450 height 18
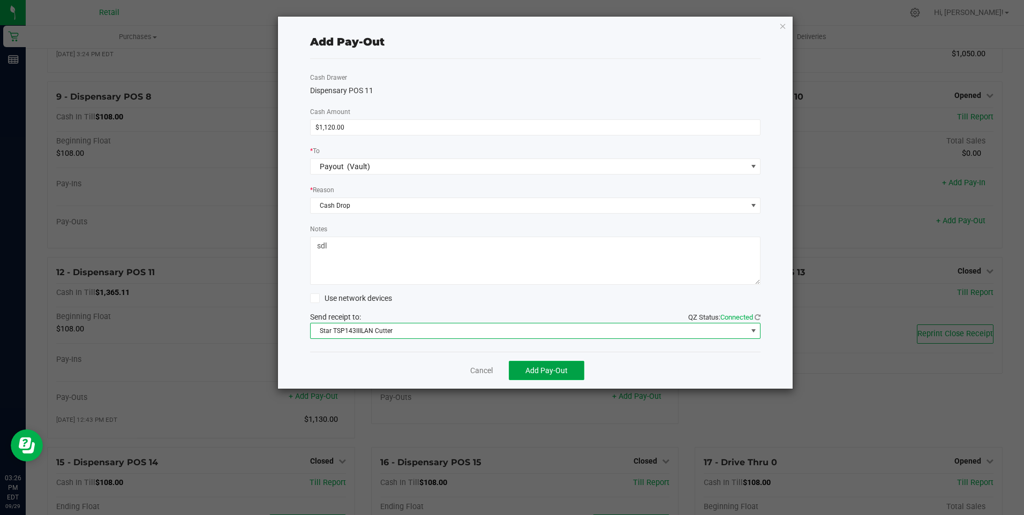
click at [530, 371] on span "Add Pay-Out" at bounding box center [546, 370] width 42 height 9
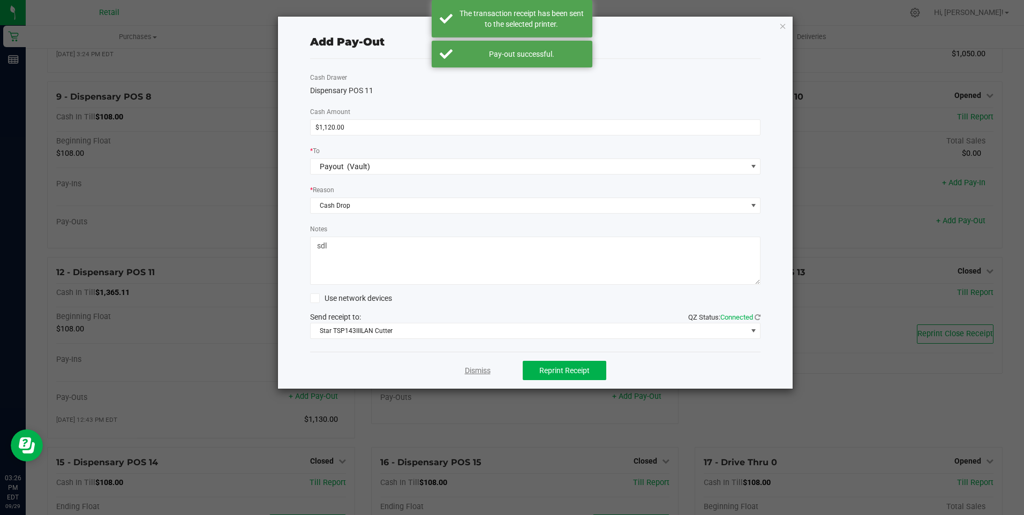
click at [483, 369] on link "Dismiss" at bounding box center [478, 370] width 26 height 11
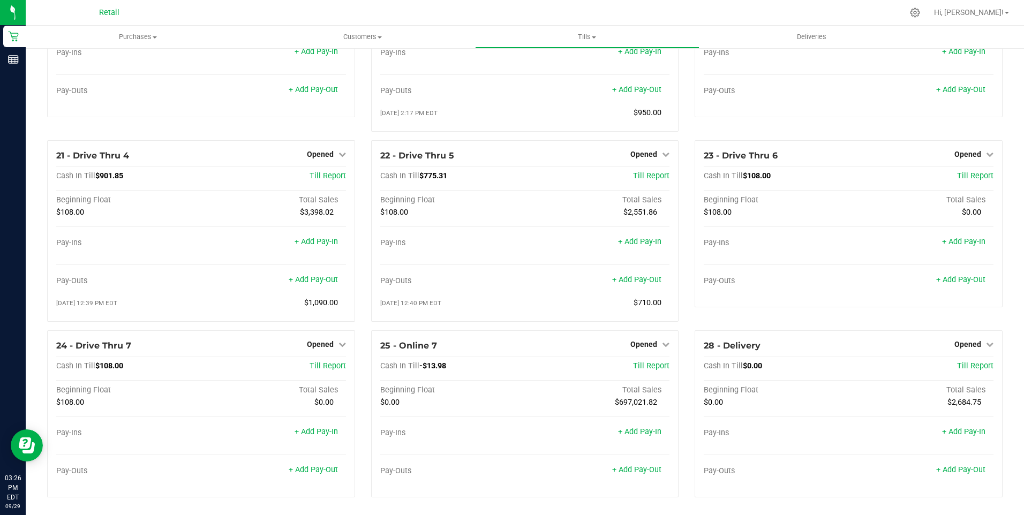
scroll to position [1122, 0]
click at [735, 12] on div at bounding box center [547, 12] width 711 height 21
click at [342, 153] on icon at bounding box center [342, 152] width 7 height 7
click at [326, 172] on link "Close Till" at bounding box center [321, 174] width 29 height 9
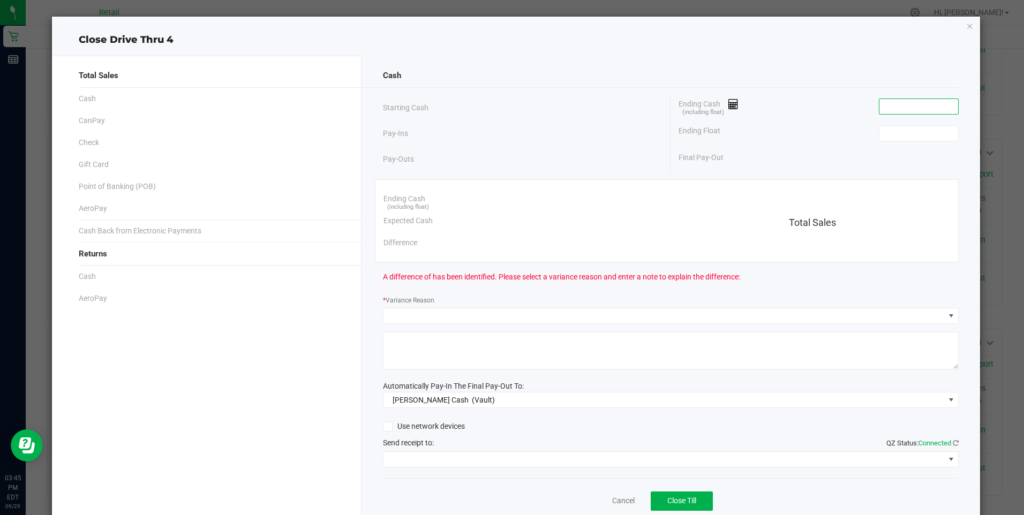
click at [891, 106] on input at bounding box center [919, 106] width 79 height 15
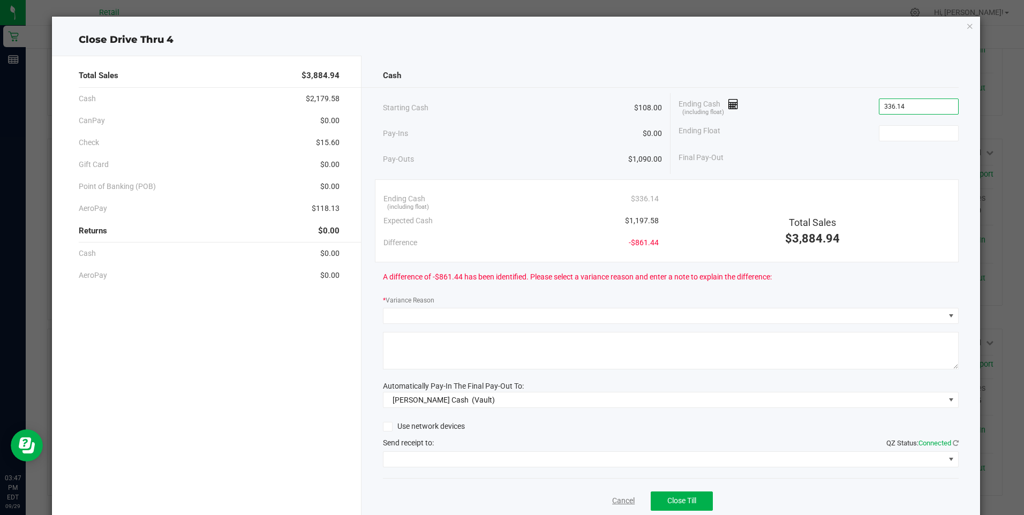
type input "$336.14"
click at [618, 501] on link "Cancel" at bounding box center [623, 500] width 22 height 11
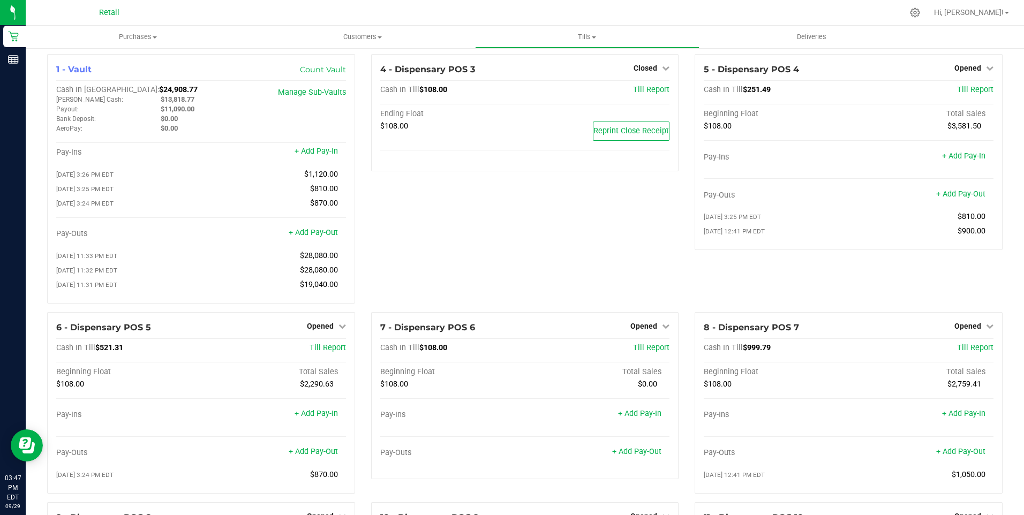
scroll to position [0, 0]
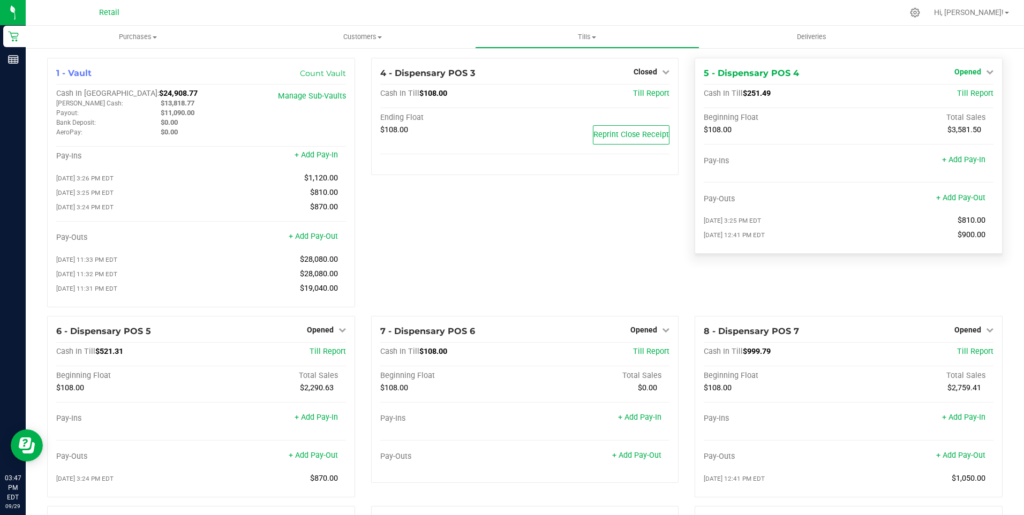
click at [986, 70] on icon at bounding box center [989, 71] width 7 height 7
click at [967, 95] on link "Close Till" at bounding box center [969, 94] width 29 height 9
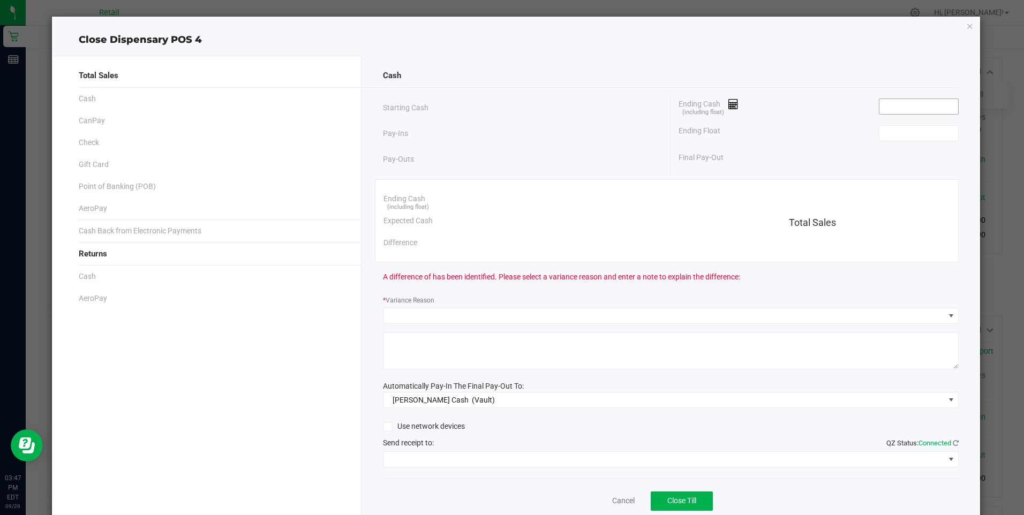
click at [900, 108] on input at bounding box center [919, 106] width 79 height 15
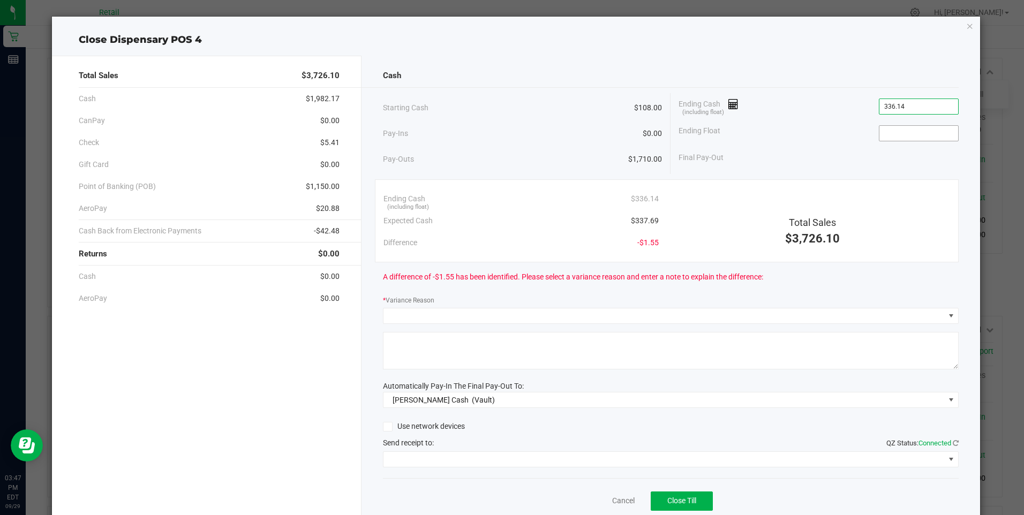
type input "$336.14"
click at [895, 132] on input at bounding box center [919, 133] width 79 height 15
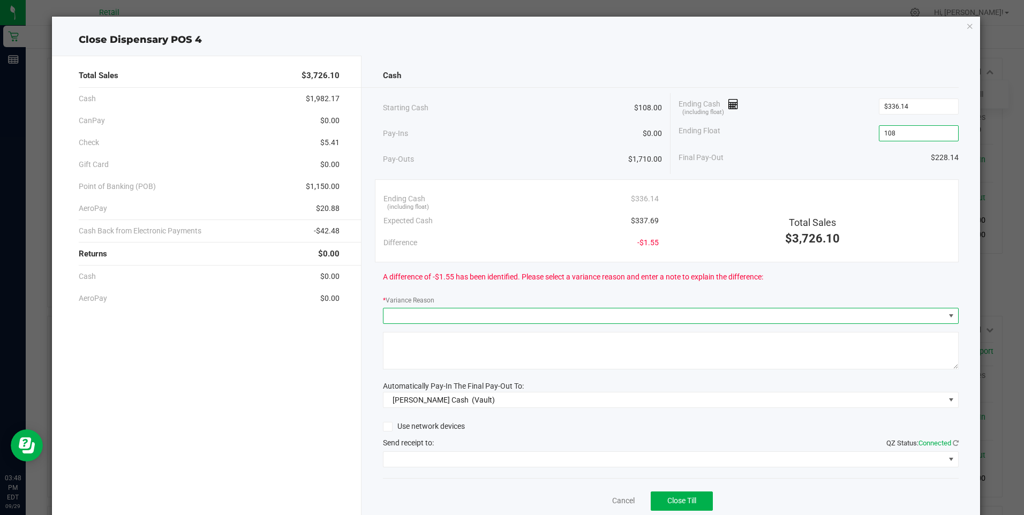
type input "$108.00"
click at [947, 314] on span at bounding box center [951, 316] width 9 height 9
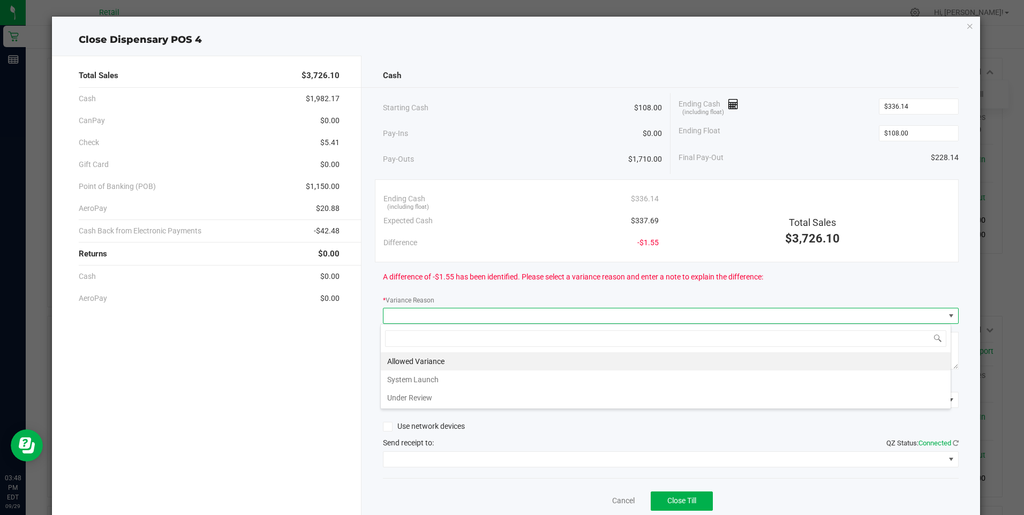
scroll to position [16, 571]
click at [448, 358] on li "Allowed Variance" at bounding box center [666, 361] width 570 height 18
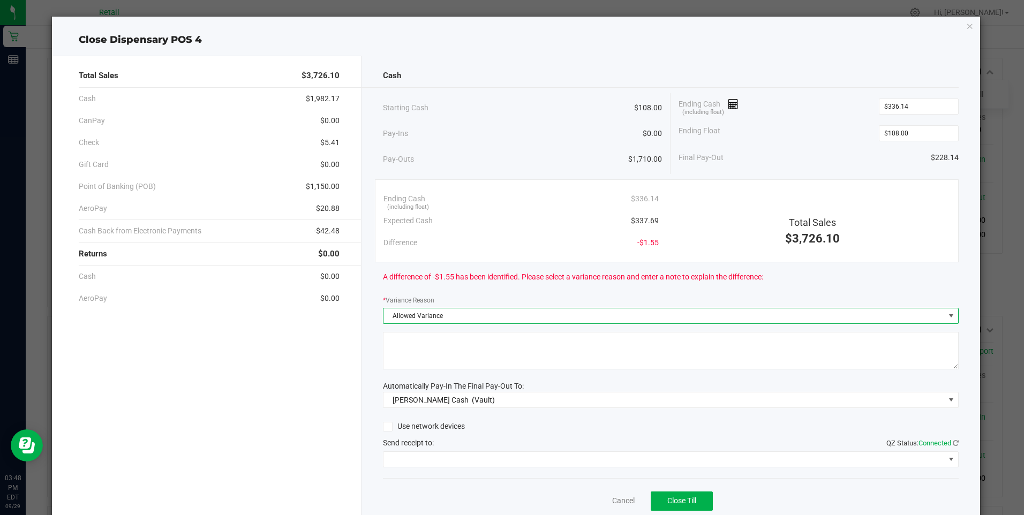
drag, startPoint x: 442, startPoint y: 348, endPoint x: 435, endPoint y: 345, distance: 7.2
click at [443, 348] on textarea at bounding box center [671, 350] width 576 height 37
type textarea "sdl"
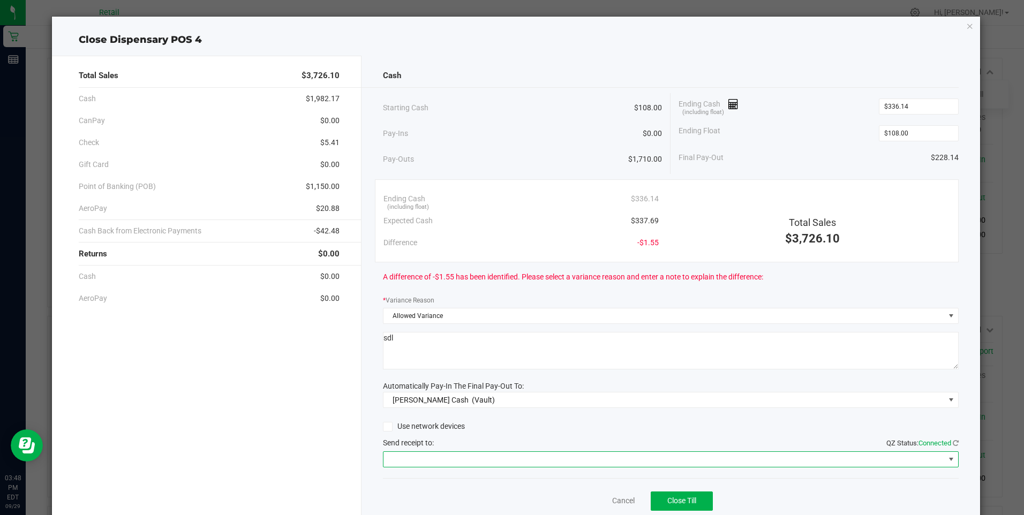
click at [947, 461] on span at bounding box center [951, 459] width 9 height 9
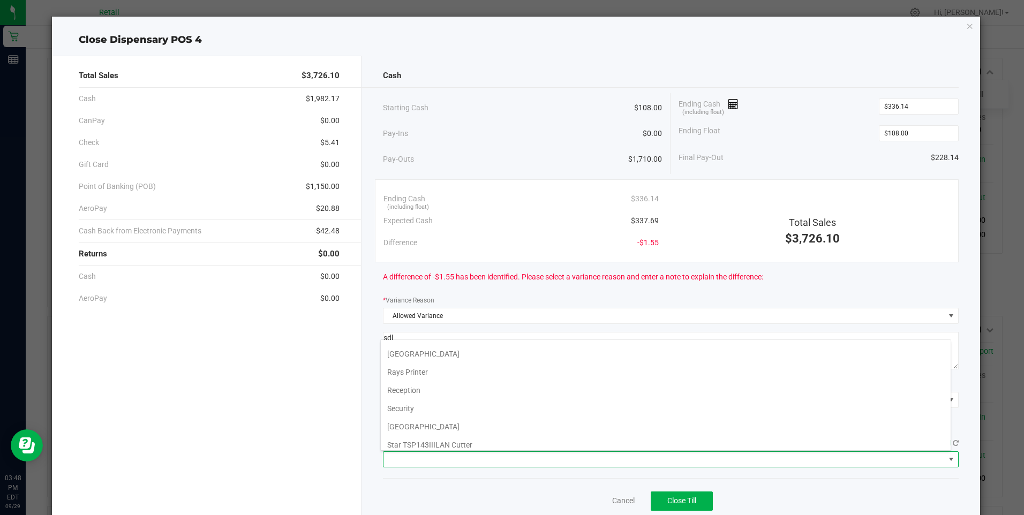
scroll to position [166, 0]
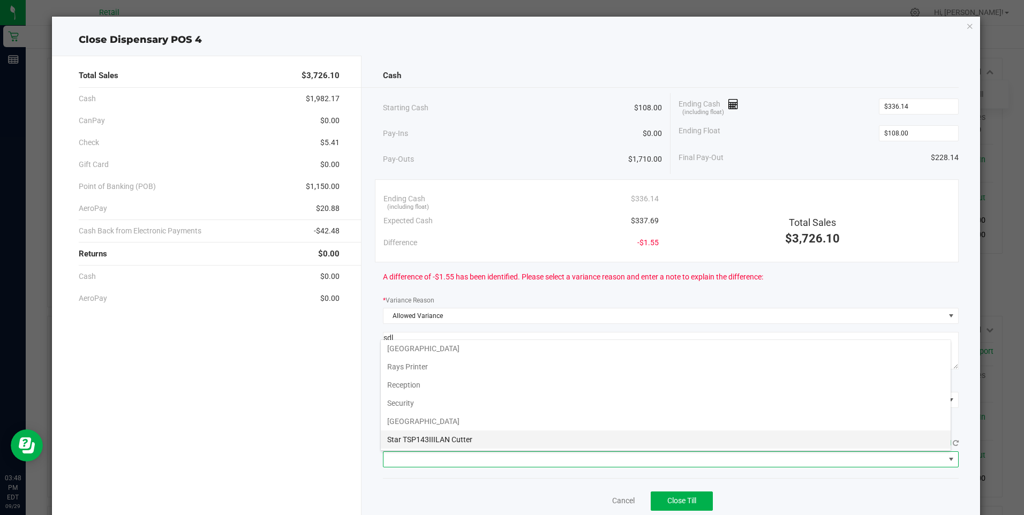
click at [475, 439] on Cutter "Star TSP143IIILAN Cutter" at bounding box center [666, 440] width 570 height 18
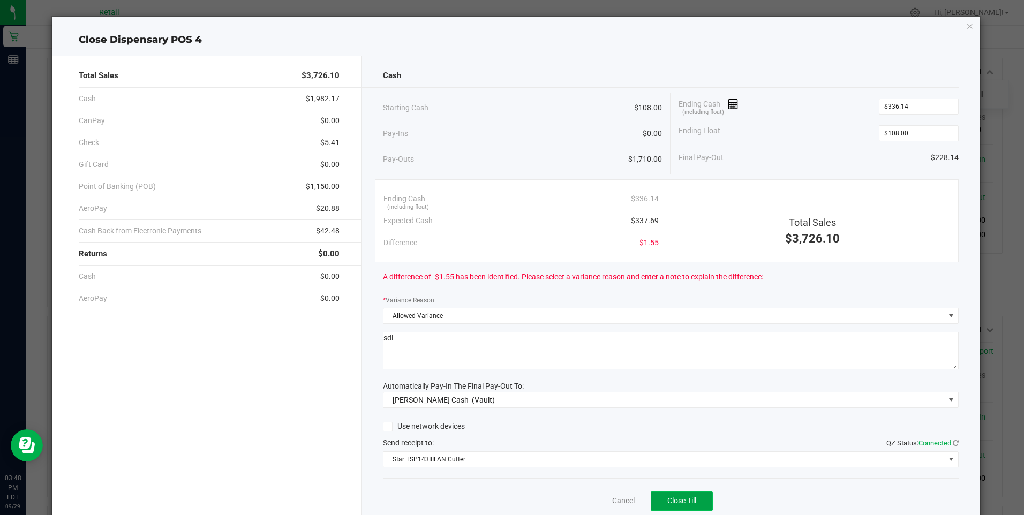
click at [677, 502] on span "Close Till" at bounding box center [681, 501] width 29 height 9
click at [601, 504] on link "Dismiss" at bounding box center [600, 500] width 26 height 11
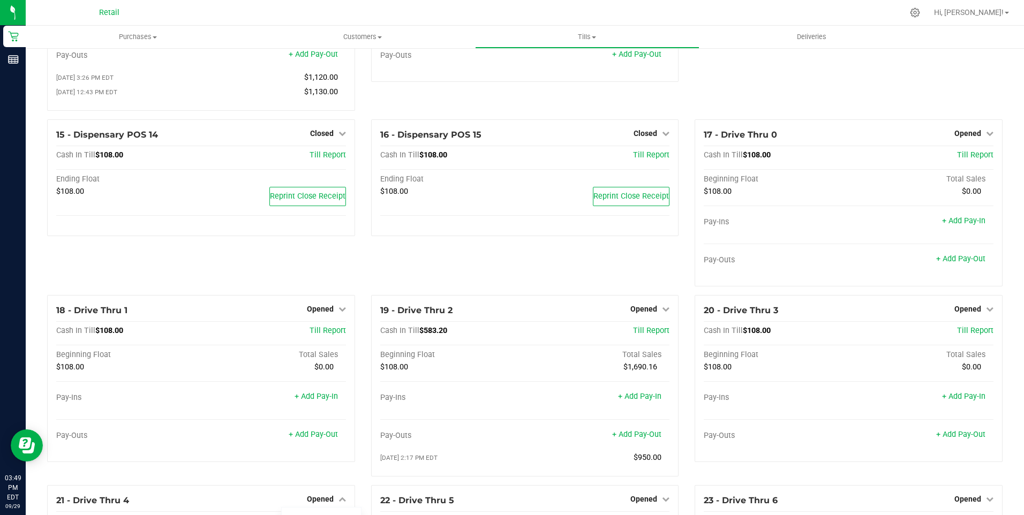
scroll to position [771, 0]
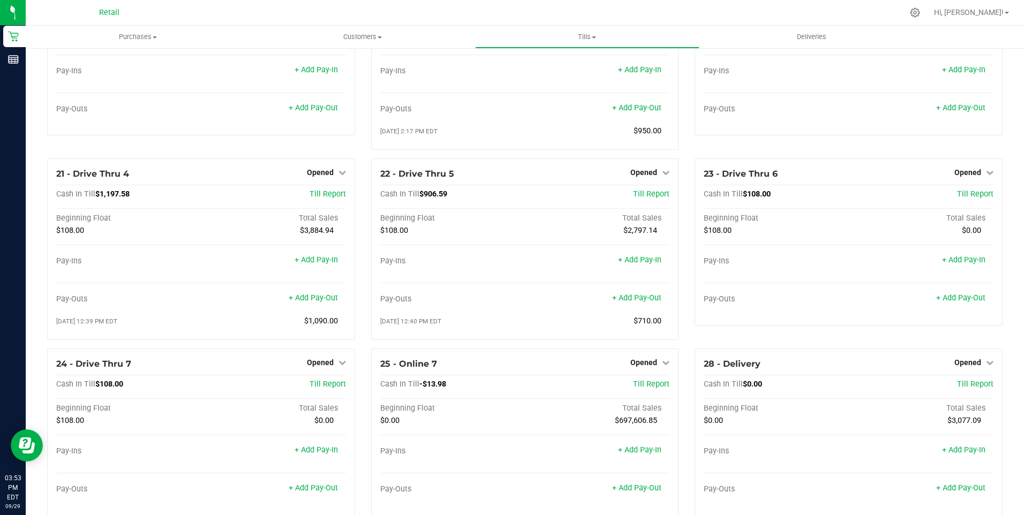
scroll to position [1110, 0]
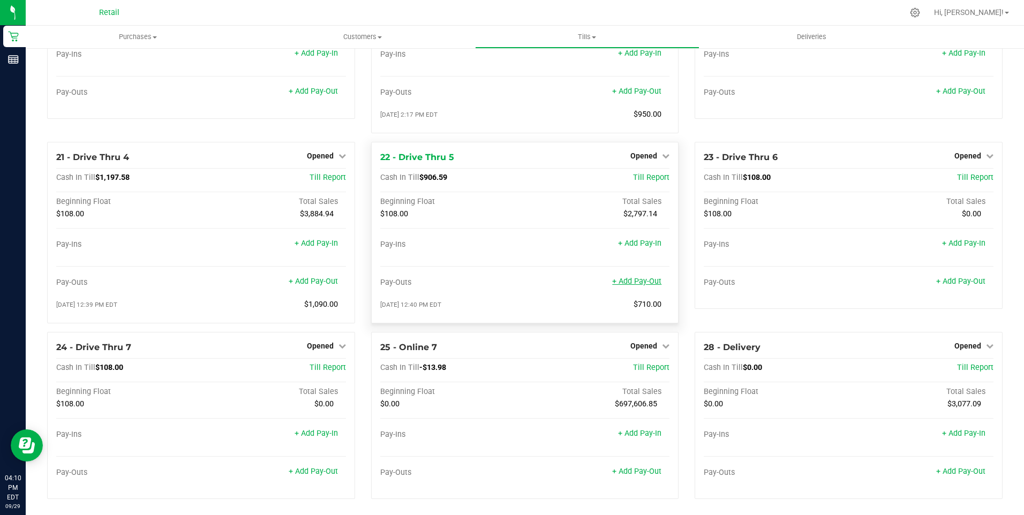
click at [632, 286] on link "+ Add Pay-Out" at bounding box center [636, 281] width 49 height 9
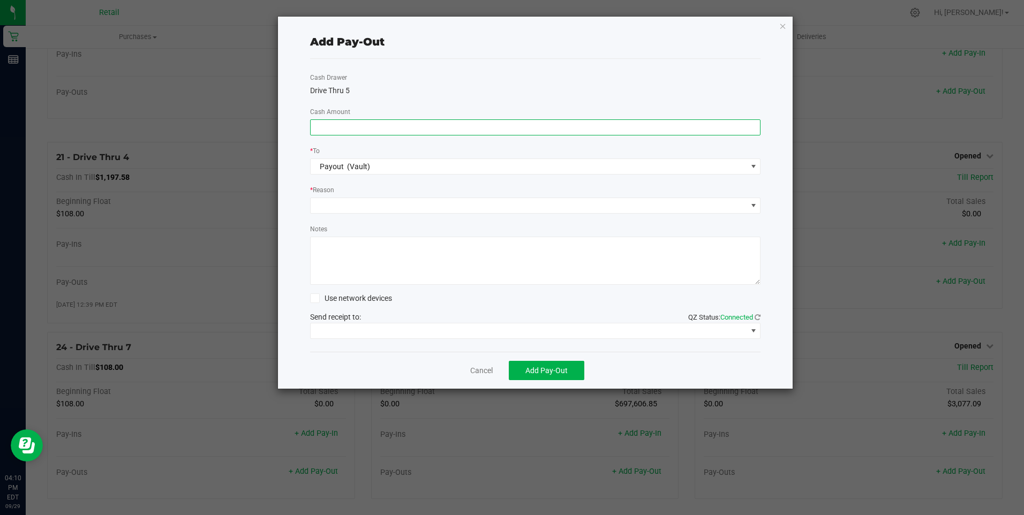
click at [353, 127] on input at bounding box center [536, 127] width 450 height 15
type input "$705.00"
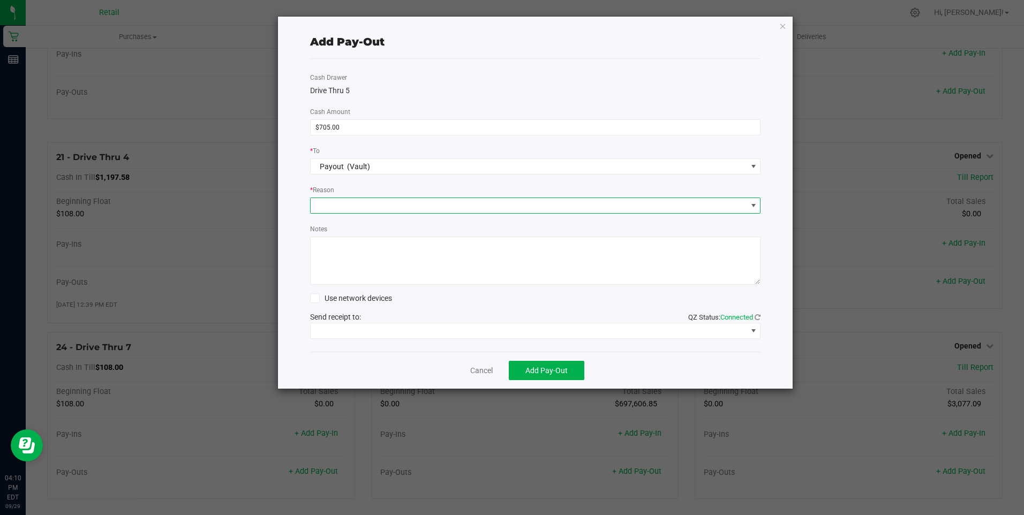
click at [380, 202] on span at bounding box center [529, 205] width 437 height 15
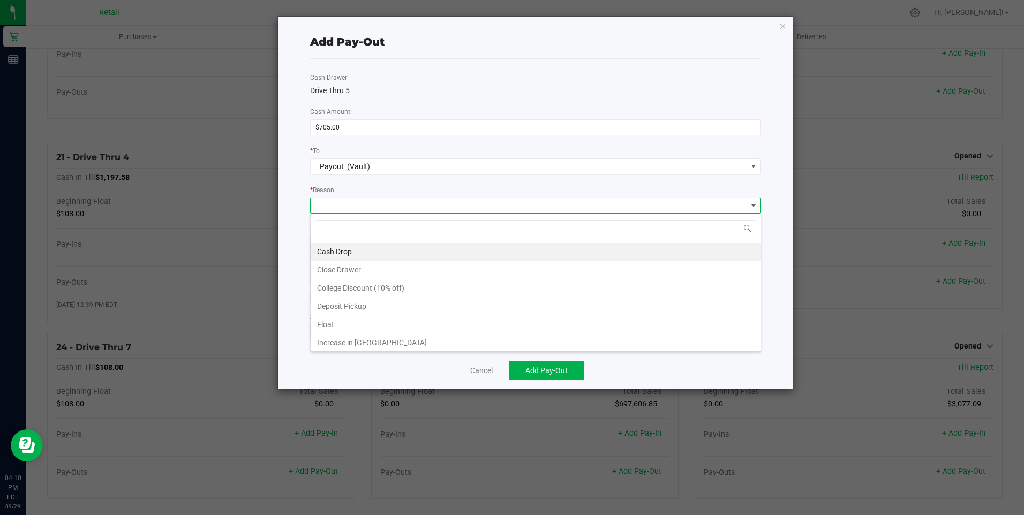
scroll to position [16, 450]
click at [335, 252] on li "Cash Drop" at bounding box center [536, 252] width 450 height 18
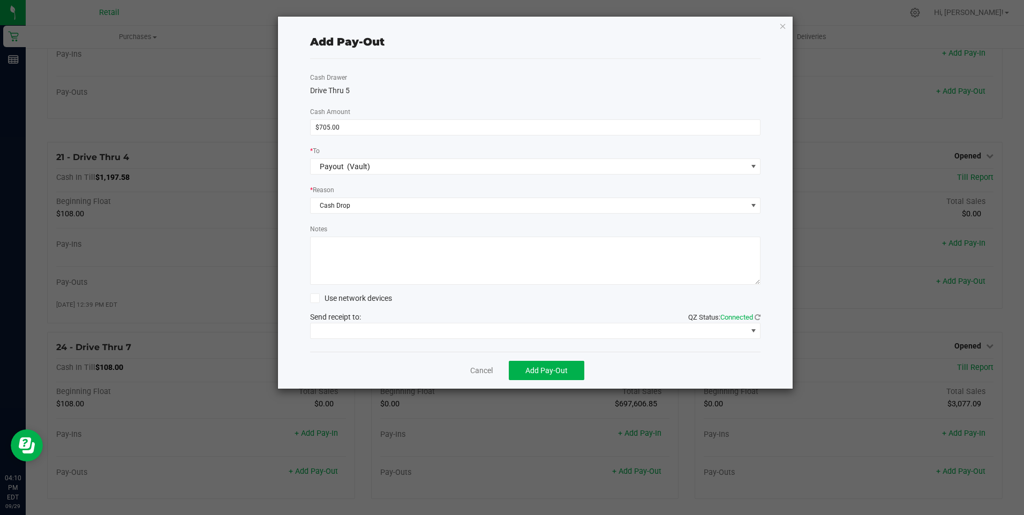
click at [350, 252] on textarea "Notes" at bounding box center [535, 261] width 451 height 48
type textarea "sdl"
click at [752, 332] on span at bounding box center [753, 331] width 9 height 9
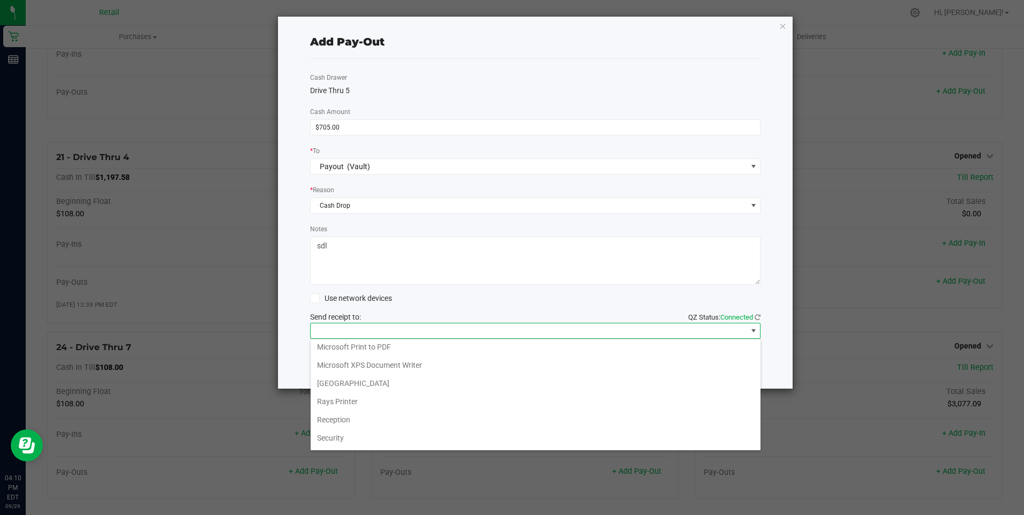
scroll to position [166, 0]
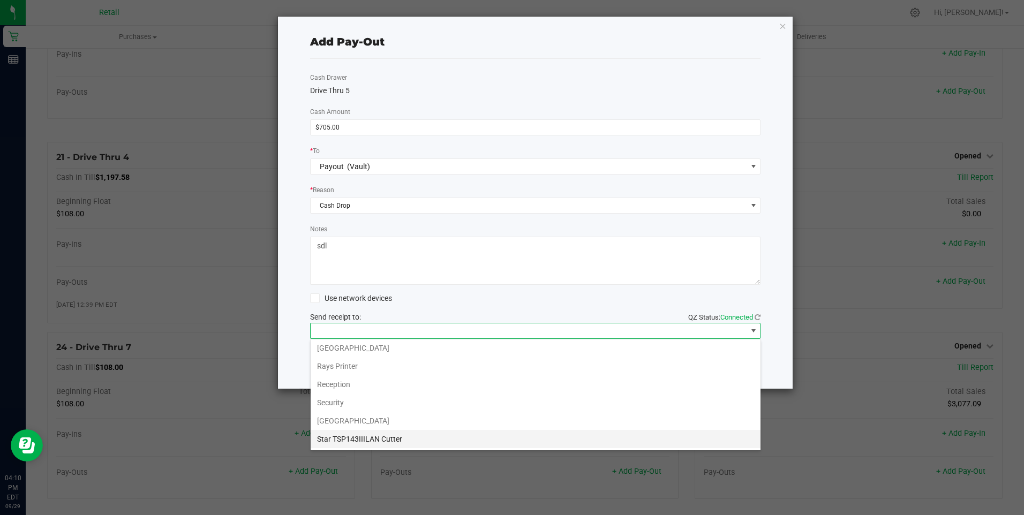
click at [426, 440] on Cutter "Star TSP143IIILAN Cutter" at bounding box center [536, 439] width 450 height 18
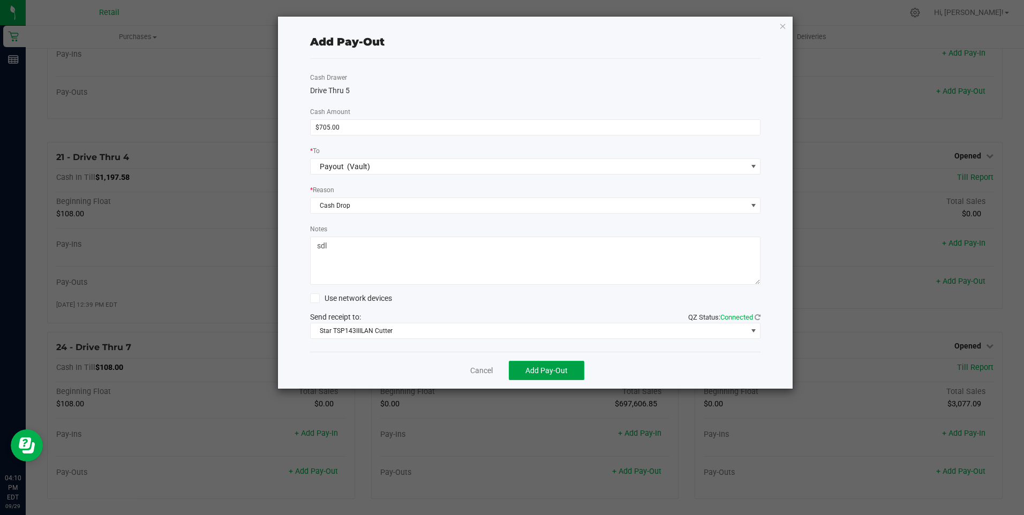
click at [555, 374] on span "Add Pay-Out" at bounding box center [546, 370] width 42 height 9
click at [467, 372] on link "Dismiss" at bounding box center [478, 370] width 26 height 11
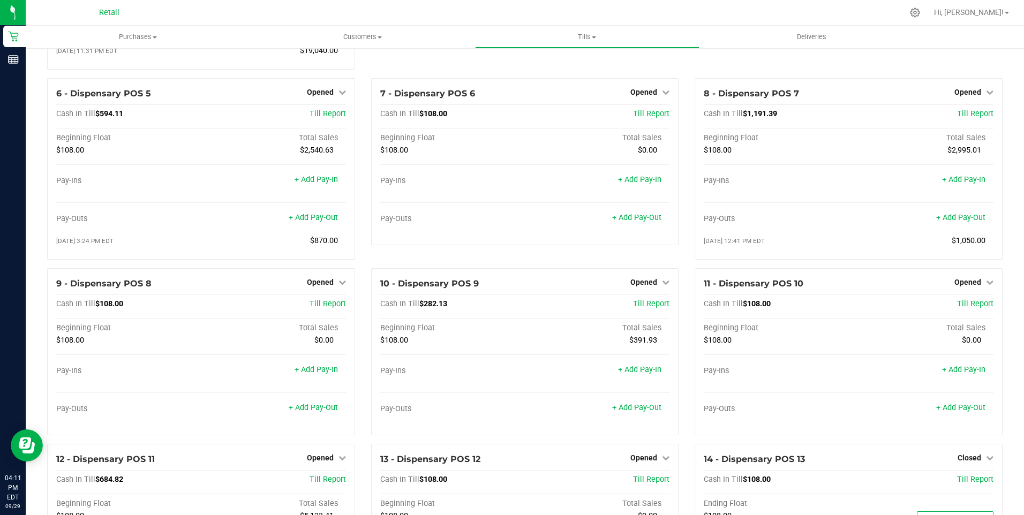
scroll to position [228, 0]
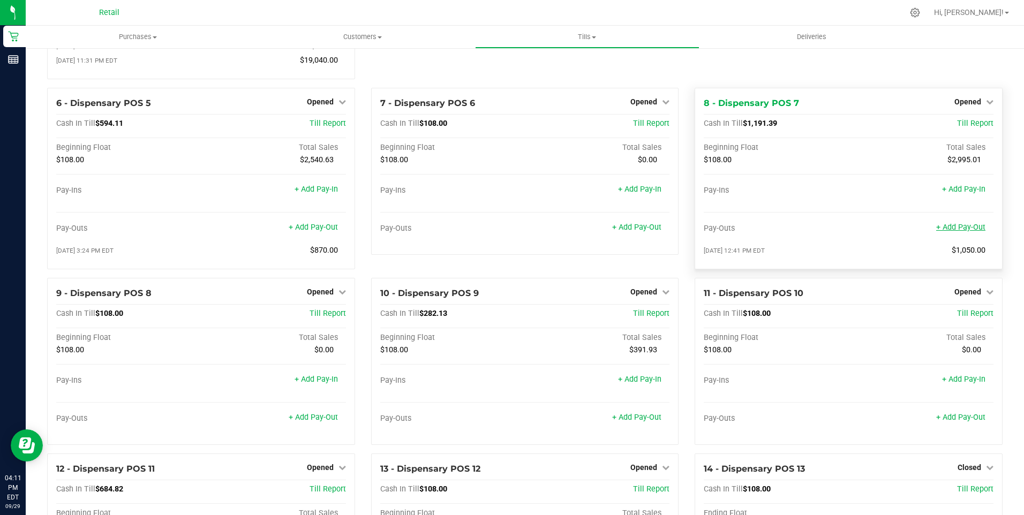
click at [967, 232] on link "+ Add Pay-Out" at bounding box center [960, 227] width 49 height 9
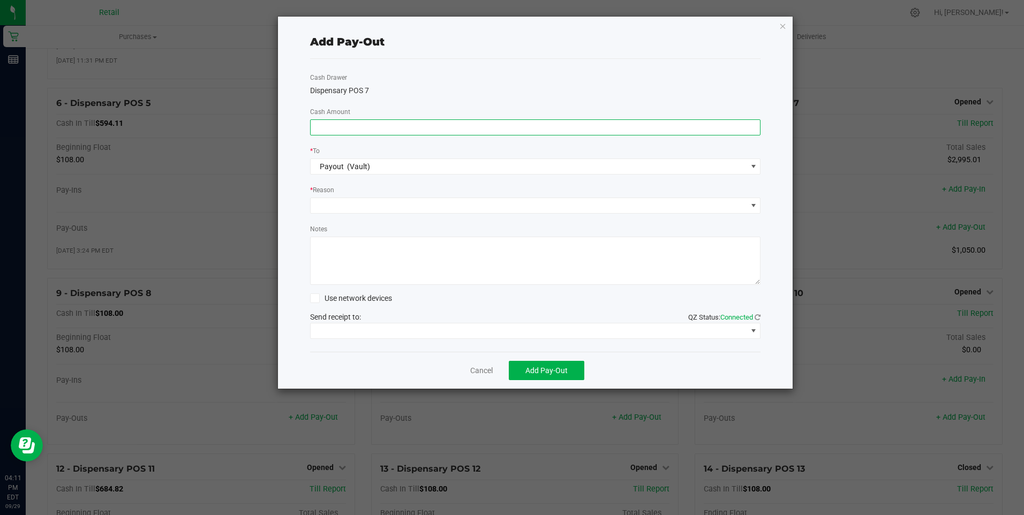
click at [344, 125] on input at bounding box center [536, 127] width 450 height 15
type input "$930.00"
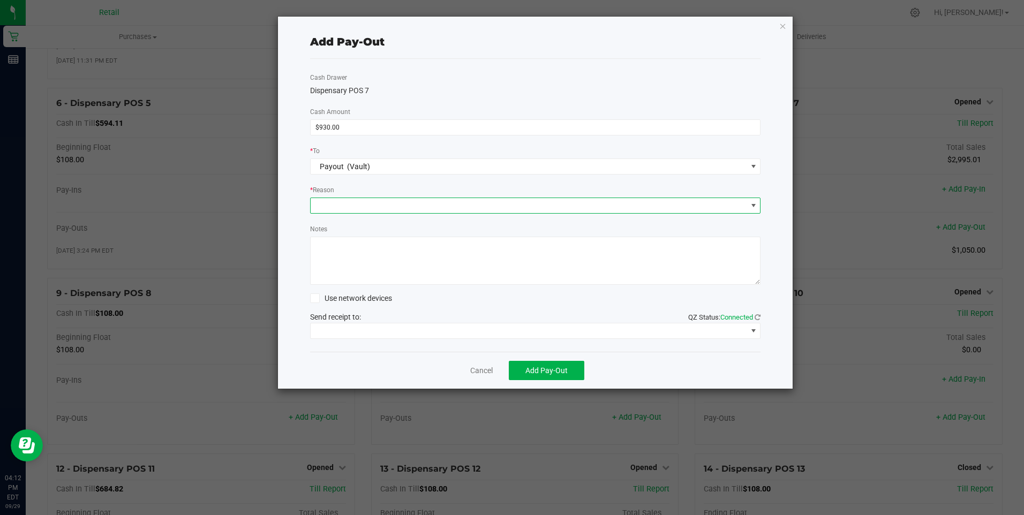
click at [756, 205] on span at bounding box center [753, 205] width 9 height 9
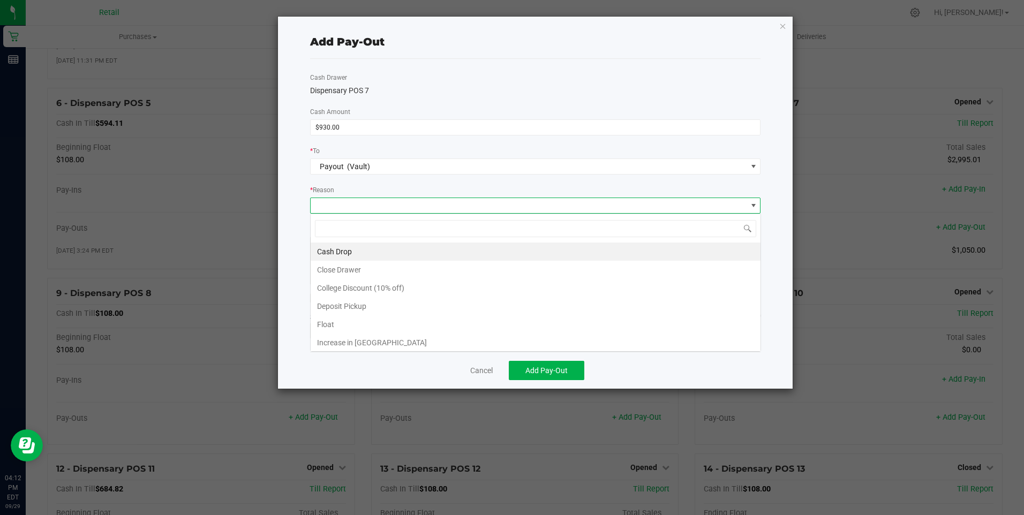
scroll to position [16, 450]
click at [393, 251] on li "Cash Drop" at bounding box center [536, 252] width 450 height 18
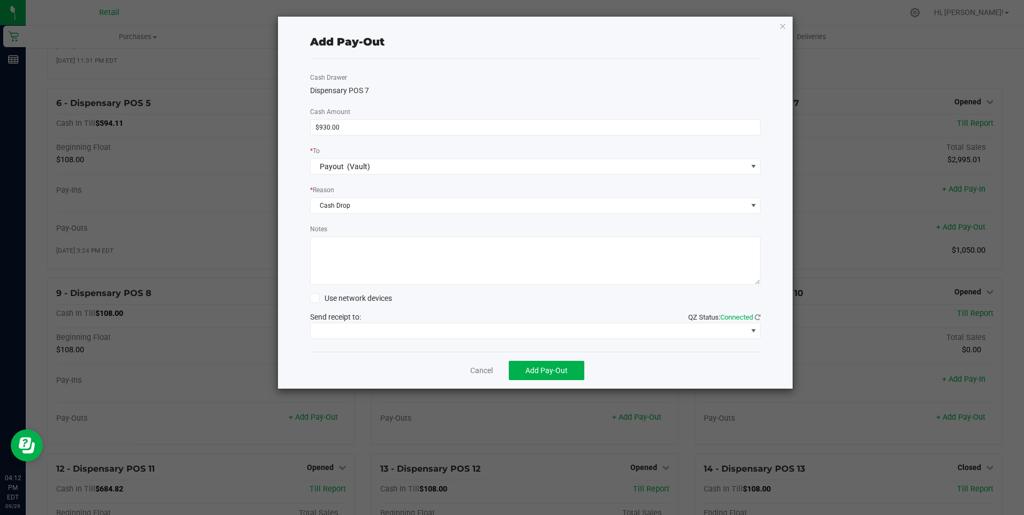
drag, startPoint x: 378, startPoint y: 252, endPoint x: 378, endPoint y: 225, distance: 26.8
click at [378, 251] on textarea "Notes" at bounding box center [535, 261] width 451 height 48
type textarea "sdl"
click at [753, 332] on span at bounding box center [753, 331] width 9 height 9
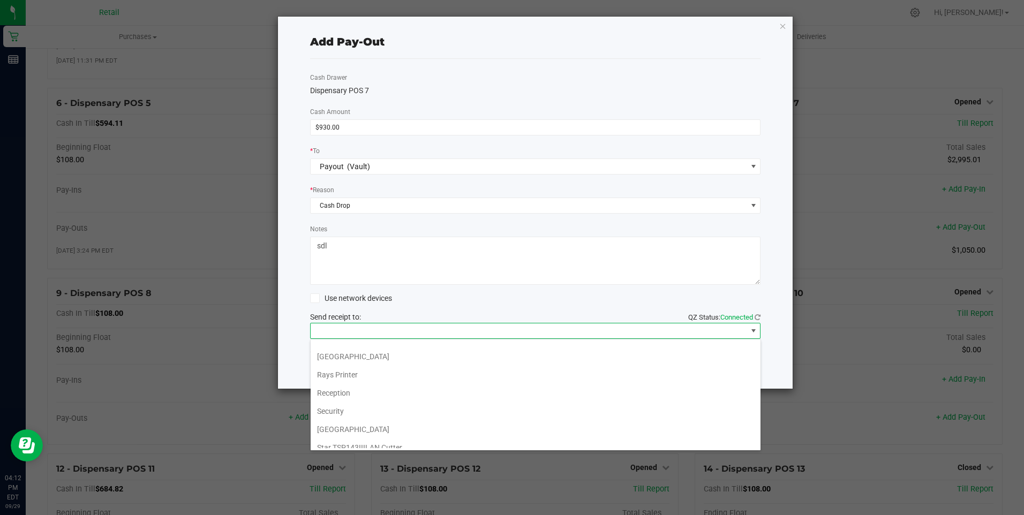
scroll to position [166, 0]
click at [459, 439] on Cutter "Star TSP143IIILAN Cutter" at bounding box center [536, 439] width 450 height 18
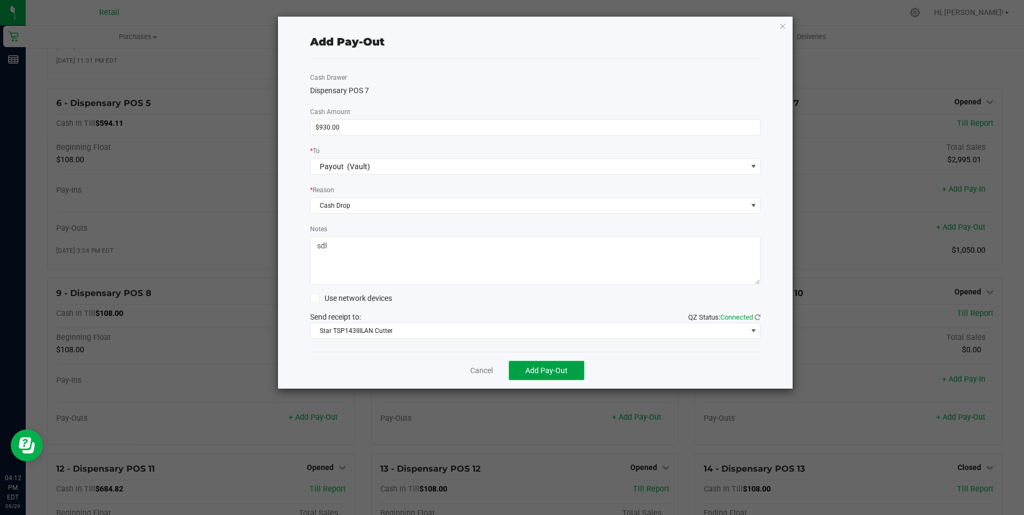
click at [553, 367] on span "Add Pay-Out" at bounding box center [546, 370] width 42 height 9
click at [472, 369] on link "Dismiss" at bounding box center [478, 370] width 26 height 11
